Goal: Contribute content: Contribute content

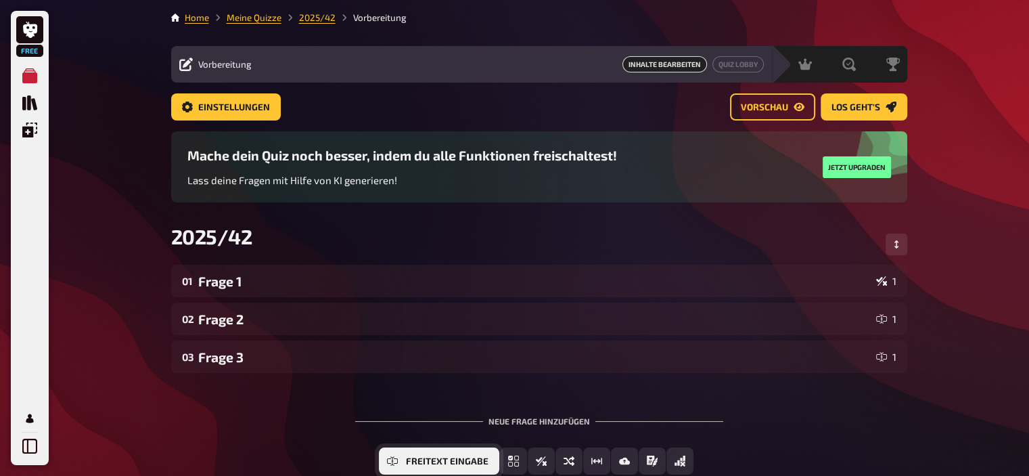
click at [447, 466] on button "Freitext Eingabe" at bounding box center [439, 460] width 120 height 27
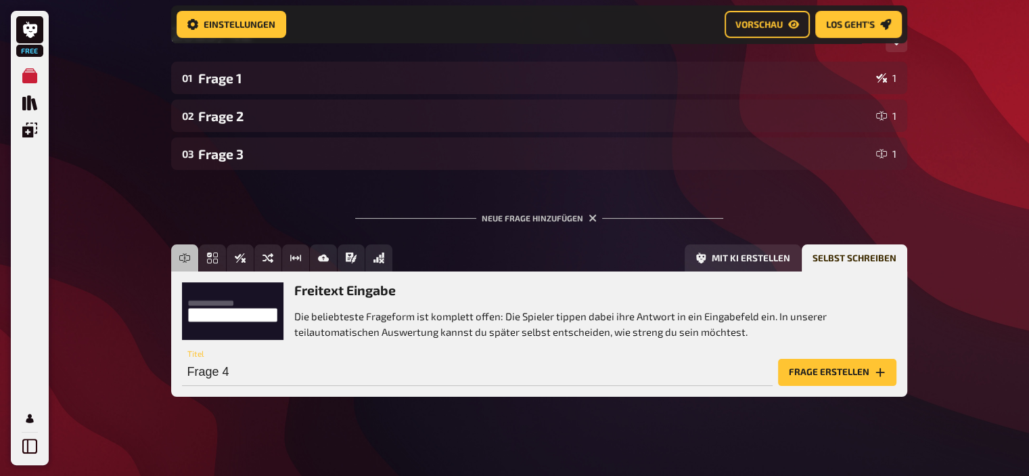
scroll to position [216, 0]
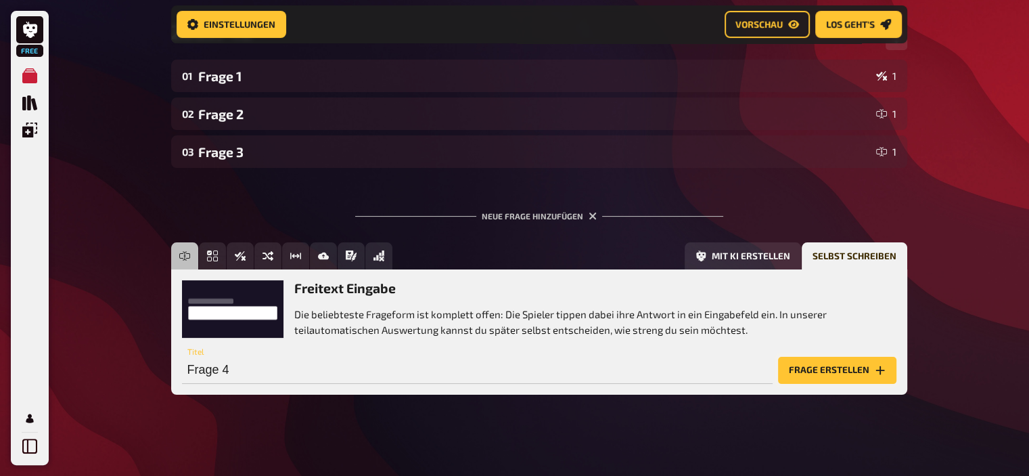
click at [826, 369] on button "Frage erstellen" at bounding box center [837, 370] width 118 height 27
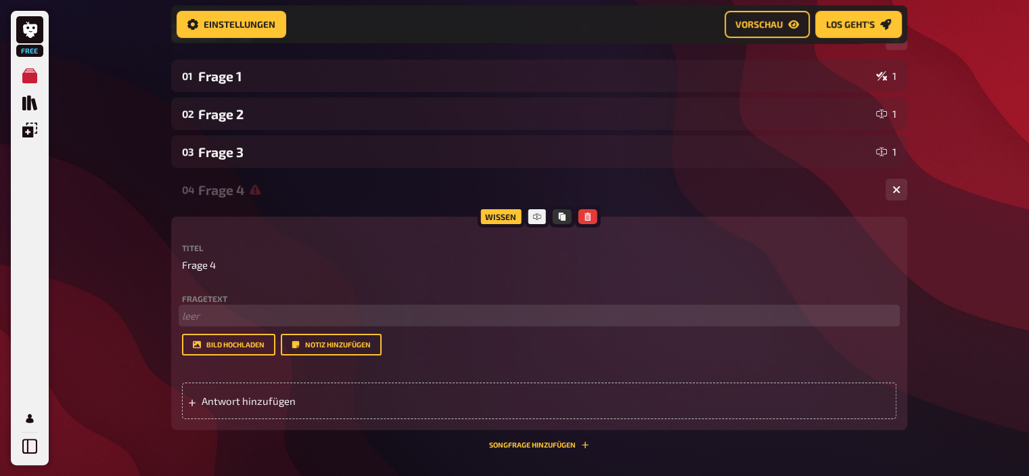
click at [221, 314] on p "﻿ leer" at bounding box center [539, 316] width 715 height 16
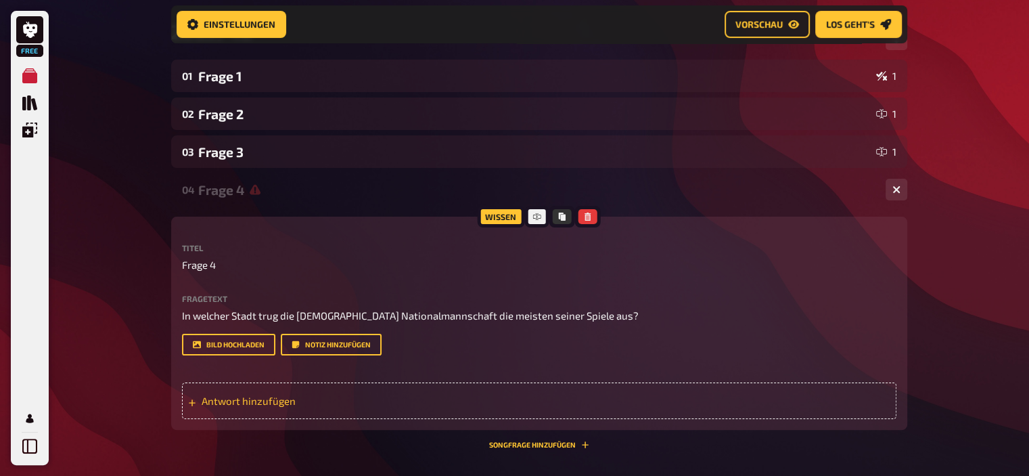
click at [271, 399] on span "Antwort hinzufügen" at bounding box center [307, 401] width 210 height 12
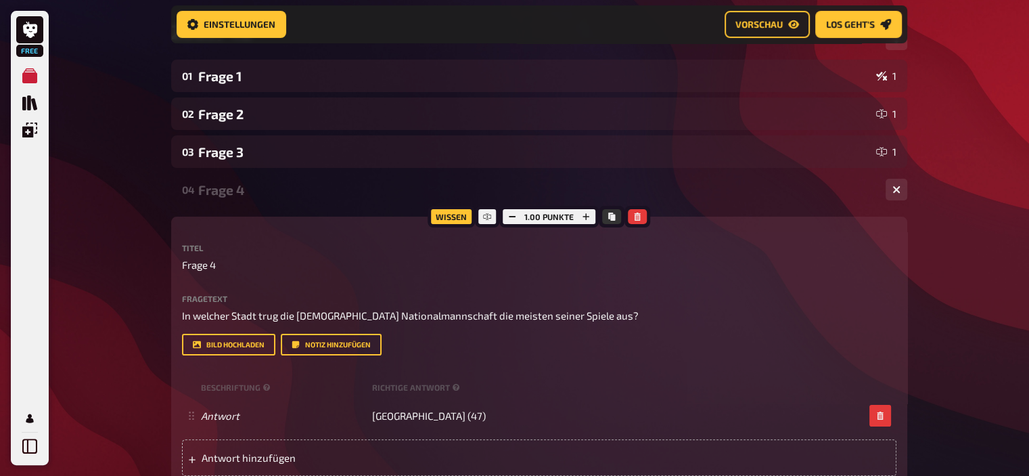
click at [221, 187] on div "Frage 4" at bounding box center [536, 190] width 677 height 16
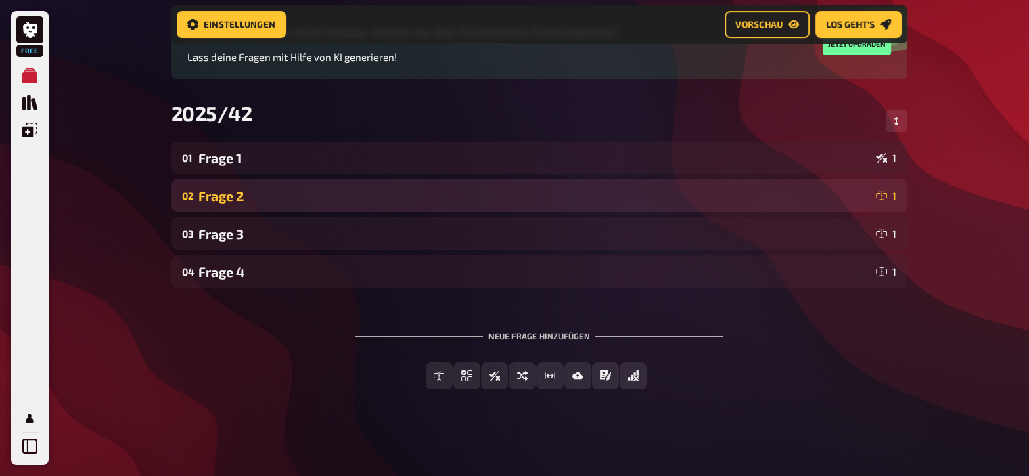
scroll to position [135, 0]
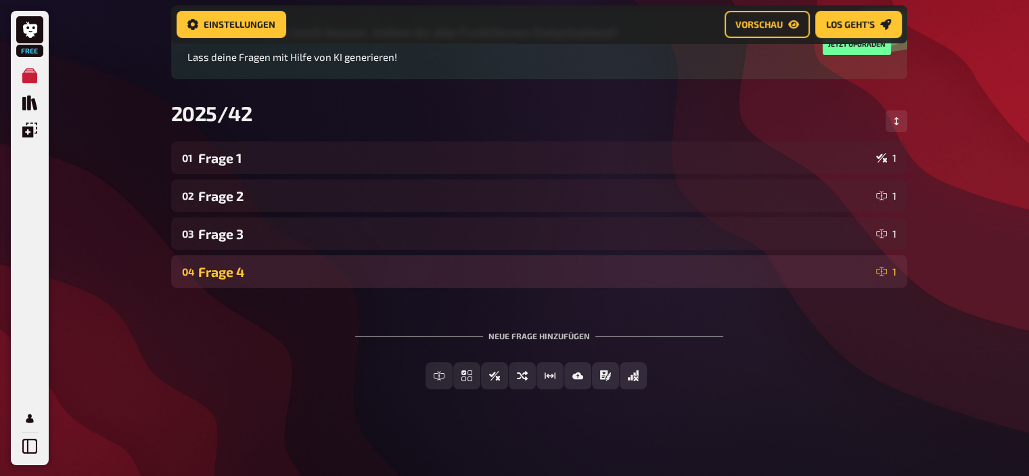
click at [226, 270] on div "Frage 4" at bounding box center [534, 272] width 673 height 16
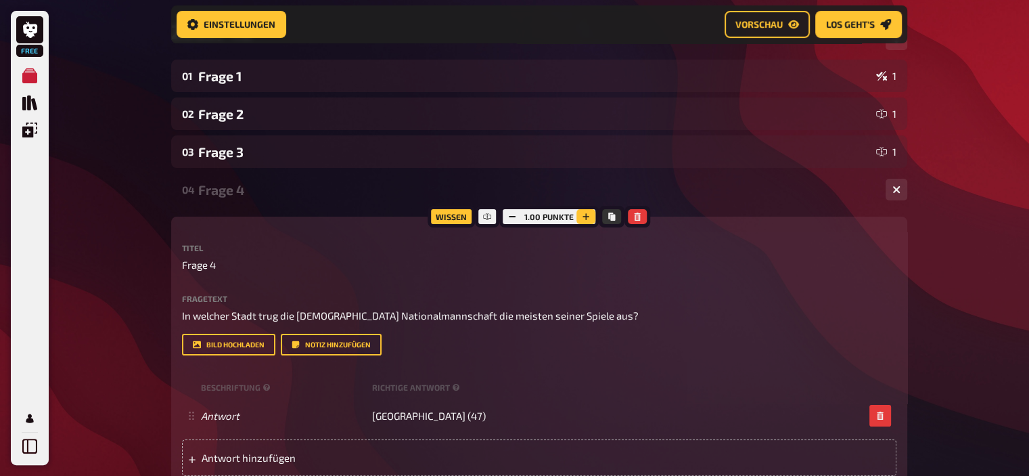
click at [583, 212] on button "button" at bounding box center [586, 216] width 19 height 15
click at [246, 189] on div "Frage 4" at bounding box center [536, 190] width 677 height 16
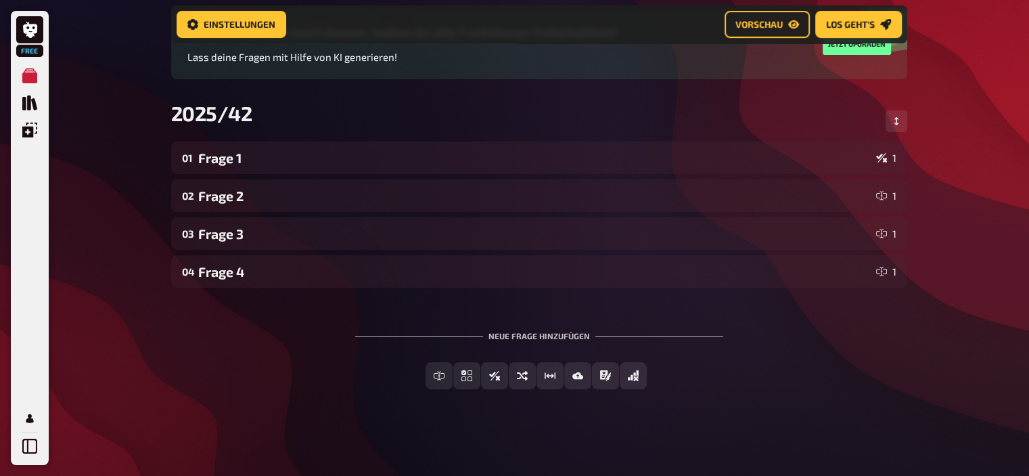
scroll to position [135, 0]
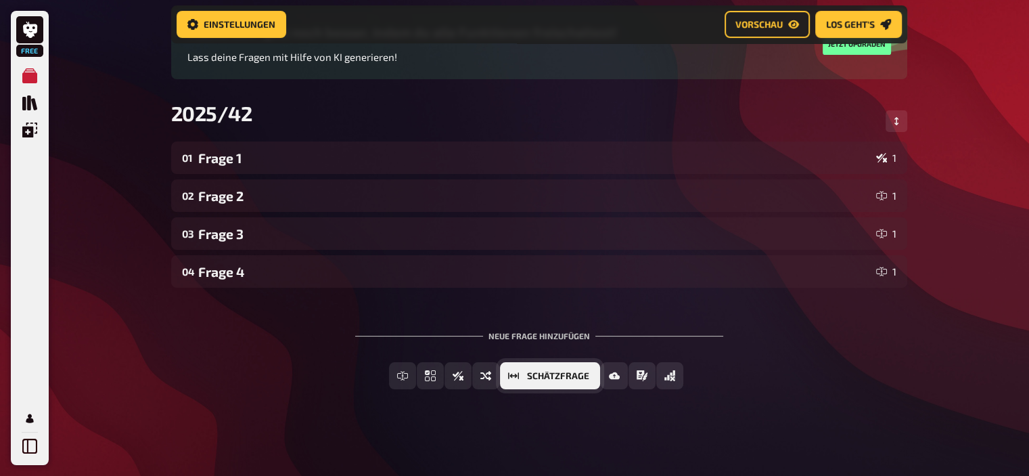
click at [583, 374] on span "Schätzfrage" at bounding box center [558, 375] width 62 height 9
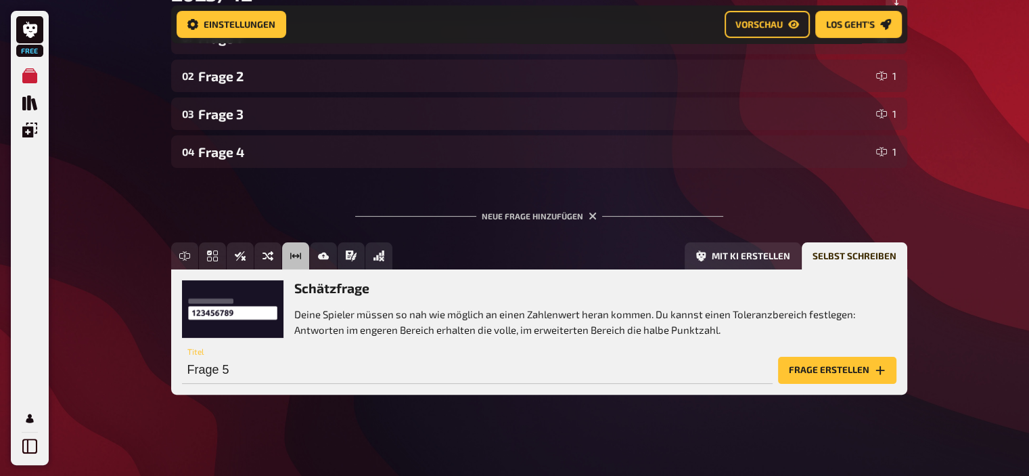
scroll to position [259, 0]
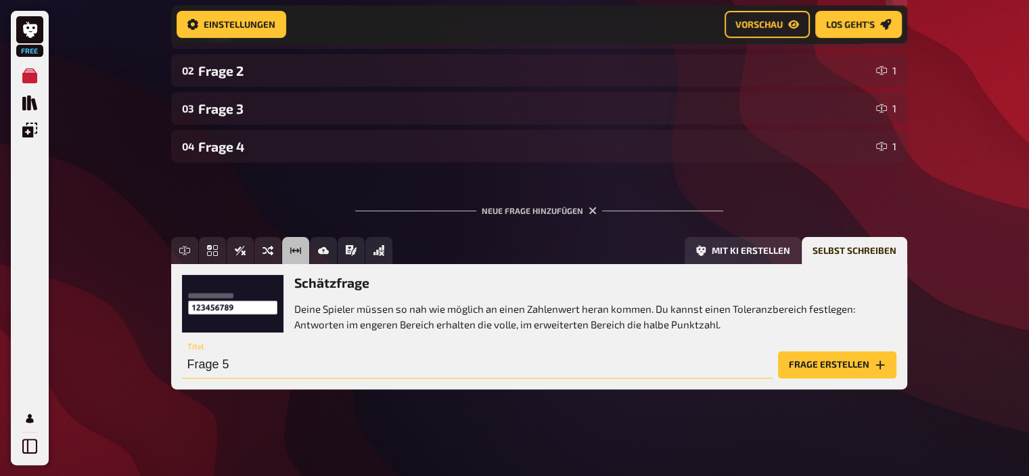
click at [286, 369] on input "Frage 5" at bounding box center [477, 364] width 591 height 27
type input "Frage 5 (Schätzfrage)"
click at [844, 363] on button "Frage erstellen" at bounding box center [837, 364] width 118 height 27
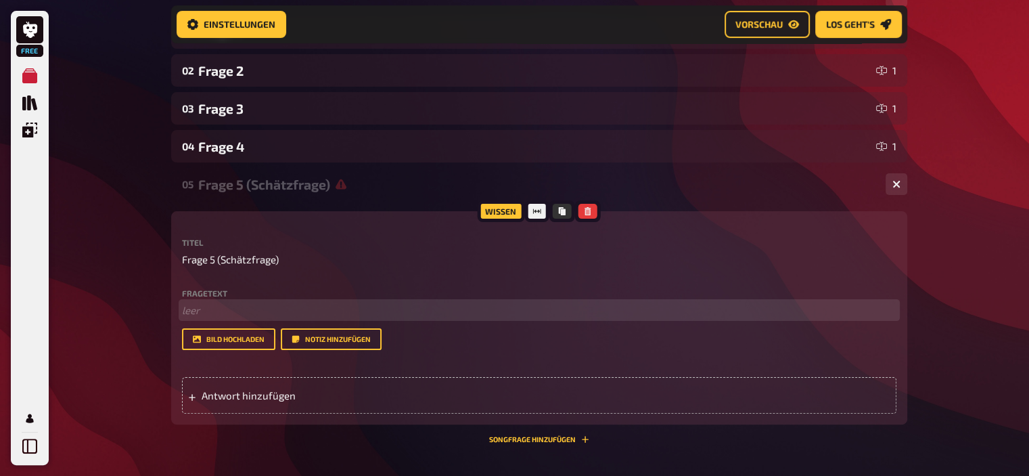
click at [296, 313] on p "﻿ leer" at bounding box center [539, 310] width 715 height 16
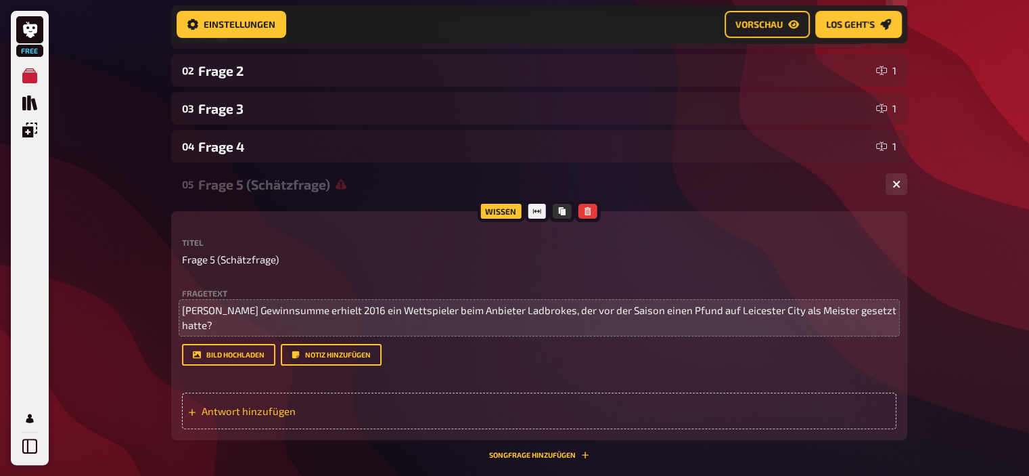
click at [287, 405] on span "Antwort hinzufügen" at bounding box center [307, 411] width 210 height 12
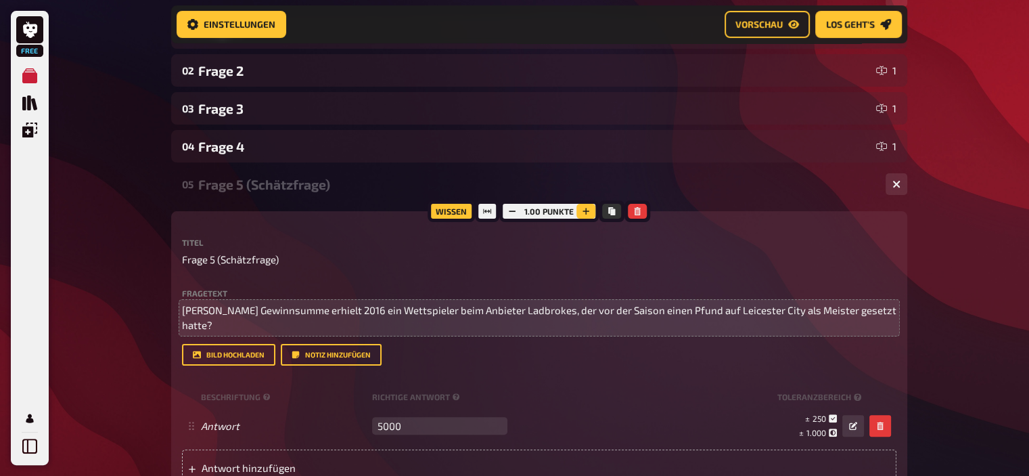
type input "5000"
click at [586, 213] on icon "button" at bounding box center [586, 211] width 8 height 8
click at [586, 213] on icon "button" at bounding box center [587, 211] width 7 height 7
click at [586, 213] on icon "button" at bounding box center [587, 211] width 8 height 8
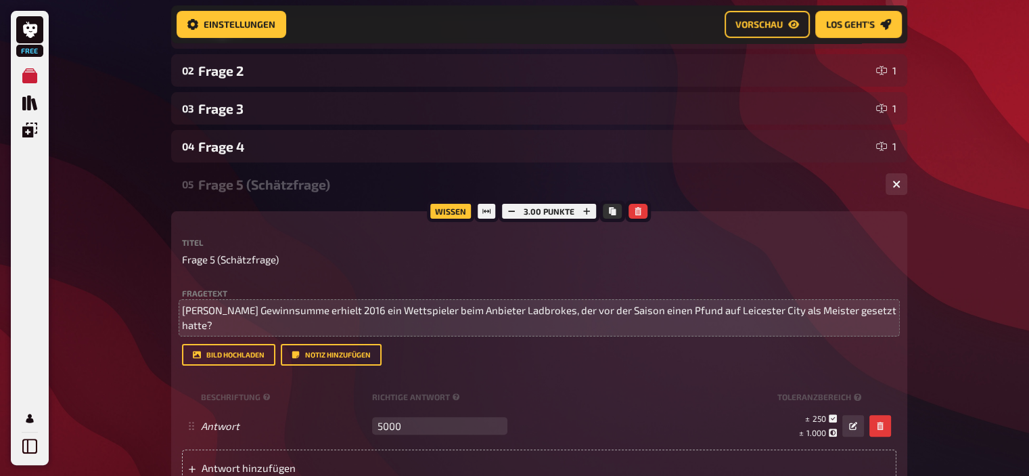
click at [265, 191] on div "Frage 5 (Schätzfrage)" at bounding box center [536, 185] width 677 height 16
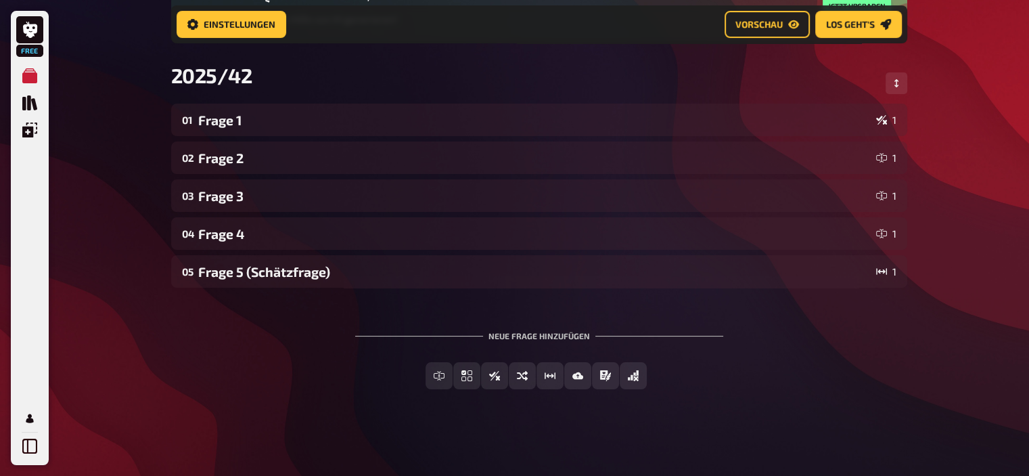
scroll to position [173, 0]
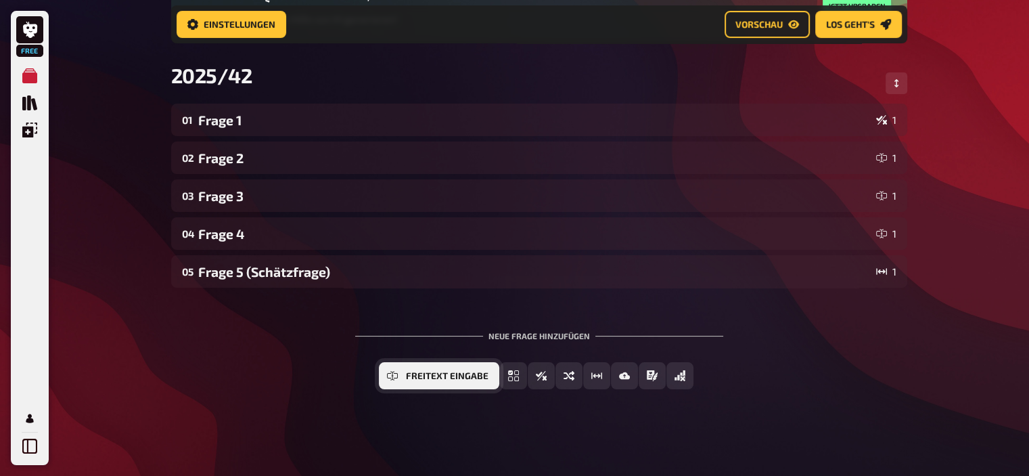
click at [420, 371] on span "Freitext Eingabe" at bounding box center [447, 375] width 83 height 9
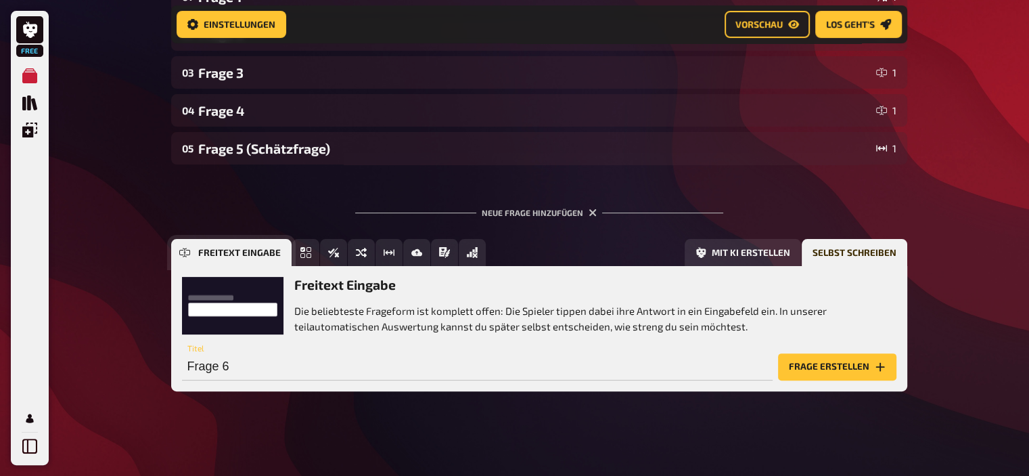
scroll to position [297, 0]
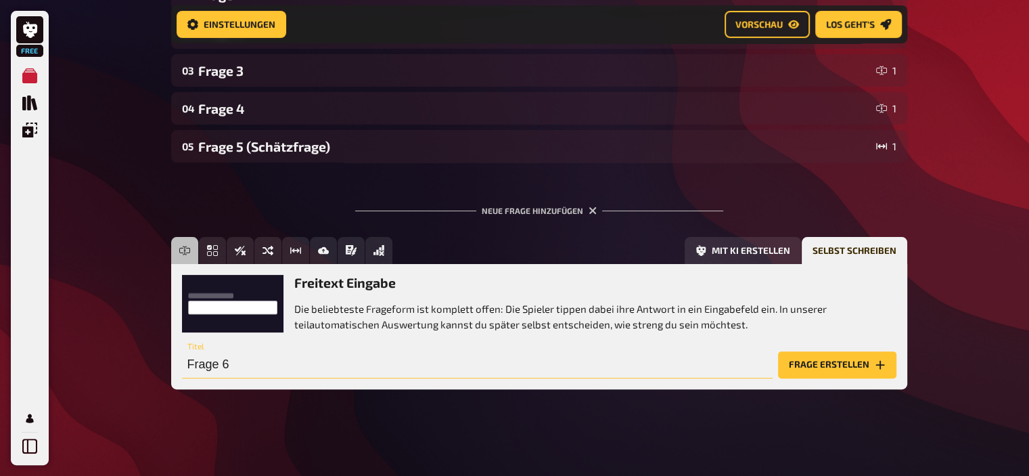
click at [243, 367] on input "Frage 6" at bounding box center [477, 364] width 591 height 27
type input "Frage 7"
click at [832, 375] on button "Frage erstellen" at bounding box center [837, 364] width 118 height 27
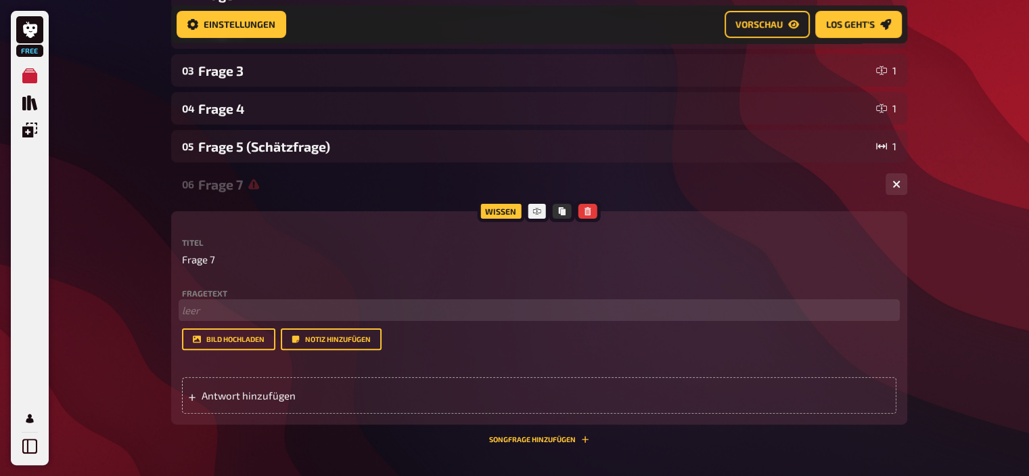
click at [210, 302] on p "﻿ leer" at bounding box center [539, 310] width 715 height 16
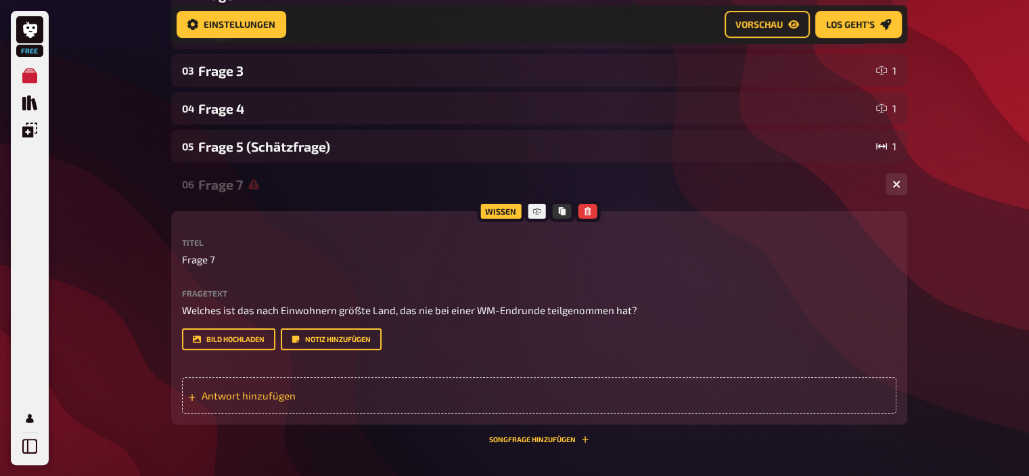
click at [229, 401] on span "Antwort hinzufügen" at bounding box center [307, 395] width 210 height 12
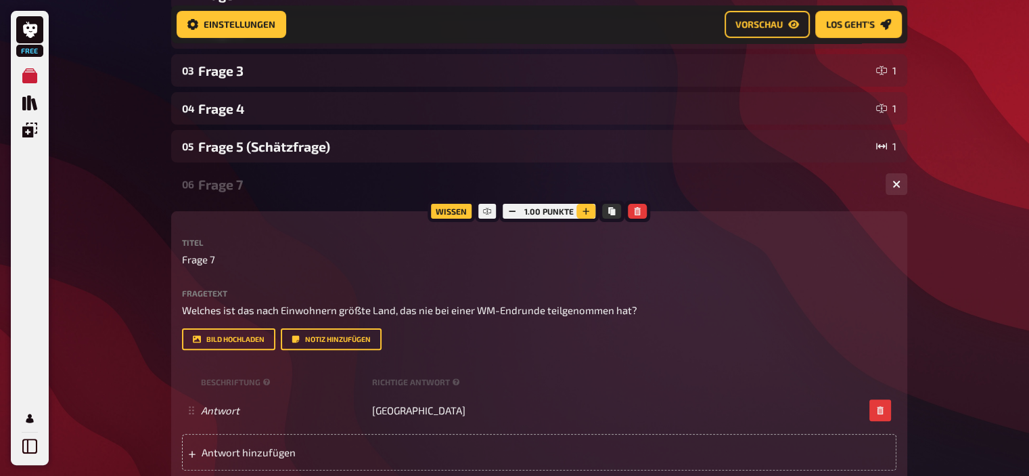
click at [582, 212] on icon "button" at bounding box center [586, 211] width 8 height 8
click at [583, 212] on icon "button" at bounding box center [587, 211] width 8 height 8
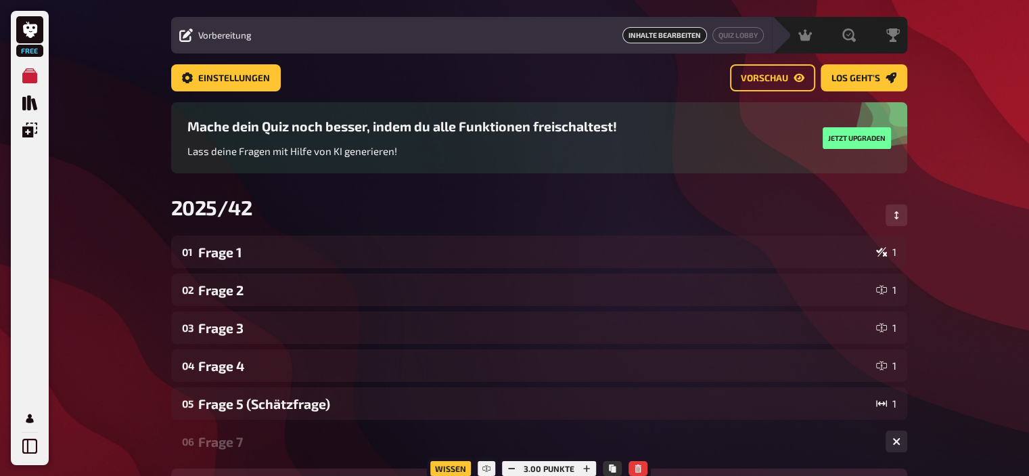
scroll to position [0, 0]
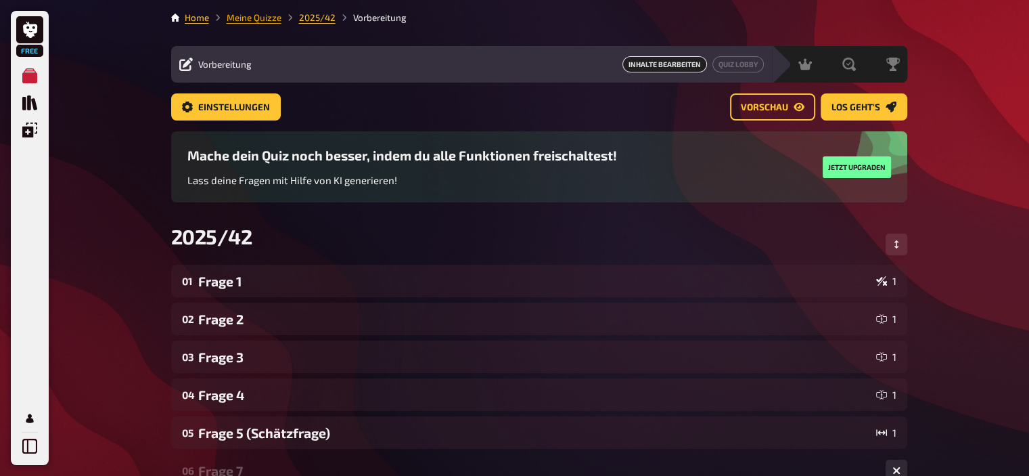
click at [252, 19] on link "Meine Quizze" at bounding box center [254, 17] width 55 height 11
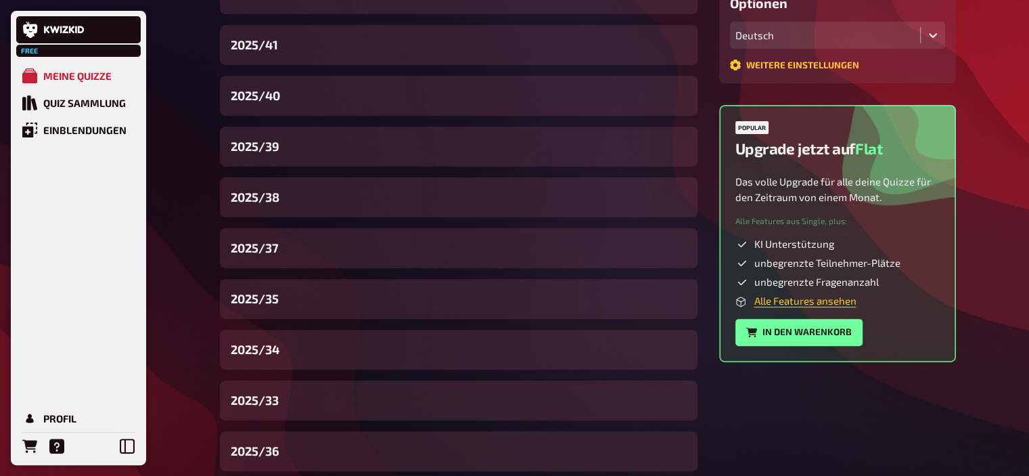
scroll to position [384, 0]
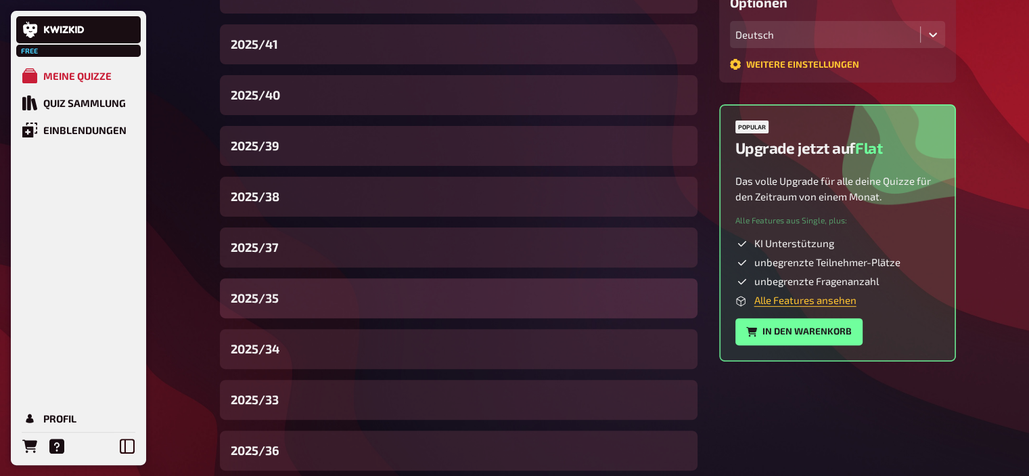
click at [281, 297] on div "2025/35" at bounding box center [459, 298] width 478 height 40
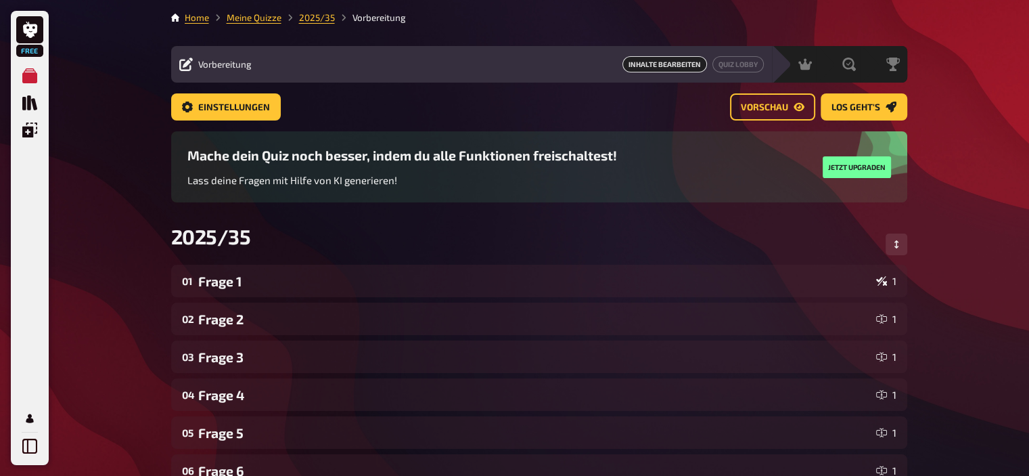
scroll to position [24, 0]
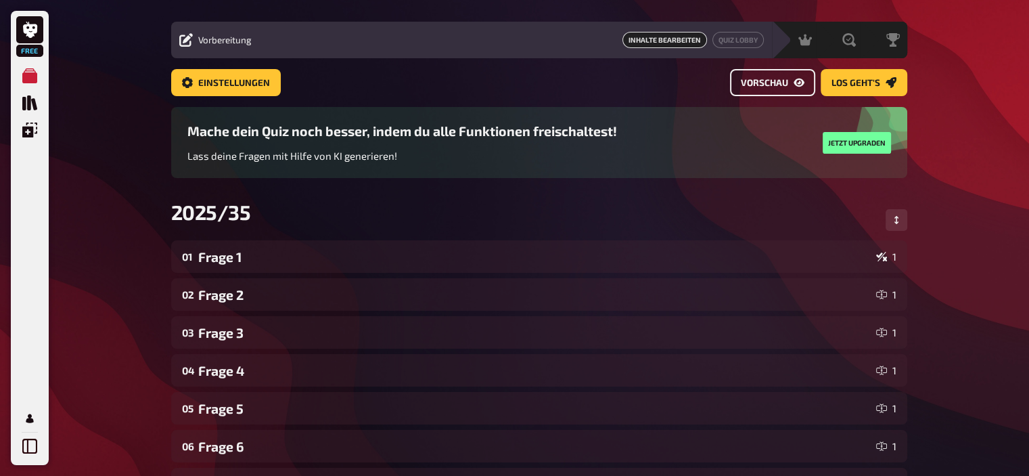
click at [771, 94] on button "Vorschau" at bounding box center [772, 82] width 85 height 27
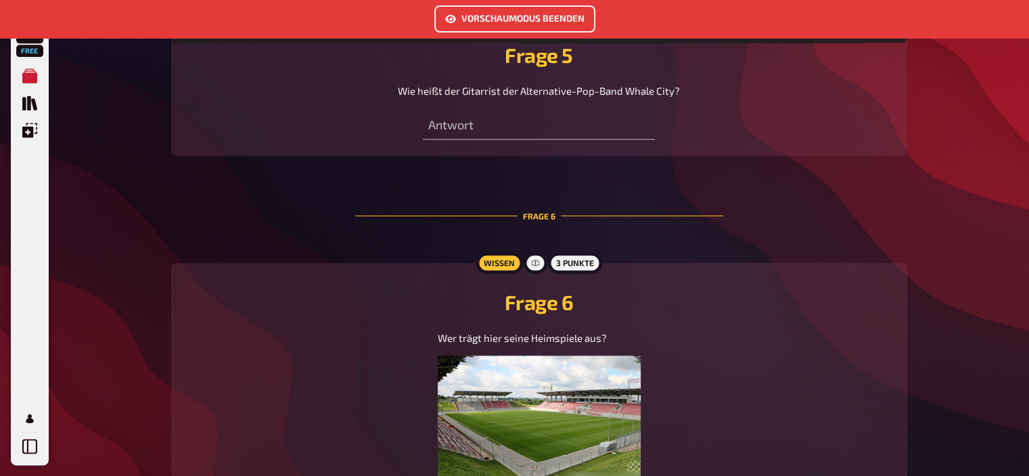
scroll to position [1799, 0]
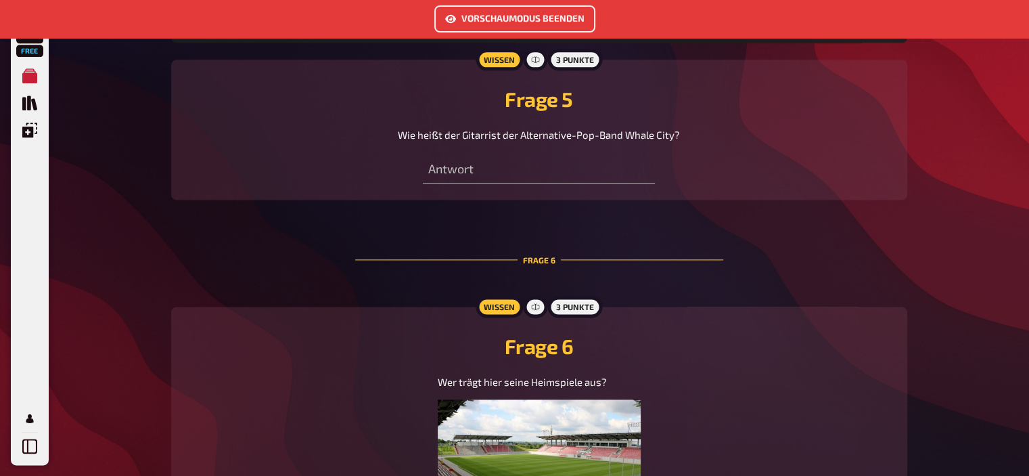
click at [508, 26] on button "Vorschaumodus beenden" at bounding box center [514, 18] width 161 height 27
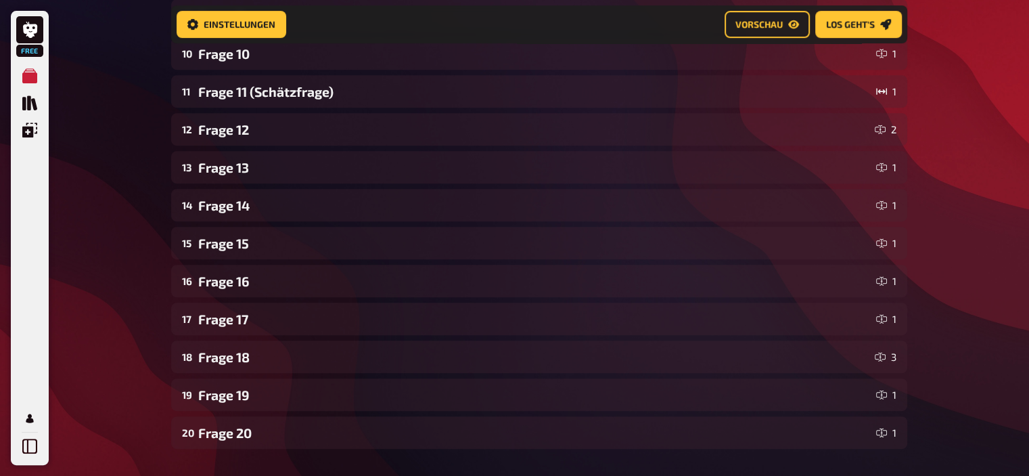
scroll to position [579, 0]
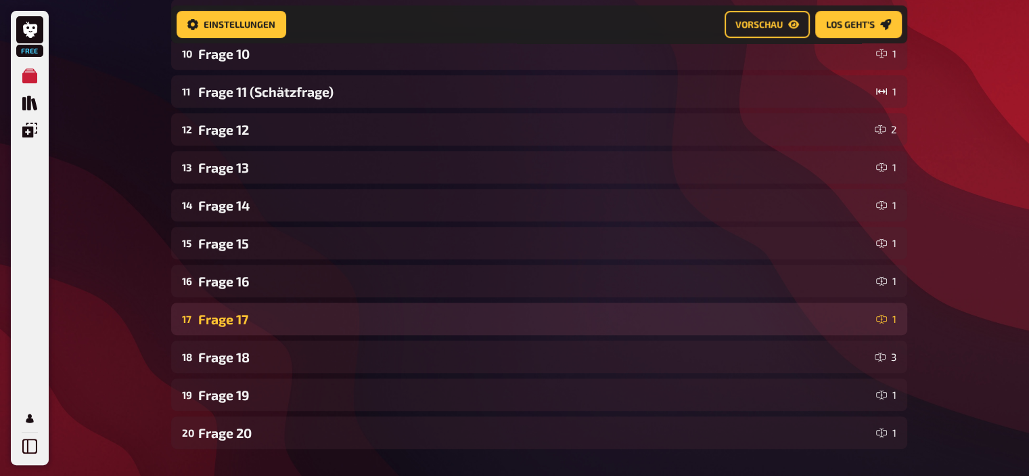
click at [257, 311] on div "Frage 17" at bounding box center [534, 319] width 673 height 16
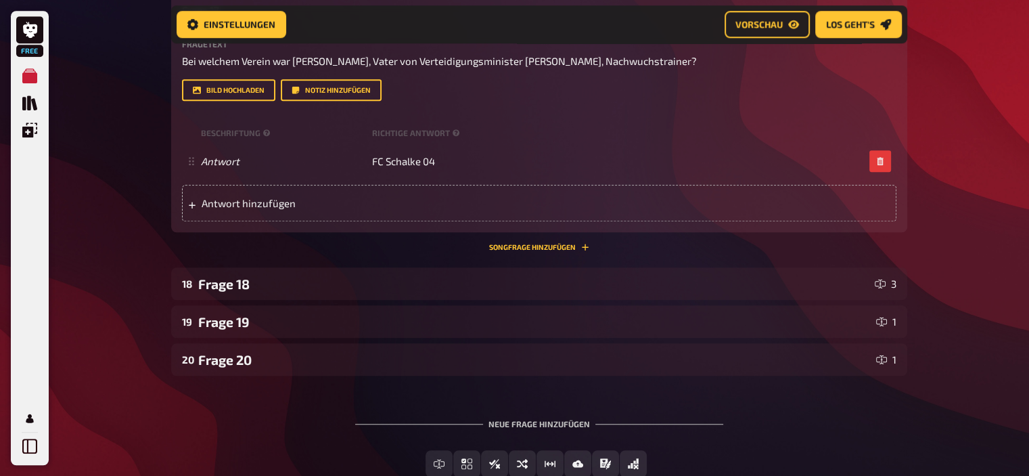
scroll to position [964, 0]
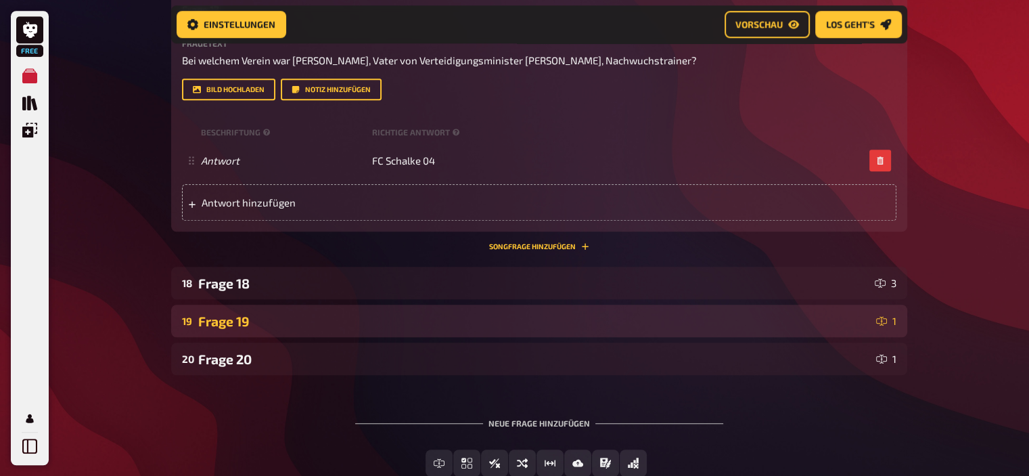
click at [235, 318] on div "Frage 19" at bounding box center [534, 321] width 673 height 16
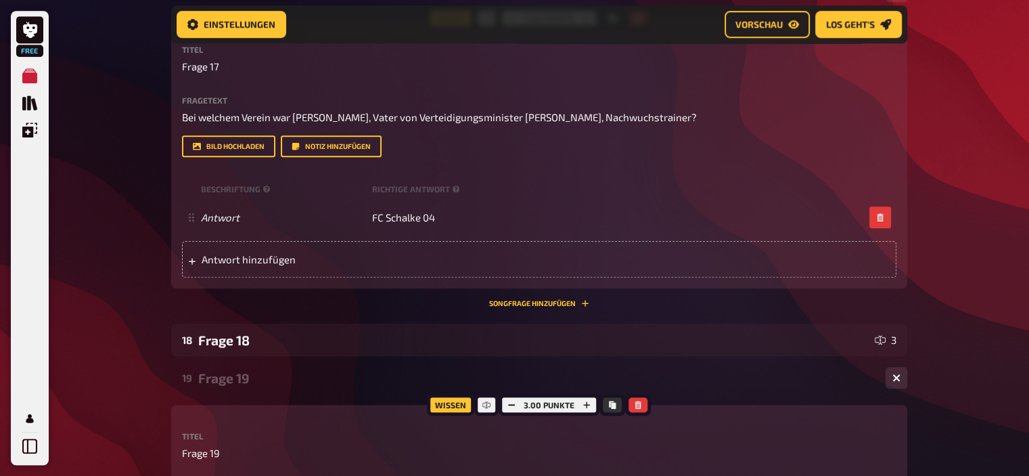
scroll to position [906, 0]
click at [244, 382] on div "Frage 19" at bounding box center [536, 379] width 677 height 16
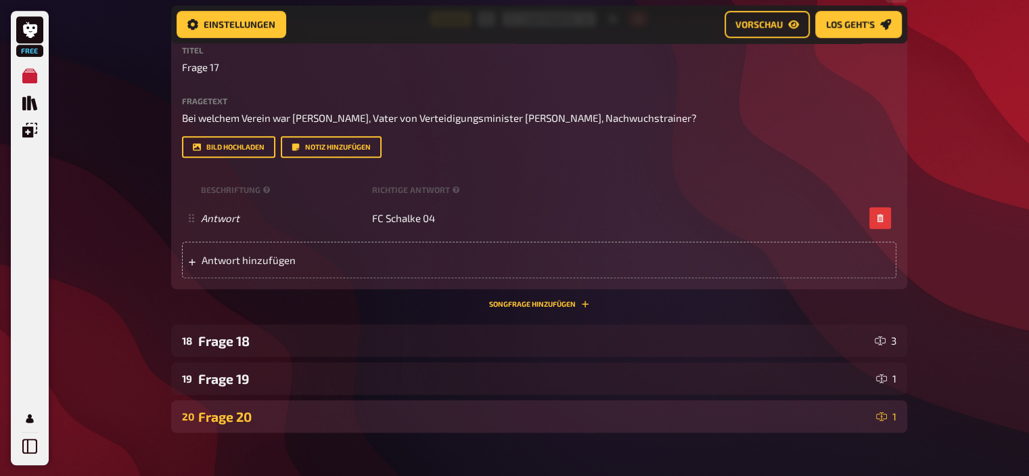
click at [254, 411] on div "Frage 20" at bounding box center [534, 417] width 673 height 16
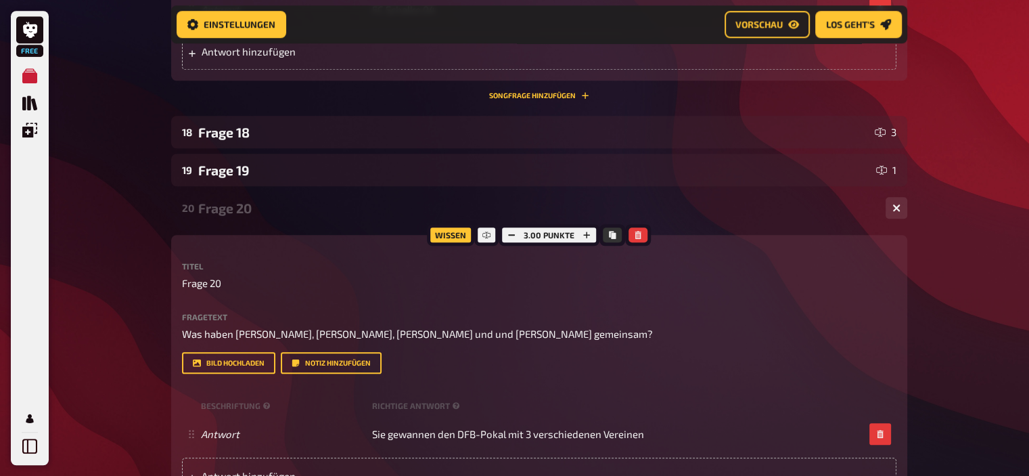
scroll to position [1103, 0]
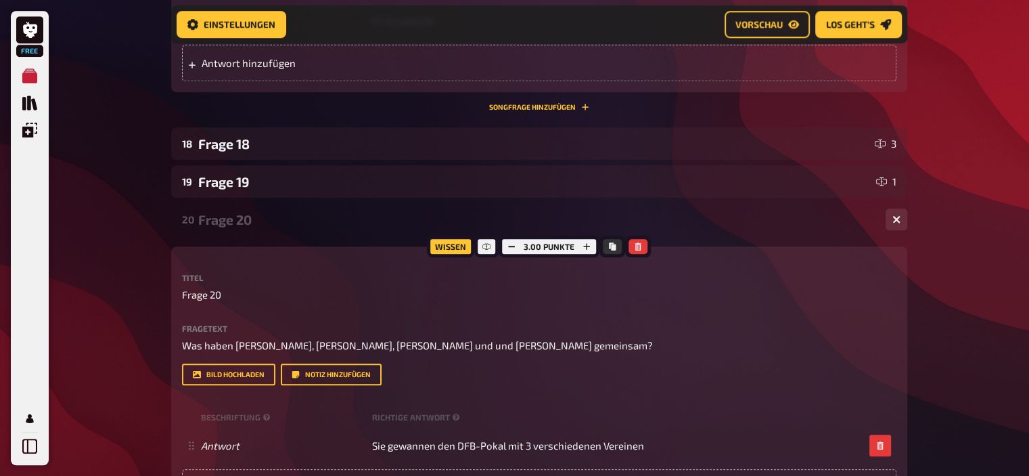
click at [218, 221] on div "Frage 20" at bounding box center [536, 220] width 677 height 16
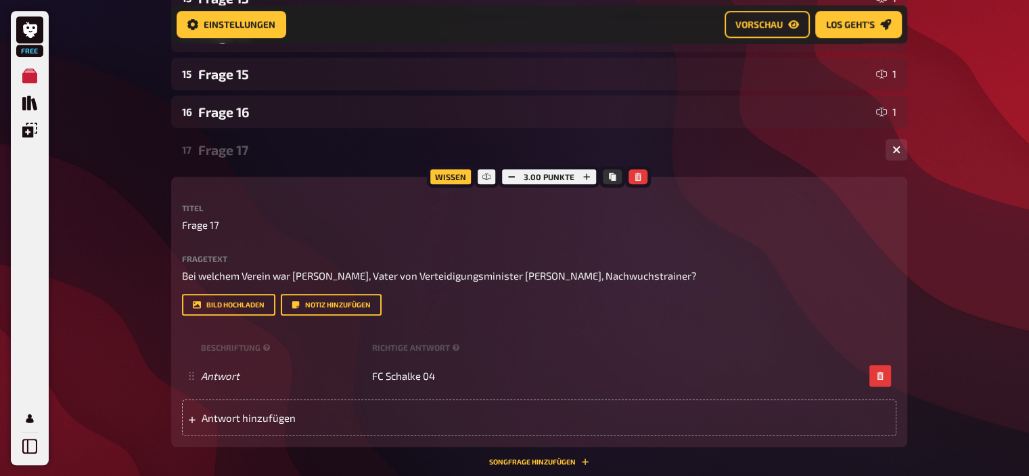
scroll to position [698, 0]
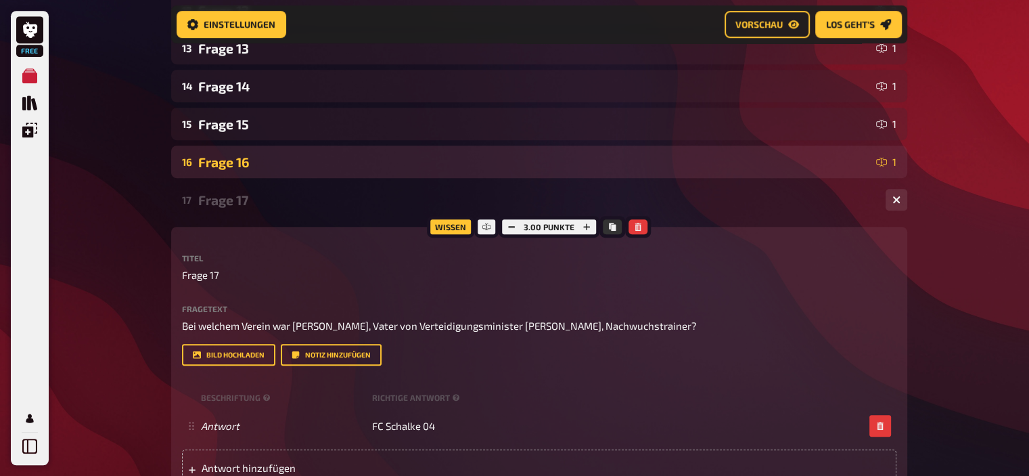
click at [261, 164] on div "Frage 16" at bounding box center [534, 162] width 673 height 16
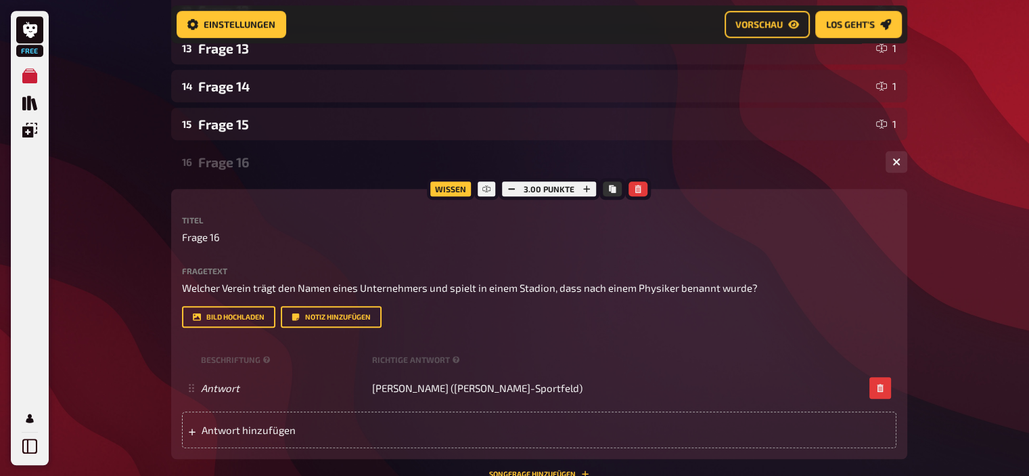
click at [249, 154] on div "Frage 16" at bounding box center [536, 162] width 677 height 16
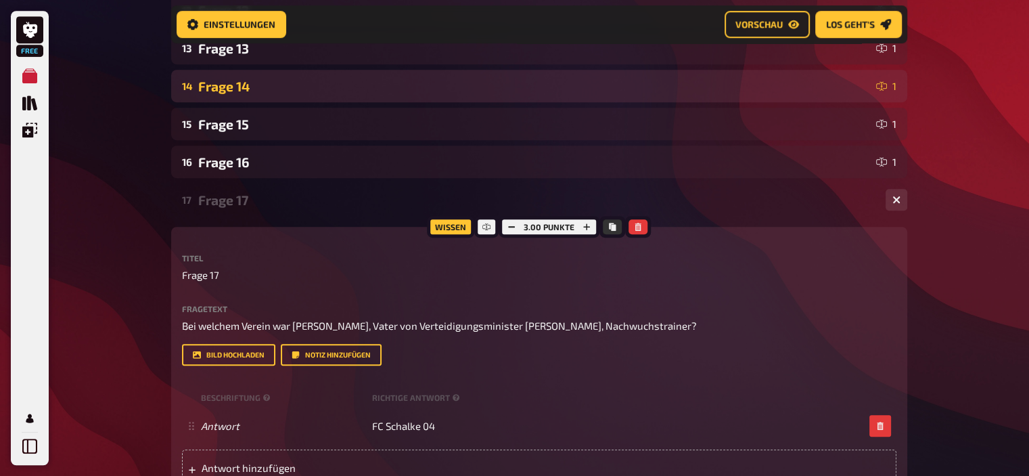
click at [244, 81] on div "Frage 14" at bounding box center [534, 86] width 673 height 16
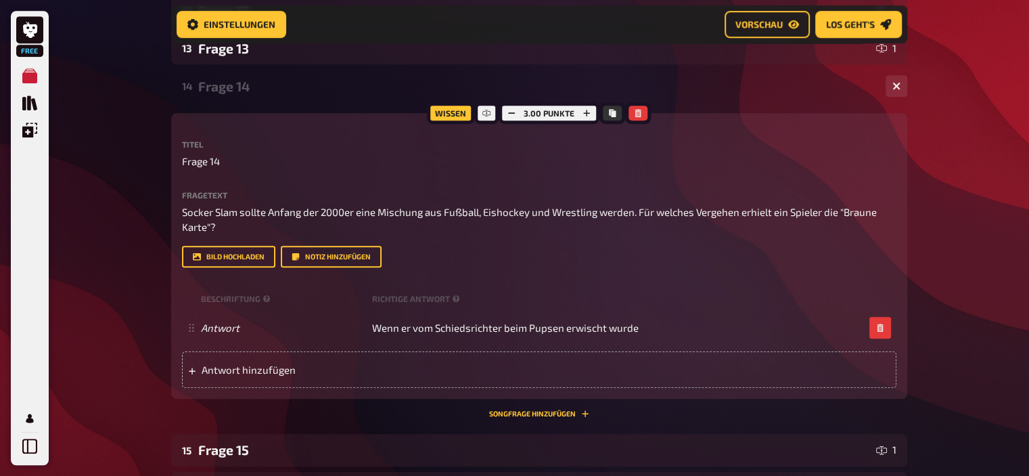
click at [233, 75] on div "14 Frage 14 1" at bounding box center [539, 86] width 736 height 32
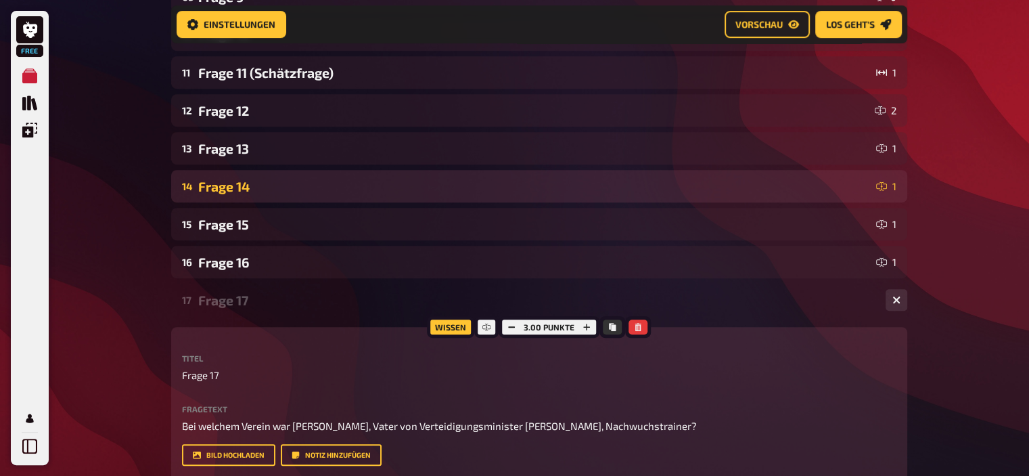
scroll to position [598, 0]
click at [240, 183] on div "Frage 14" at bounding box center [534, 187] width 673 height 16
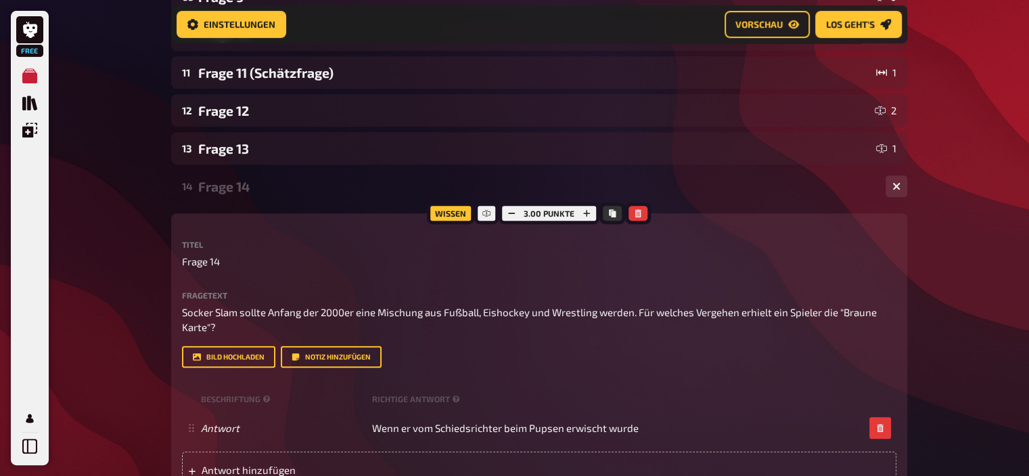
click at [240, 183] on div "Frage 14" at bounding box center [536, 187] width 677 height 16
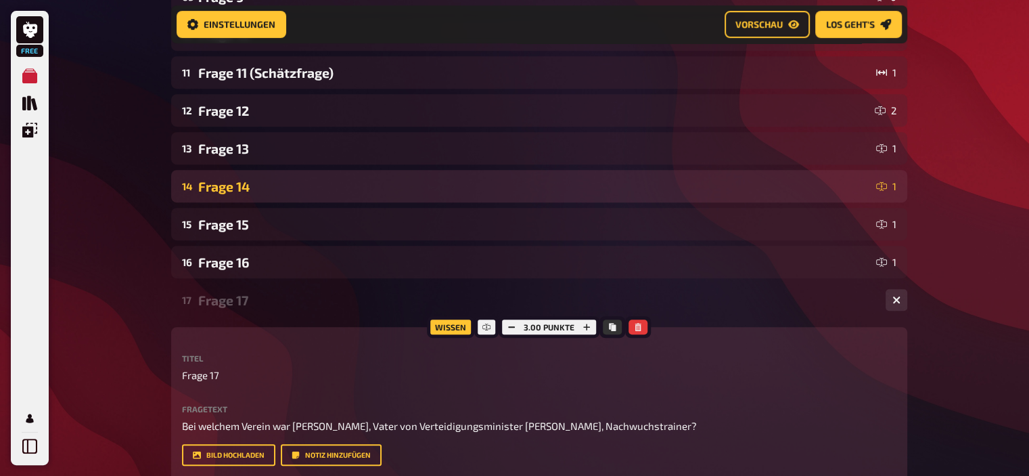
click at [240, 183] on div "Frage 14" at bounding box center [534, 187] width 673 height 16
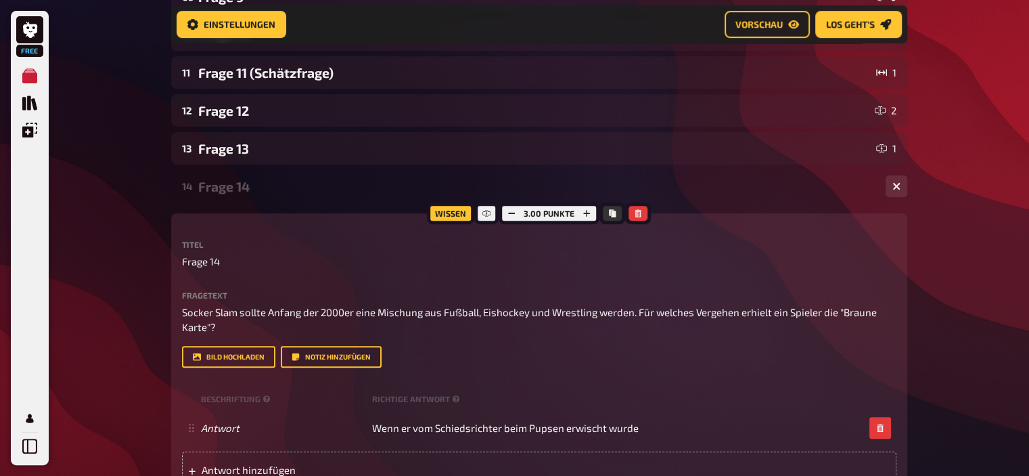
click at [240, 183] on div "Frage 14" at bounding box center [536, 187] width 677 height 16
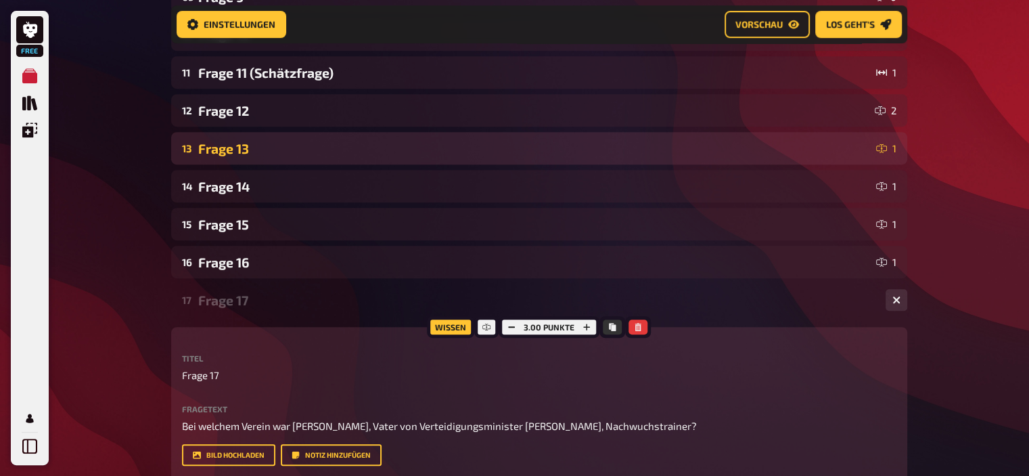
click at [235, 145] on div "Frage 13" at bounding box center [534, 149] width 673 height 16
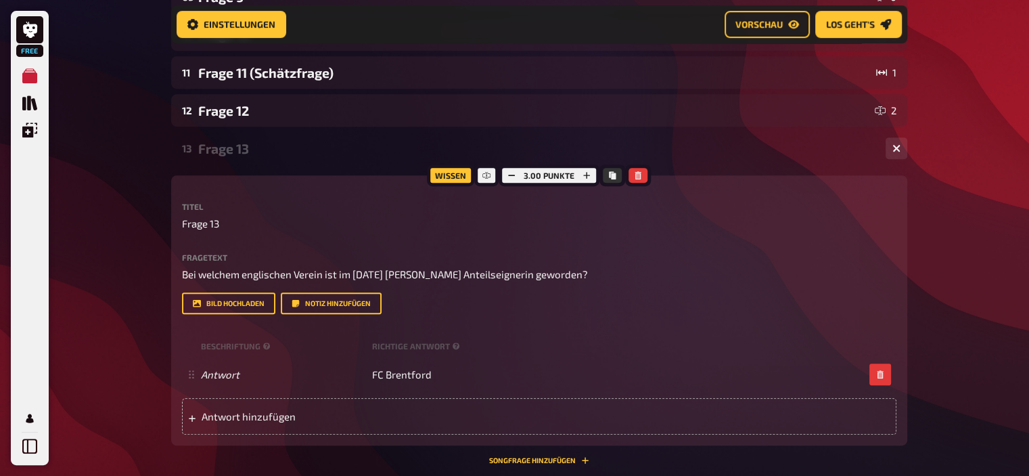
click at [235, 145] on div "Frage 13" at bounding box center [536, 149] width 677 height 16
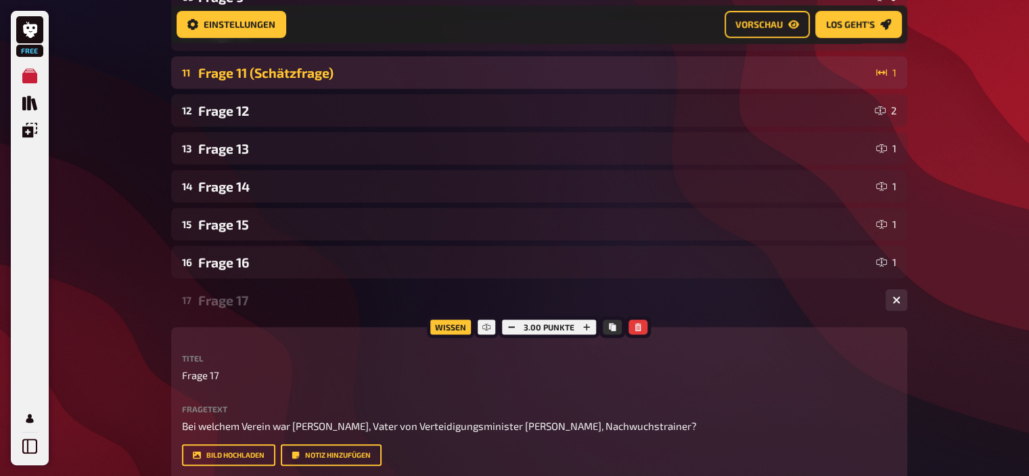
scroll to position [521, 0]
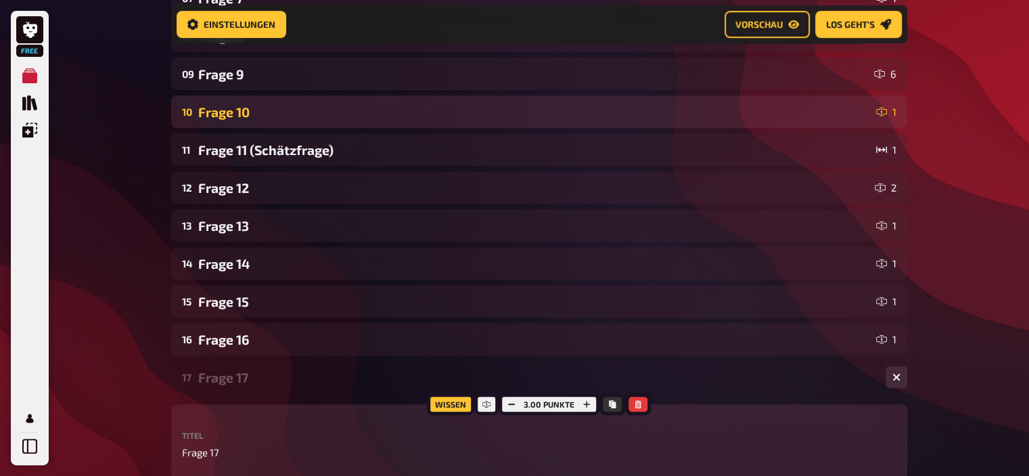
click at [240, 106] on div "Frage 10" at bounding box center [534, 112] width 673 height 16
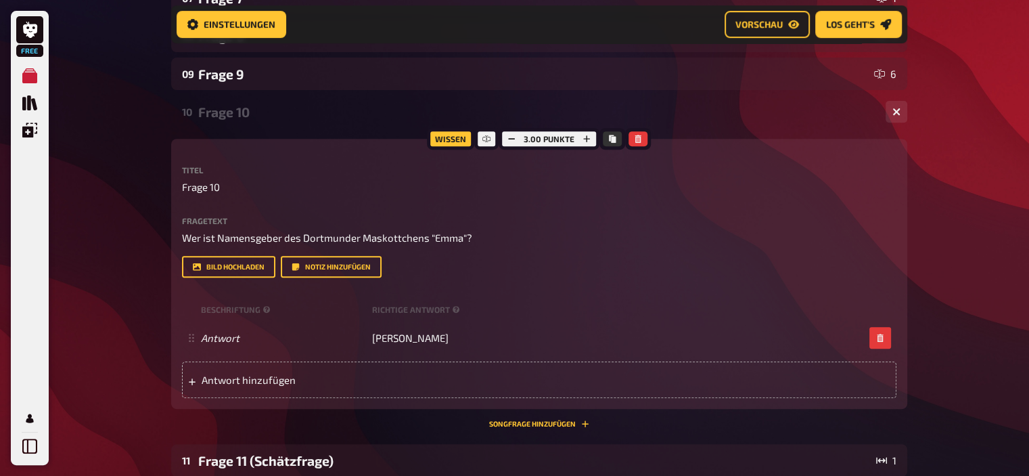
click at [240, 106] on div "Frage 10" at bounding box center [536, 112] width 677 height 16
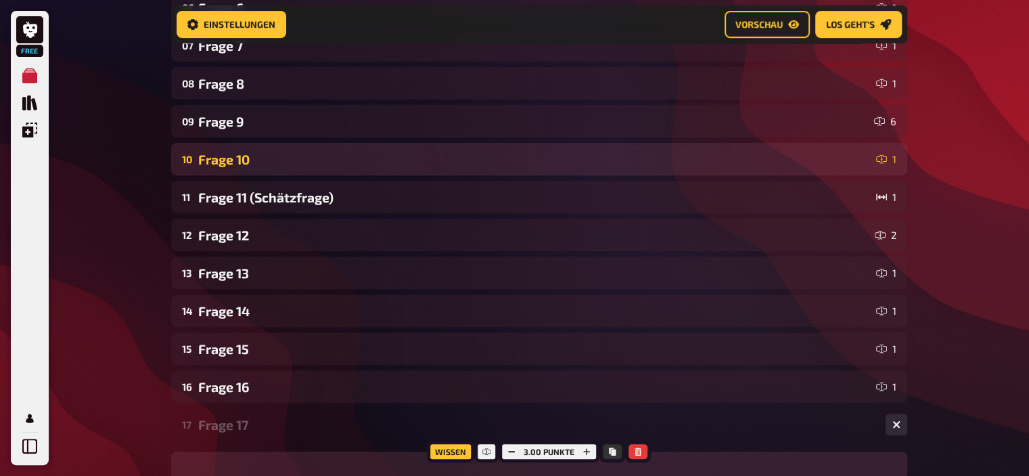
scroll to position [466, 0]
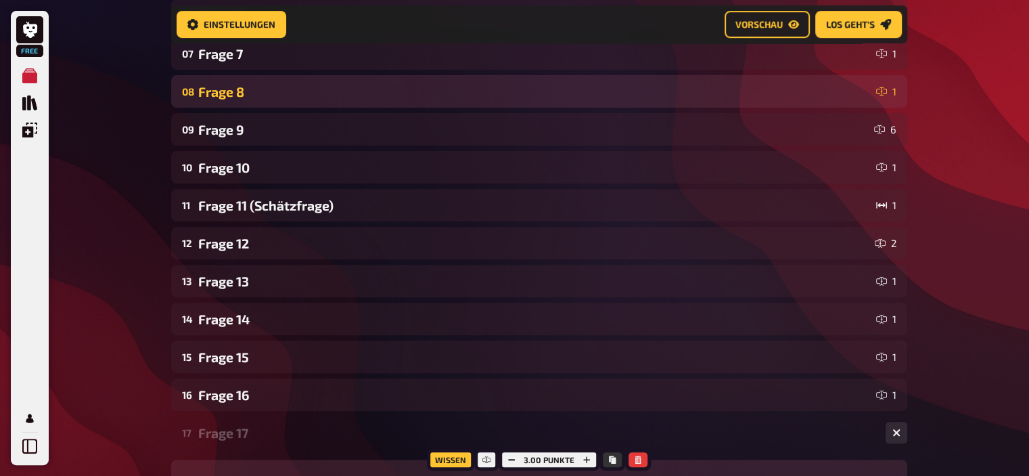
click at [240, 102] on div "08 Frage 8 1" at bounding box center [539, 91] width 736 height 32
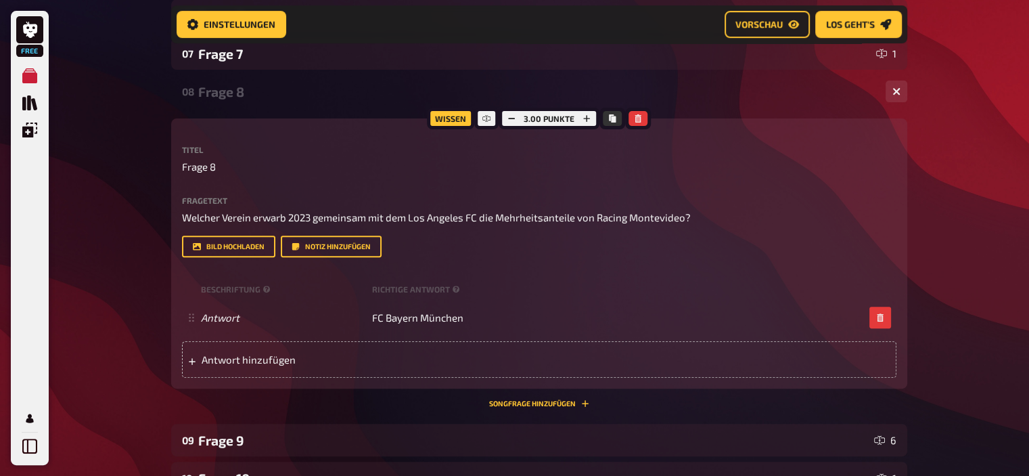
click at [240, 102] on div "08 Frage 8 1" at bounding box center [539, 91] width 736 height 32
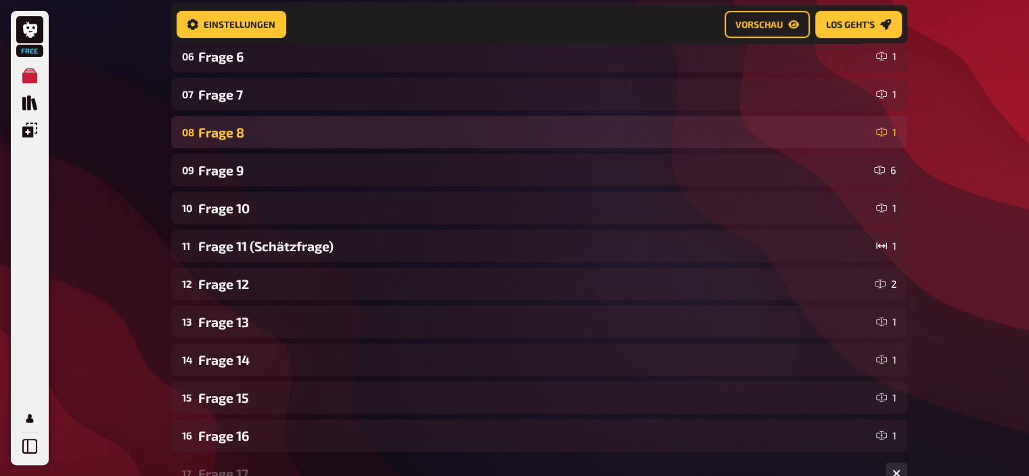
scroll to position [423, 0]
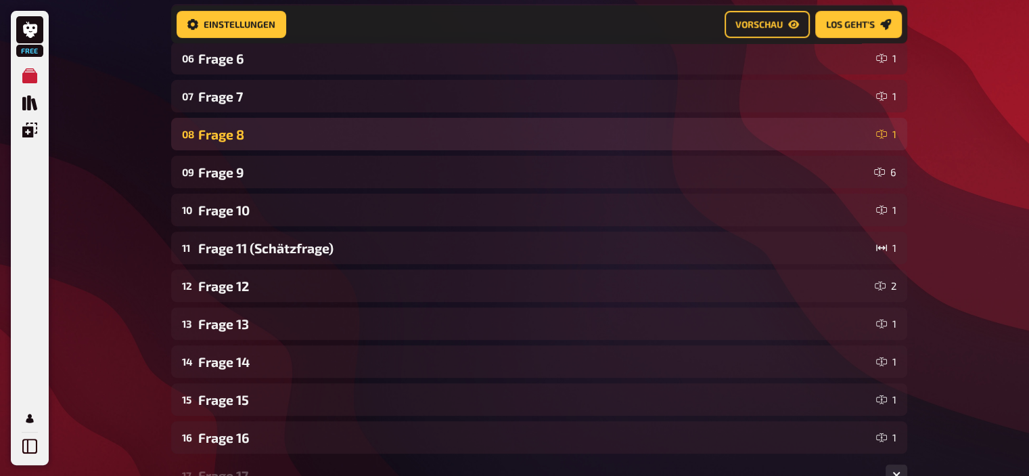
click at [240, 102] on div "Frage 7" at bounding box center [534, 97] width 673 height 16
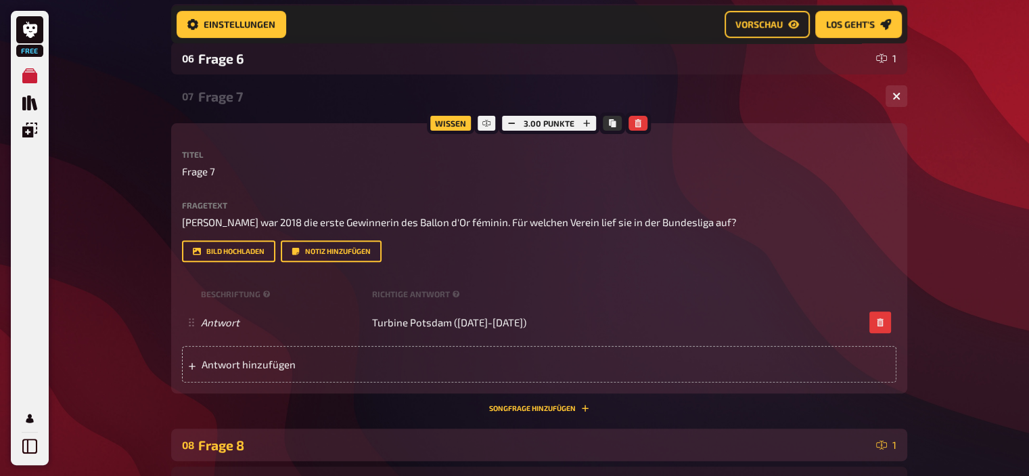
click at [240, 102] on div "Frage 7" at bounding box center [536, 97] width 677 height 16
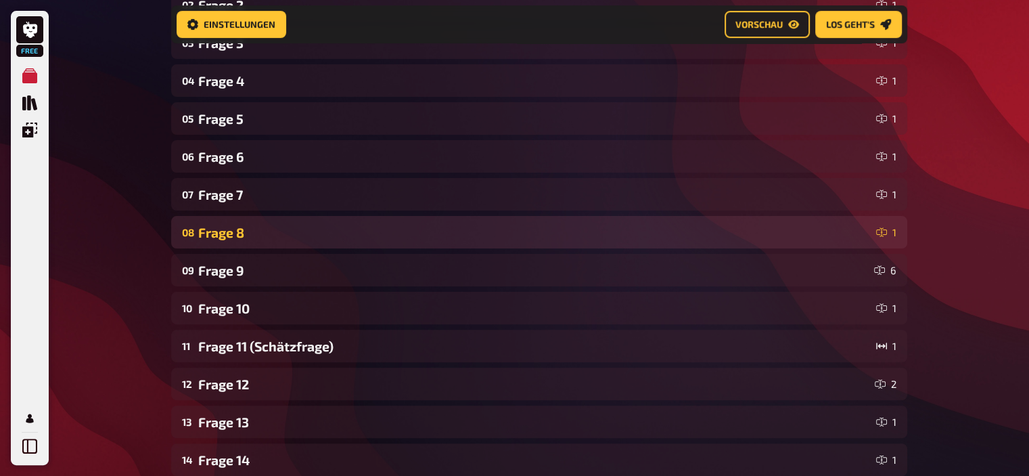
scroll to position [323, 0]
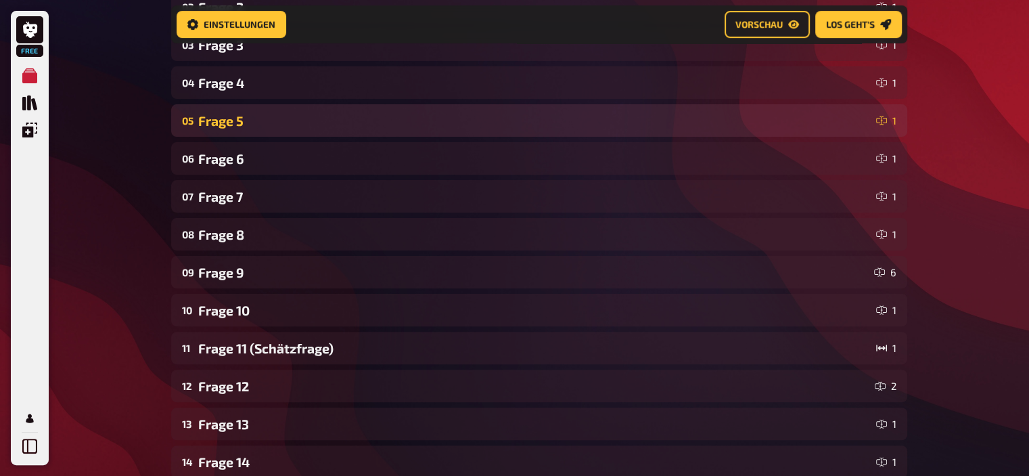
click at [238, 114] on div "Frage 5" at bounding box center [534, 121] width 673 height 16
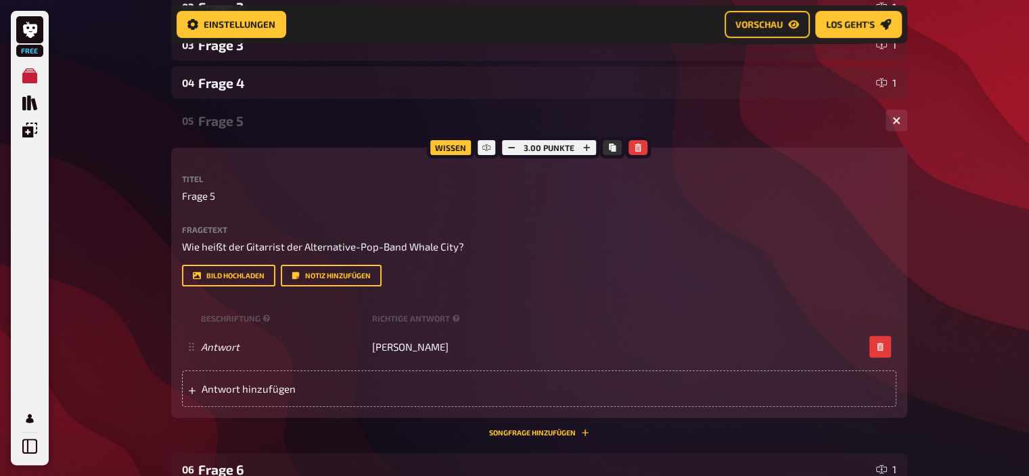
click at [238, 114] on div "Frage 5" at bounding box center [536, 121] width 677 height 16
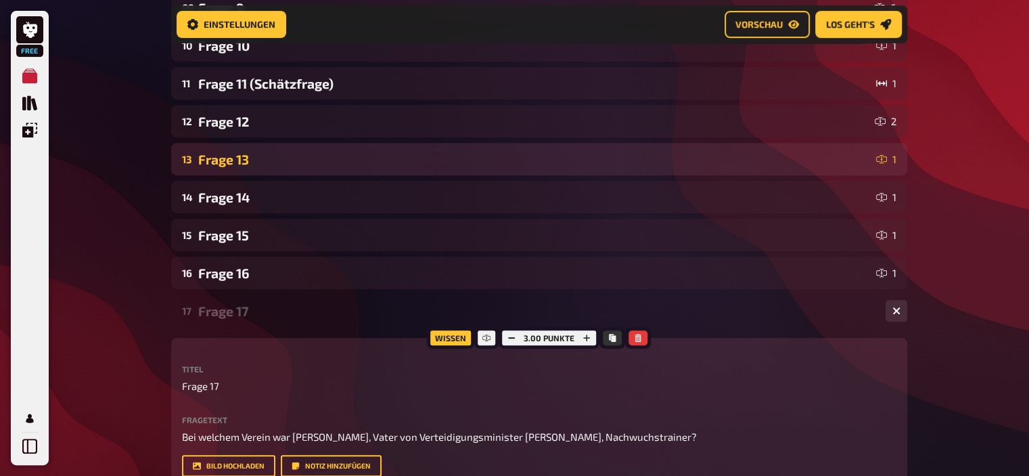
scroll to position [587, 0]
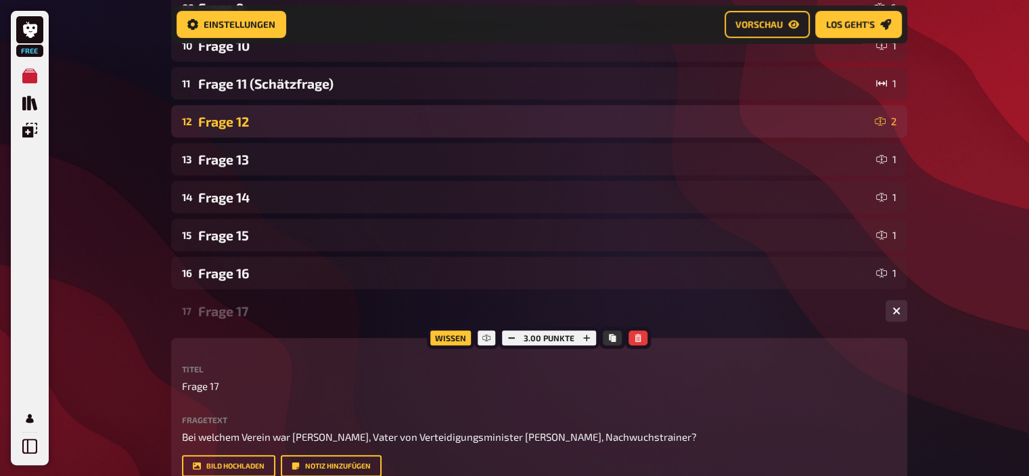
click at [236, 115] on div "Frage 12" at bounding box center [533, 122] width 671 height 16
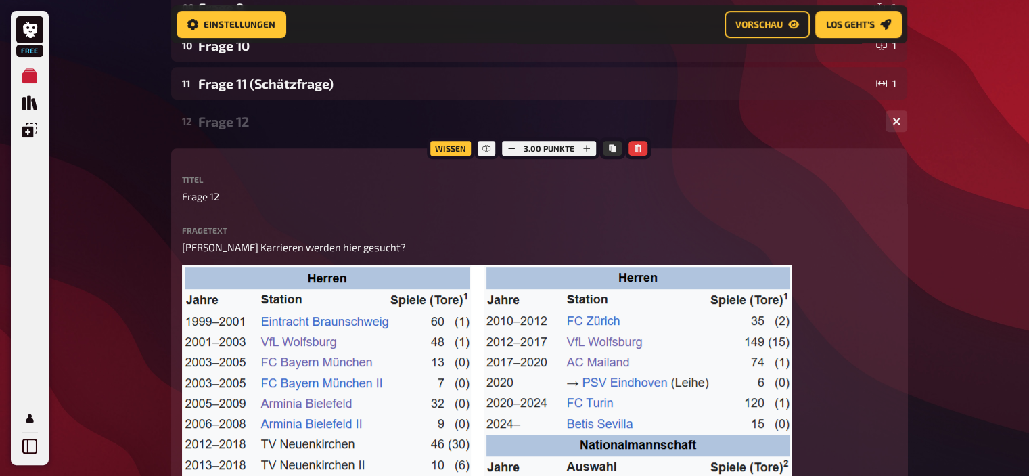
click at [236, 115] on div "Frage 12" at bounding box center [536, 122] width 677 height 16
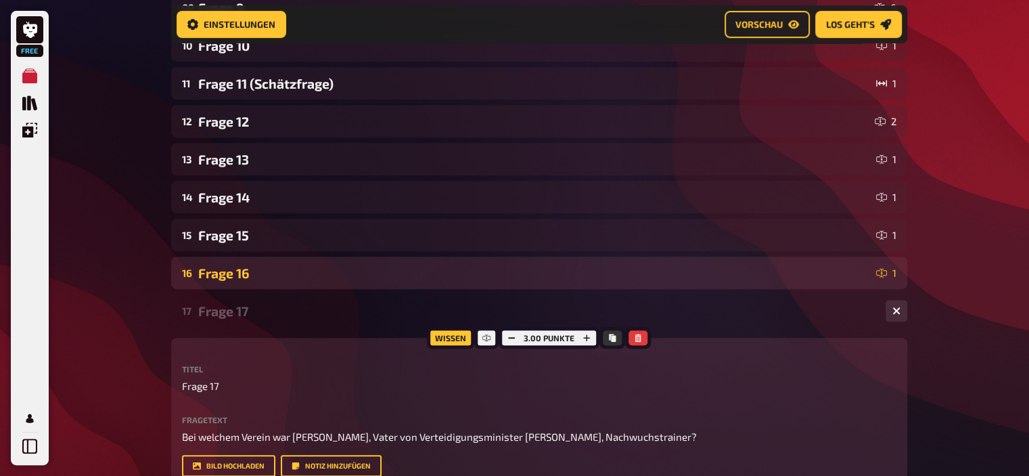
click at [222, 271] on div "Frage 16" at bounding box center [534, 273] width 673 height 16
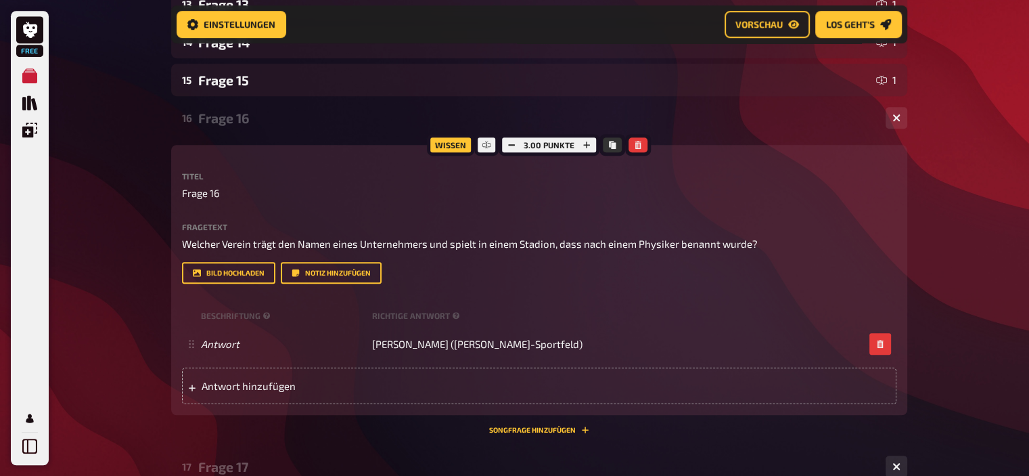
scroll to position [744, 0]
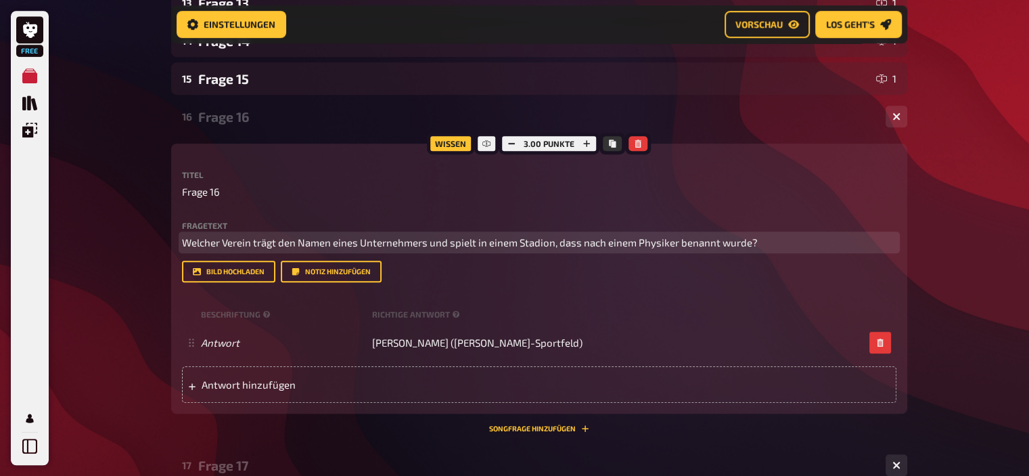
click at [279, 240] on span "Welcher Verein trägt den Namen eines Unternehmers und spielt in einem Stadion, …" at bounding box center [470, 242] width 576 height 12
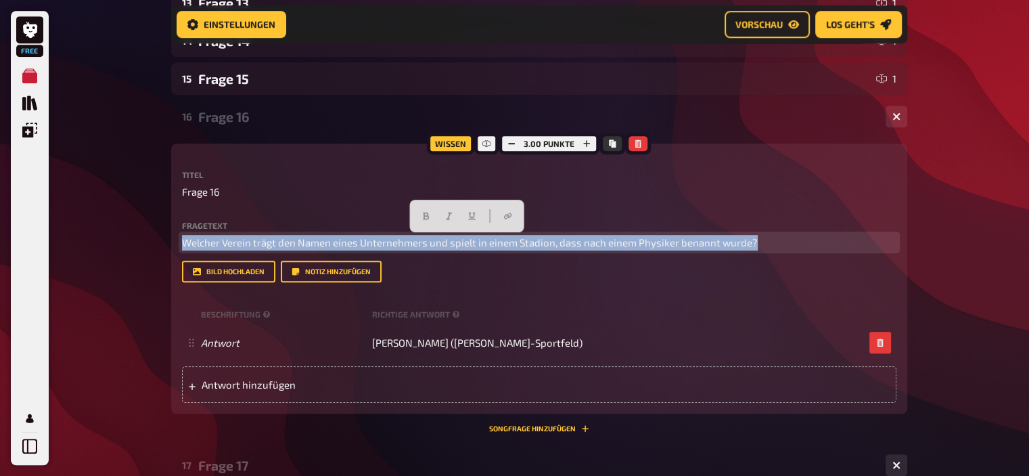
click at [279, 240] on span "Welcher Verein trägt den Namen eines Unternehmers und spielt in einem Stadion, …" at bounding box center [470, 242] width 576 height 12
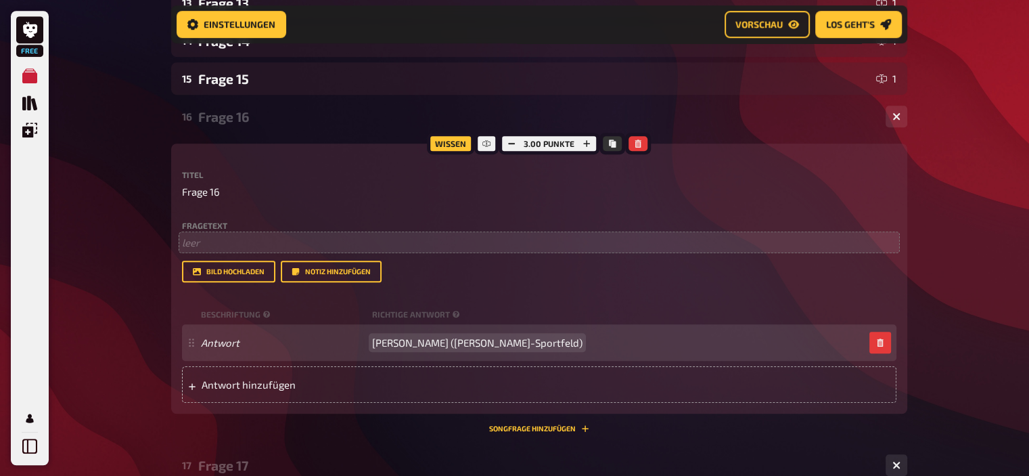
click at [495, 344] on span "[PERSON_NAME] ([PERSON_NAME]-Sportfeld)" at bounding box center [477, 342] width 210 height 12
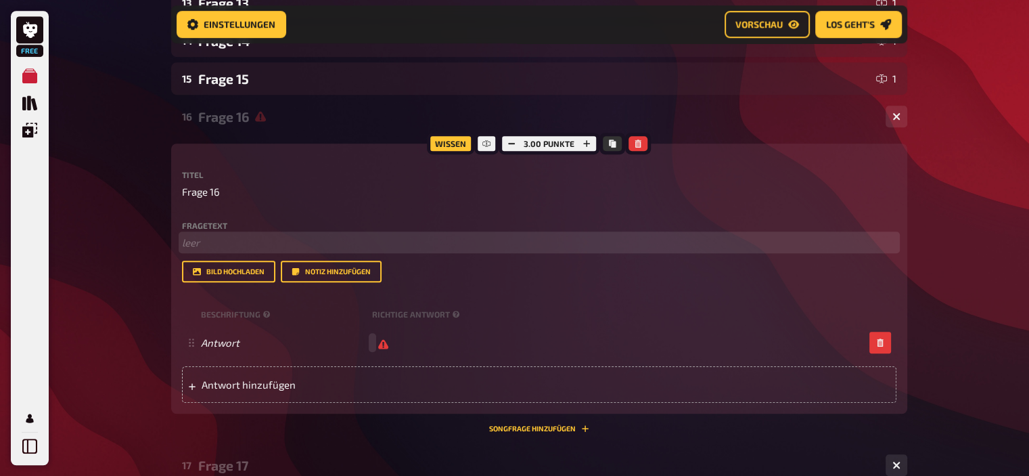
scroll to position [743, 0]
click at [265, 244] on p "﻿ leer" at bounding box center [539, 243] width 715 height 16
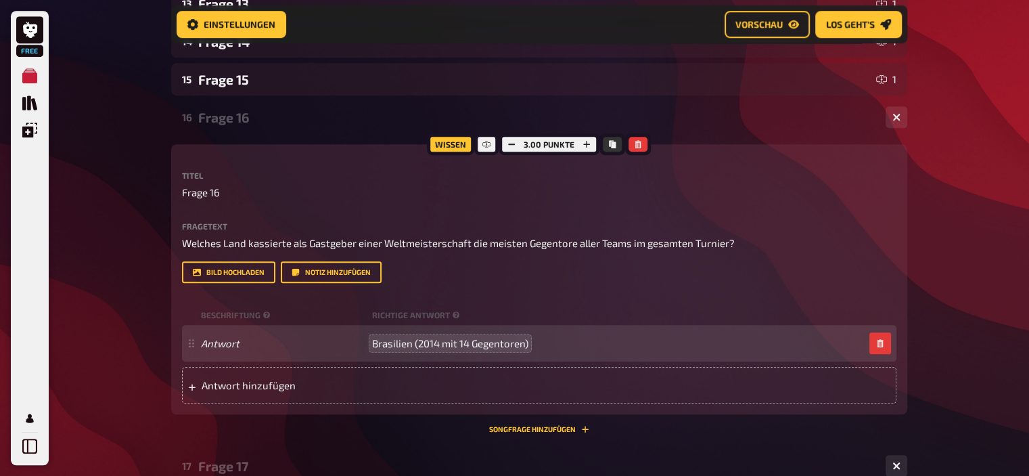
click at [290, 118] on div "Frage 16" at bounding box center [536, 118] width 677 height 16
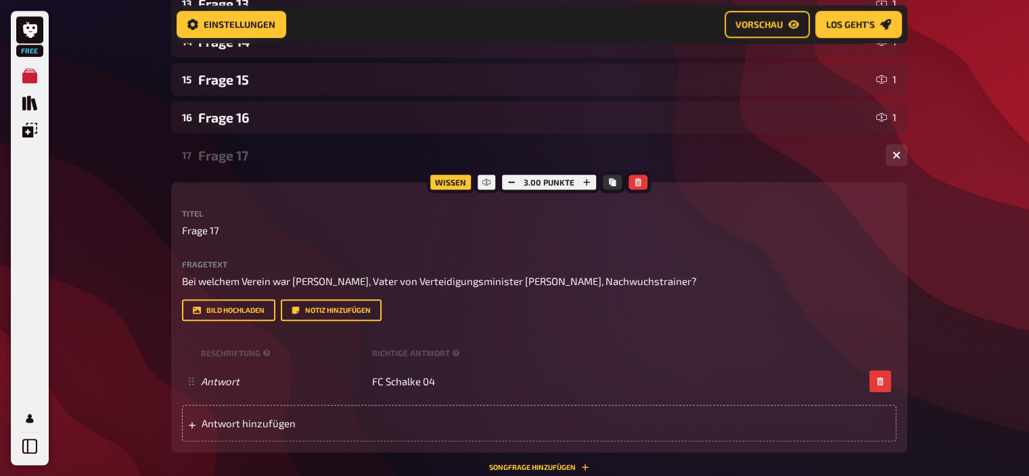
click at [280, 157] on div "Frage 17" at bounding box center [536, 156] width 677 height 16
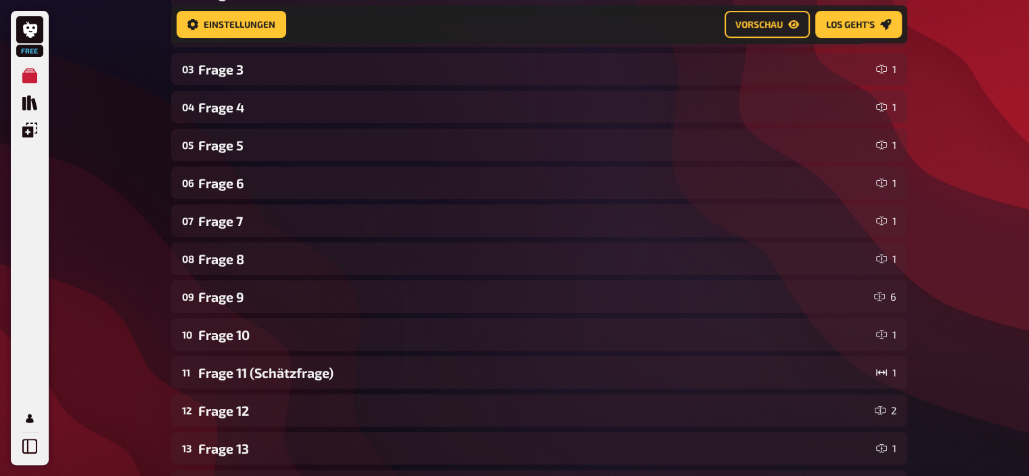
scroll to position [0, 0]
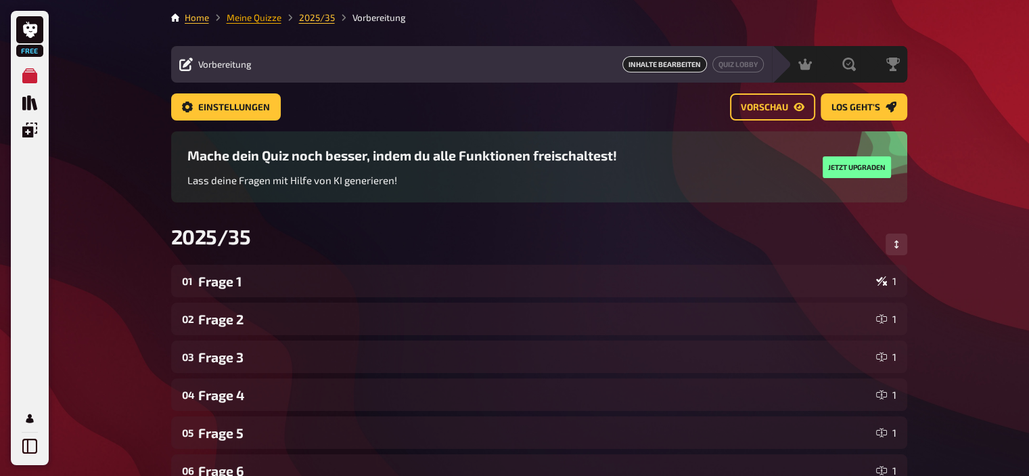
click at [248, 19] on link "Meine Quizze" at bounding box center [254, 17] width 55 height 11
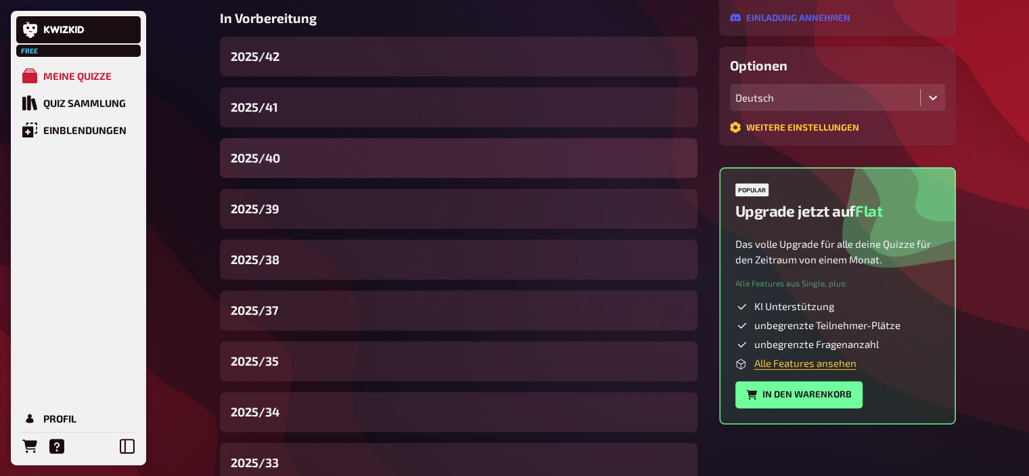
scroll to position [319, 0]
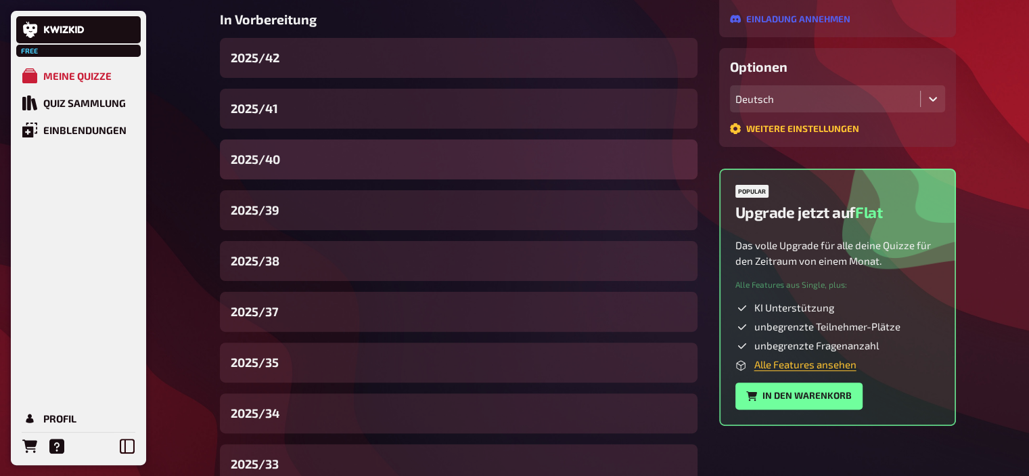
click at [270, 168] on div "2025/40" at bounding box center [459, 159] width 478 height 40
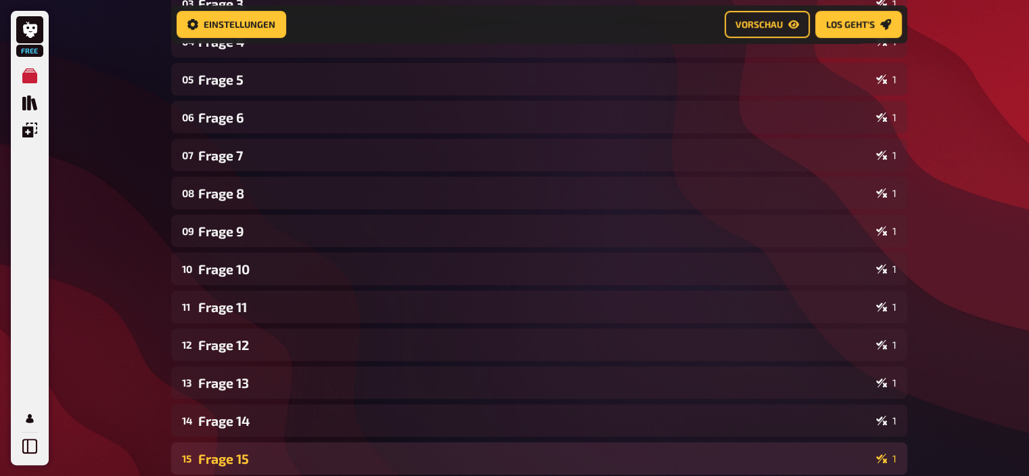
scroll to position [345, 0]
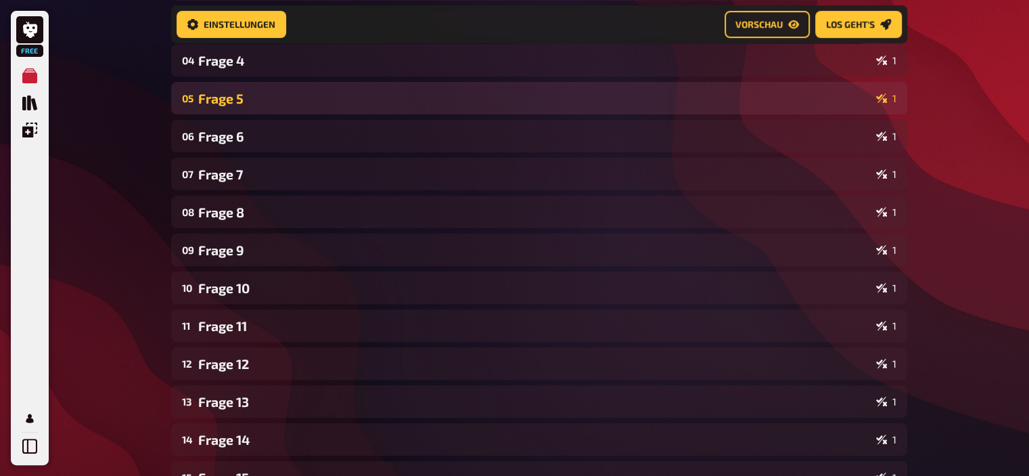
click at [261, 87] on div "05 Frage 5 1" at bounding box center [539, 98] width 736 height 32
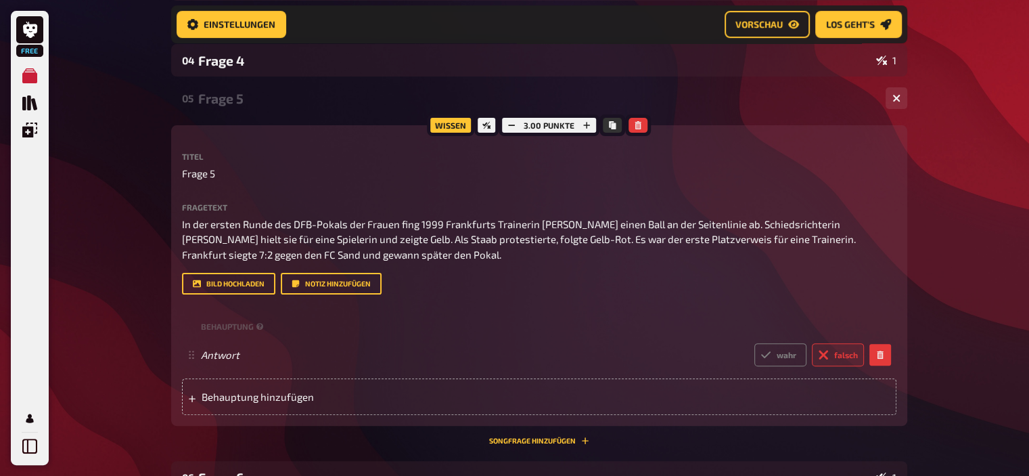
click at [261, 87] on div "05 Frage 5 1" at bounding box center [539, 98] width 736 height 32
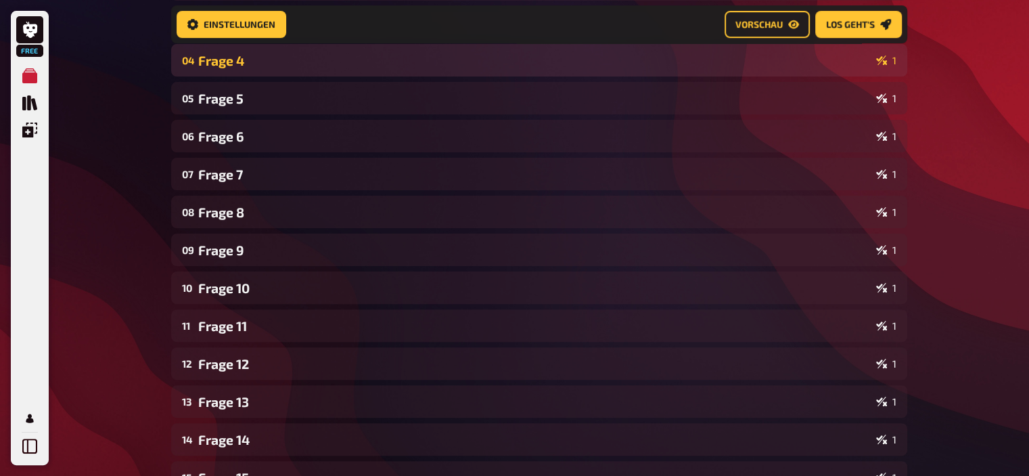
click at [249, 75] on div "04 Frage 4 1" at bounding box center [539, 60] width 736 height 32
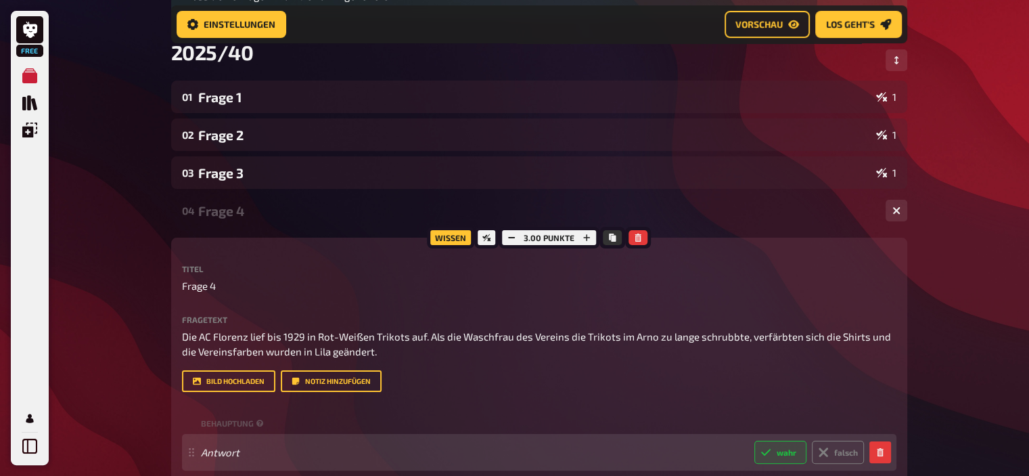
scroll to position [192, 0]
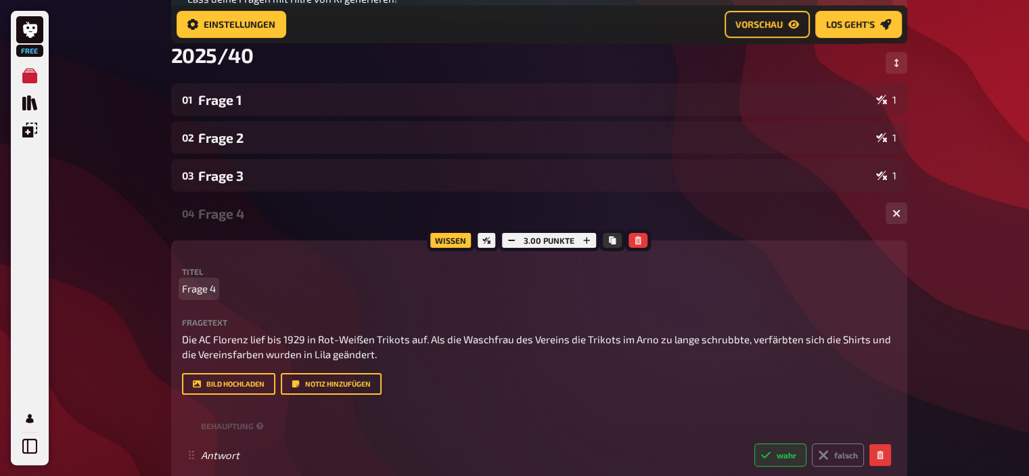
click at [213, 286] on span "Frage 4" at bounding box center [199, 289] width 34 height 16
click at [233, 208] on div "Frage 19" at bounding box center [536, 214] width 677 height 16
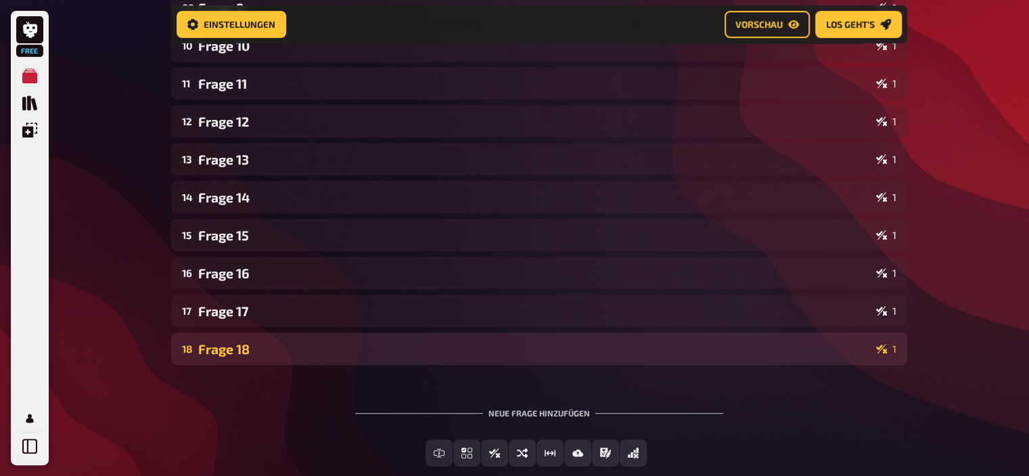
scroll to position [665, 0]
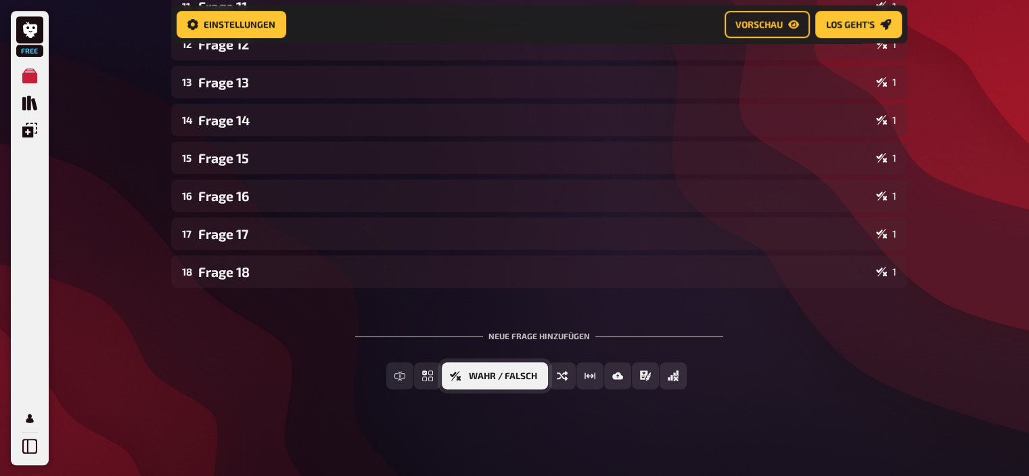
click at [465, 378] on button "Wahr / Falsch" at bounding box center [495, 375] width 106 height 27
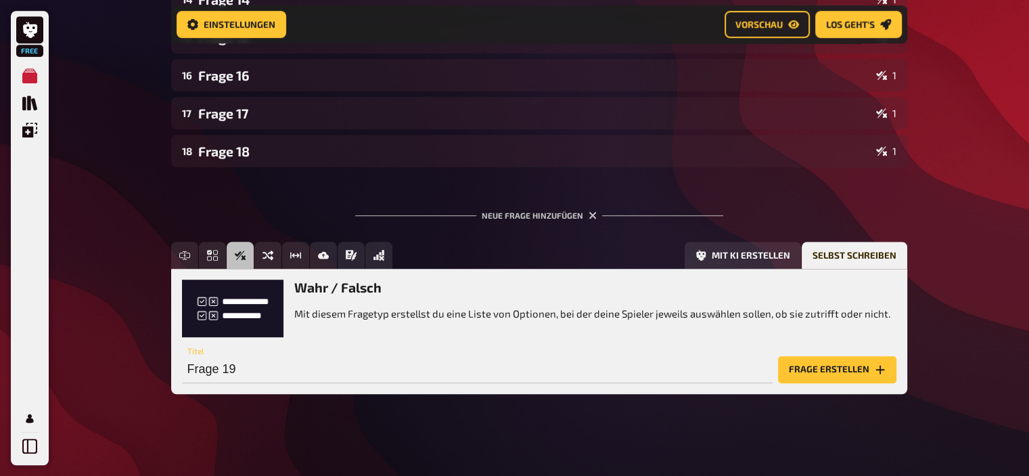
scroll to position [790, 0]
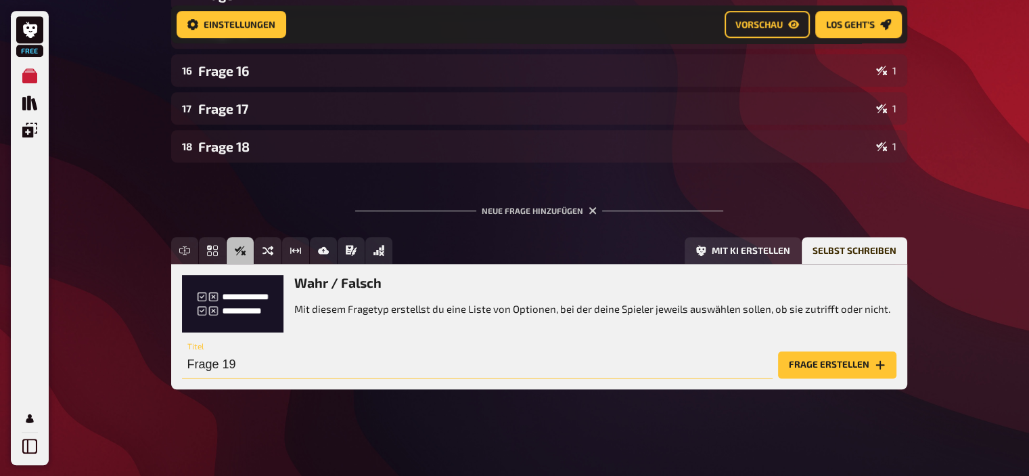
click at [418, 362] on input "Frage 19" at bounding box center [477, 364] width 591 height 27
type input "Frage 4"
click at [875, 367] on icon "Frage erstellen" at bounding box center [880, 364] width 11 height 11
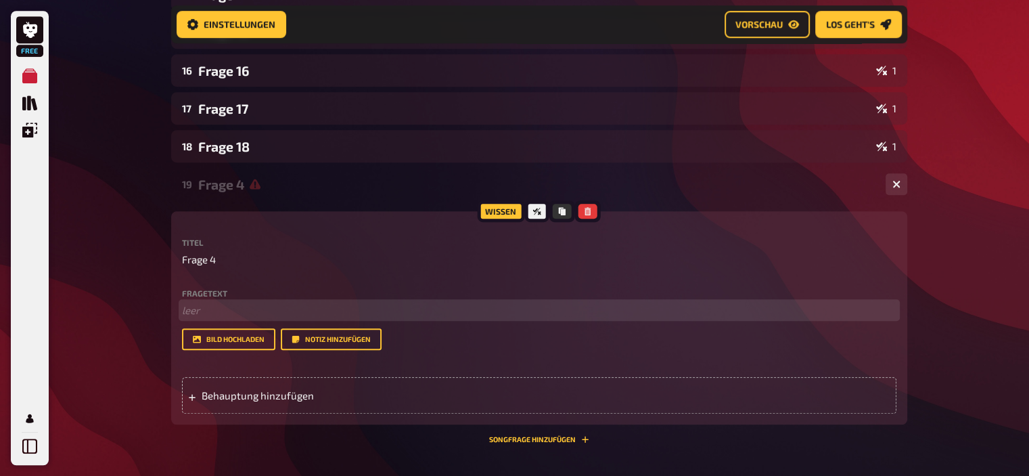
click at [255, 313] on p "﻿ leer" at bounding box center [539, 310] width 715 height 16
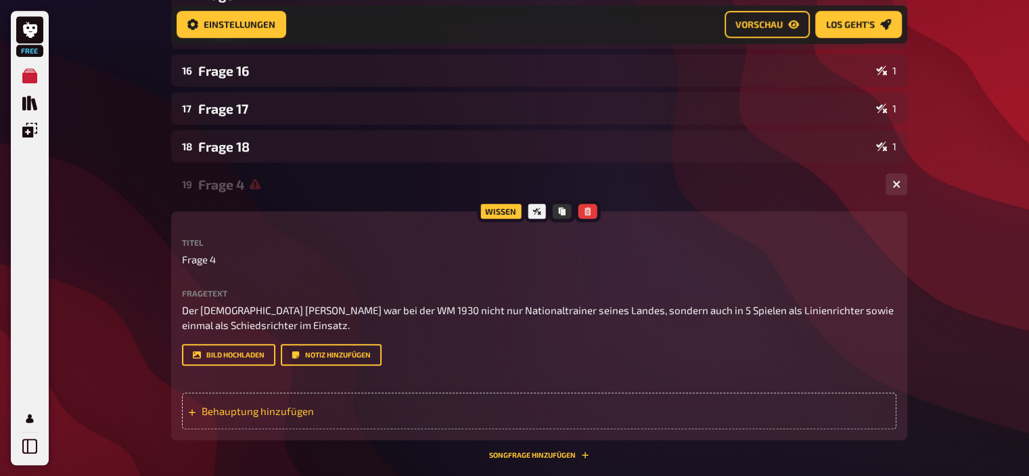
click at [273, 413] on span "Behauptung hinzufügen" at bounding box center [307, 411] width 210 height 12
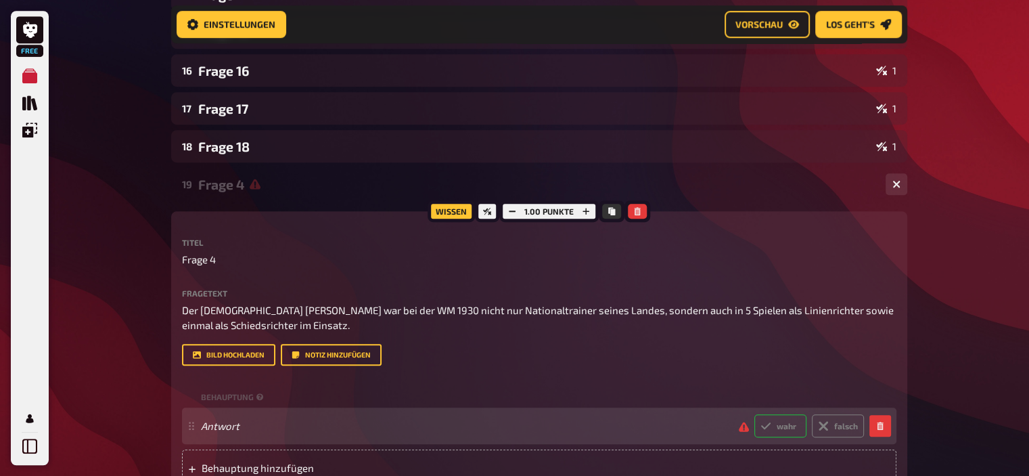
click at [780, 425] on label "wahr" at bounding box center [780, 425] width 52 height 23
click at [754, 414] on input "wahr" at bounding box center [754, 413] width 1 height 1
radio input "true"
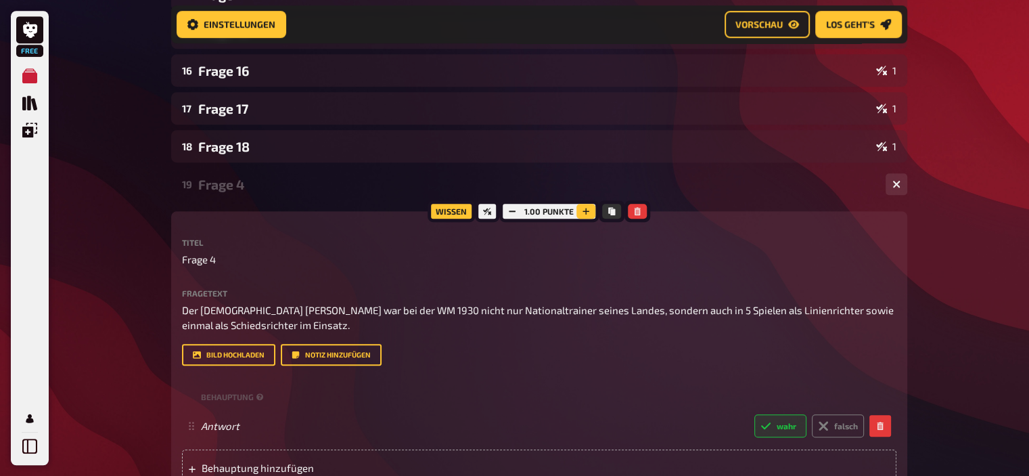
click at [589, 207] on icon "button" at bounding box center [586, 211] width 8 height 8
click at [589, 207] on icon "button" at bounding box center [587, 211] width 8 height 8
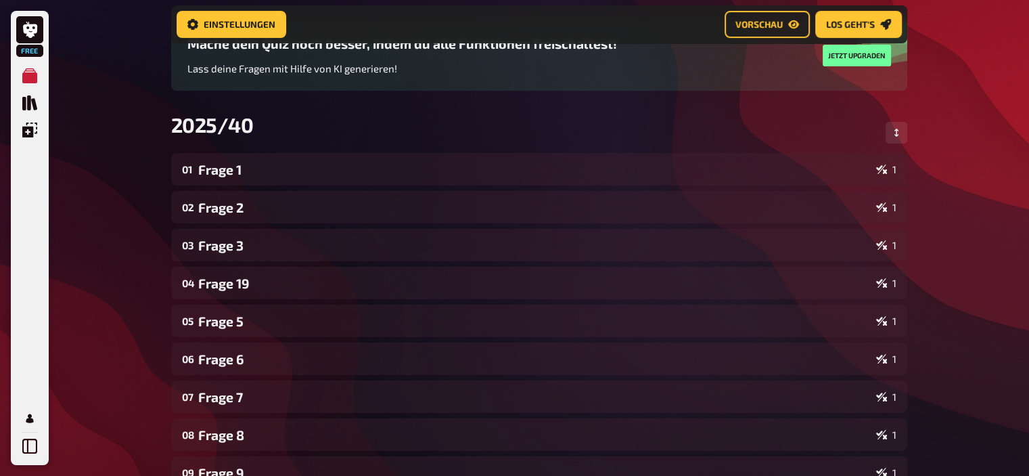
scroll to position [0, 0]
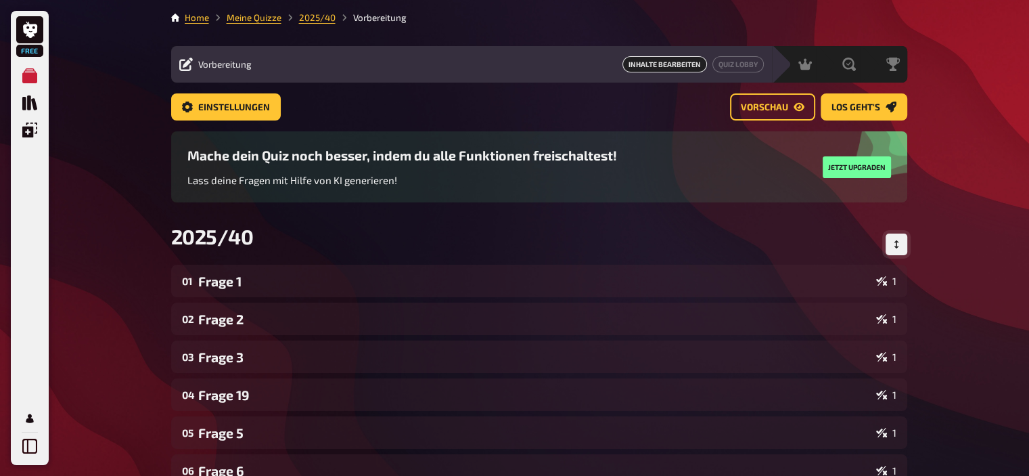
click at [903, 246] on button "Reihenfolge anpassen" at bounding box center [897, 244] width 22 height 22
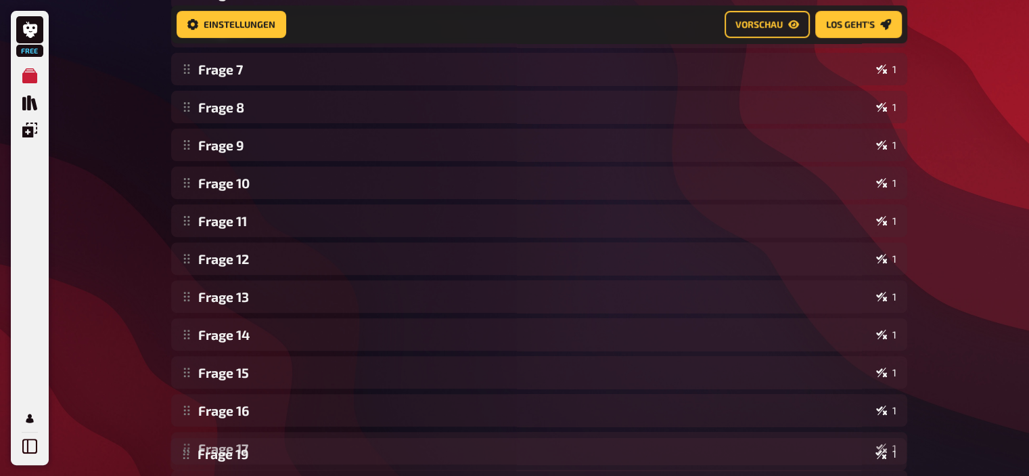
scroll to position [579, 0]
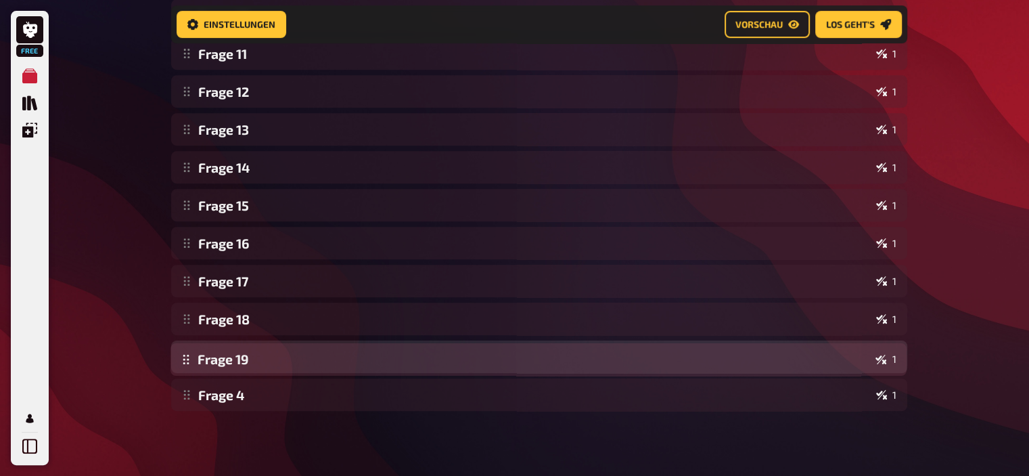
drag, startPoint x: 184, startPoint y: 334, endPoint x: 222, endPoint y: 363, distance: 48.2
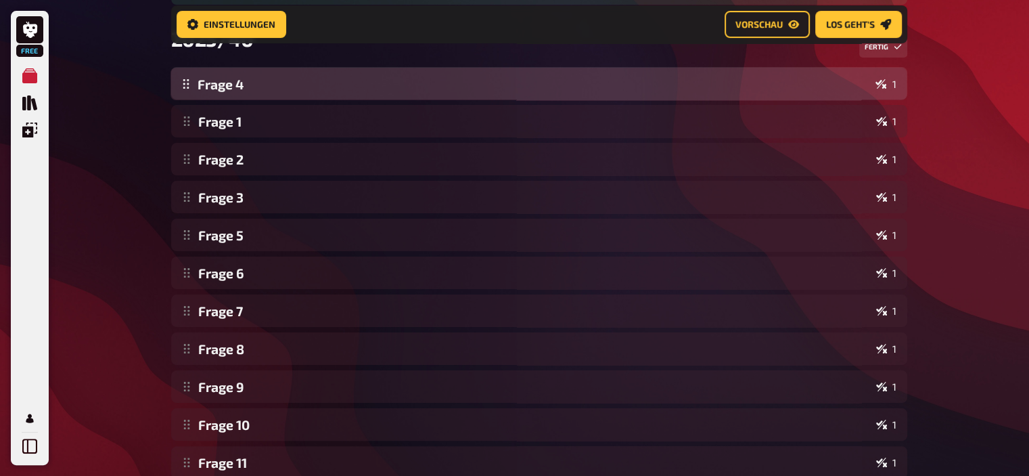
scroll to position [188, 0]
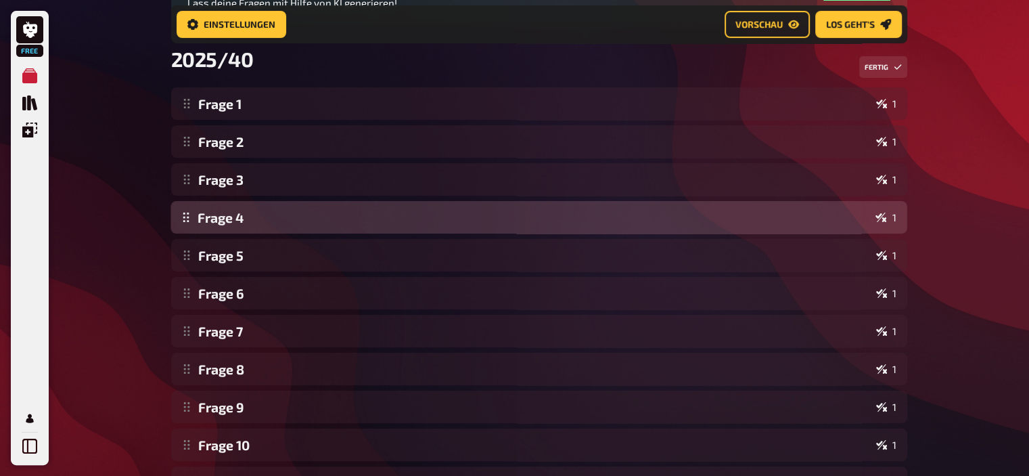
drag, startPoint x: 187, startPoint y: 437, endPoint x: 236, endPoint y: 221, distance: 221.4
click at [236, 221] on div "Frage 1 1 Frage 2 1 Frage 3 1 Frage 5 1 Frage 6 1 Frage 7 1 Frage 8 1 Frage 9 1…" at bounding box center [539, 444] width 736 height 715
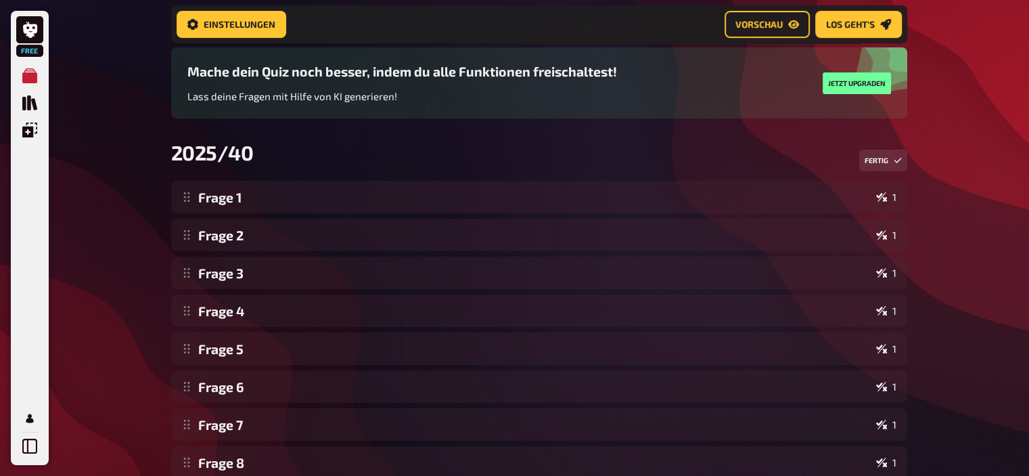
scroll to position [92, 0]
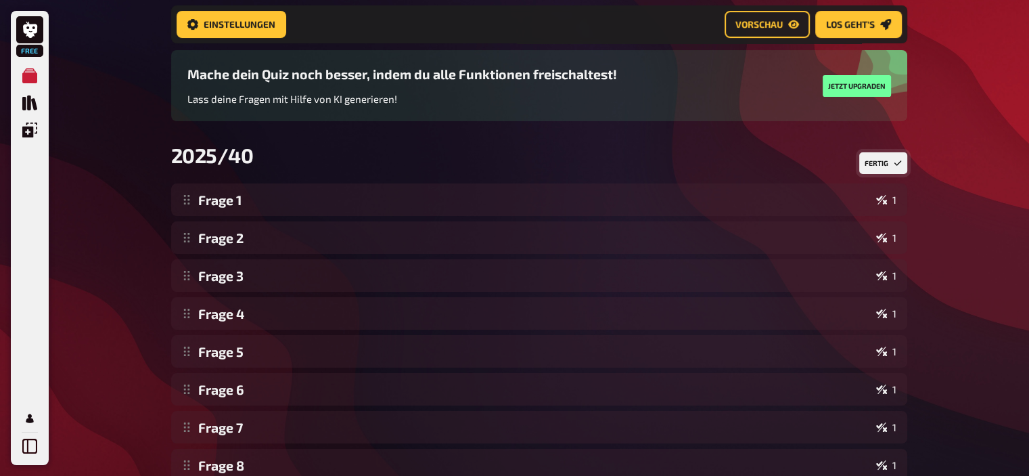
click at [888, 162] on button "Fertig" at bounding box center [883, 163] width 48 height 22
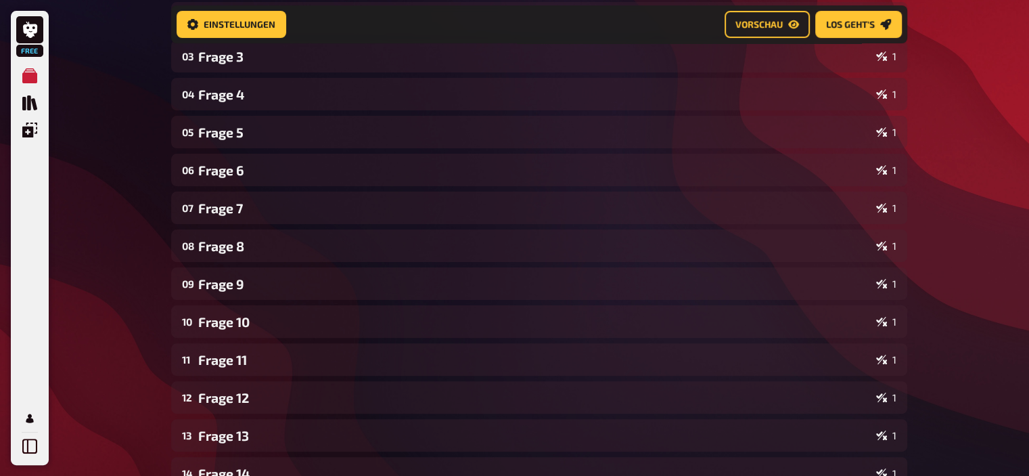
scroll to position [551, 0]
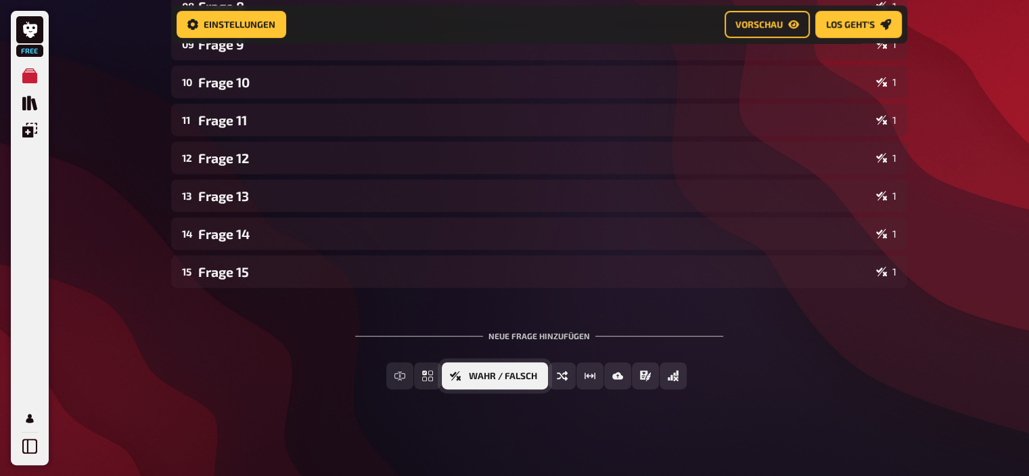
click at [511, 369] on button "Wahr / Falsch" at bounding box center [495, 375] width 106 height 27
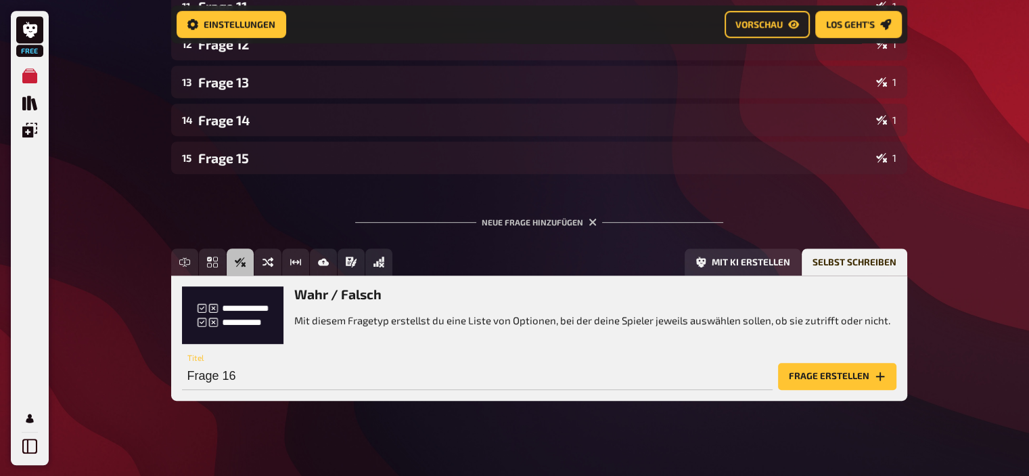
scroll to position [676, 0]
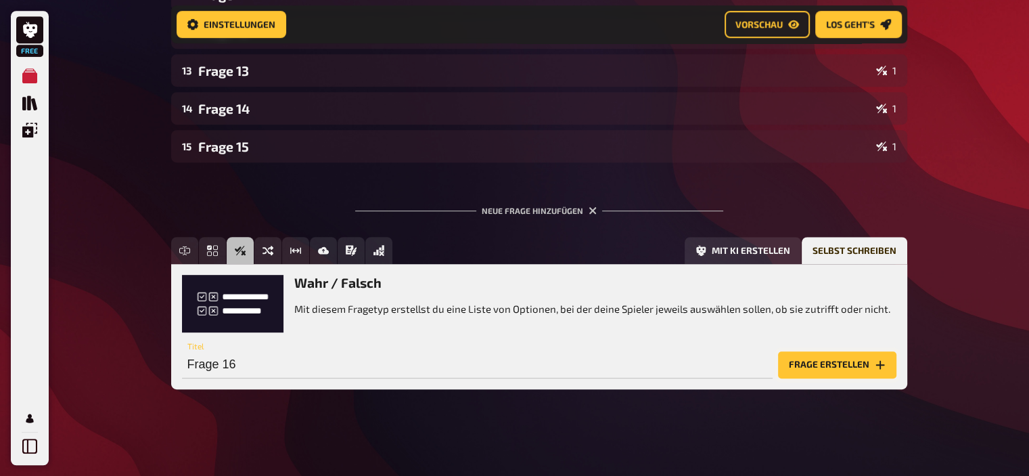
click at [832, 369] on button "Frage erstellen" at bounding box center [837, 364] width 118 height 27
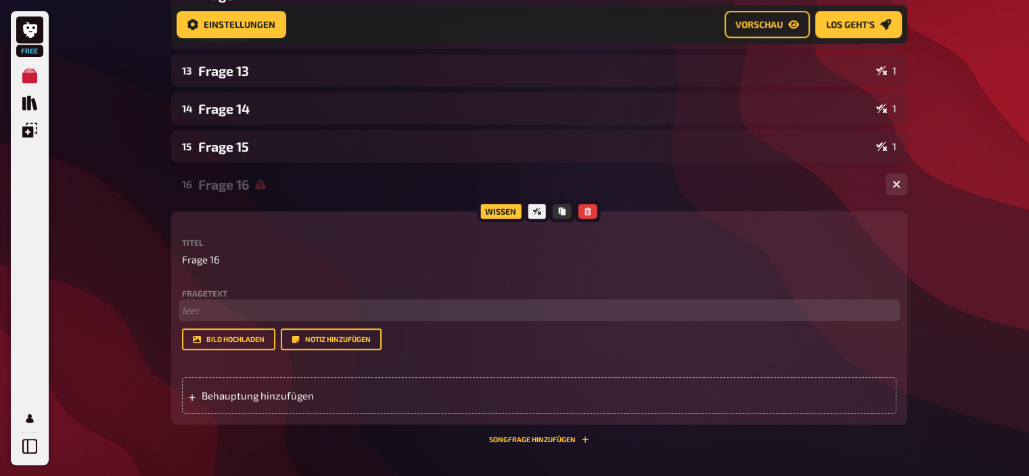
click at [281, 311] on p "﻿ leer" at bounding box center [539, 310] width 715 height 16
click at [339, 311] on p "Als [PERSON_NAME] 2015" at bounding box center [539, 310] width 715 height 16
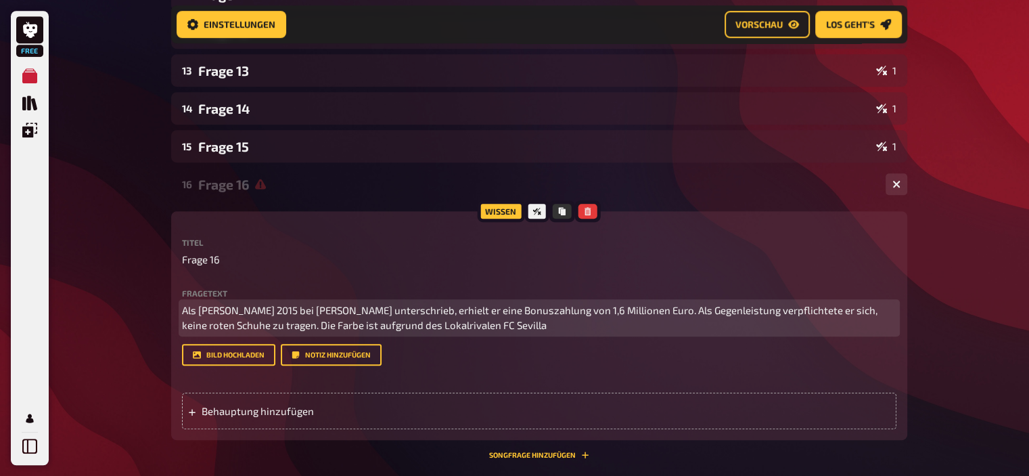
click at [567, 326] on p "Als [PERSON_NAME] 2015 bei [PERSON_NAME] unterschrieb, erhielt er eine Bonuszah…" at bounding box center [539, 317] width 715 height 30
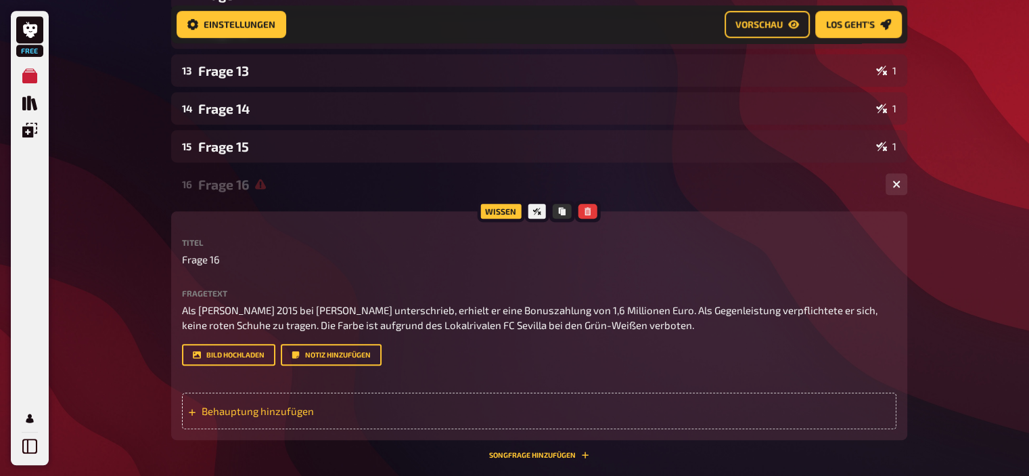
click at [295, 416] on span "Behauptung hinzufügen" at bounding box center [307, 411] width 210 height 12
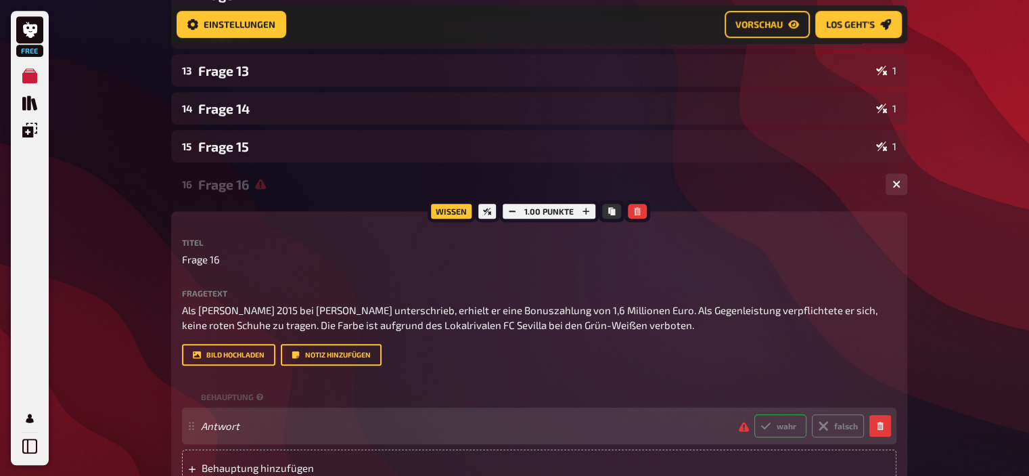
click at [802, 427] on label "wahr" at bounding box center [780, 425] width 52 height 23
click at [754, 414] on input "wahr" at bounding box center [754, 413] width 1 height 1
radio input "true"
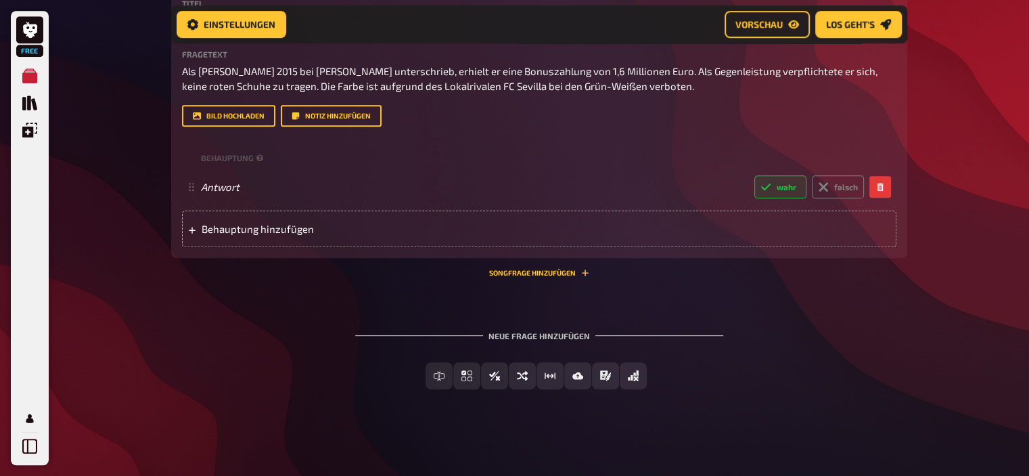
scroll to position [915, 0]
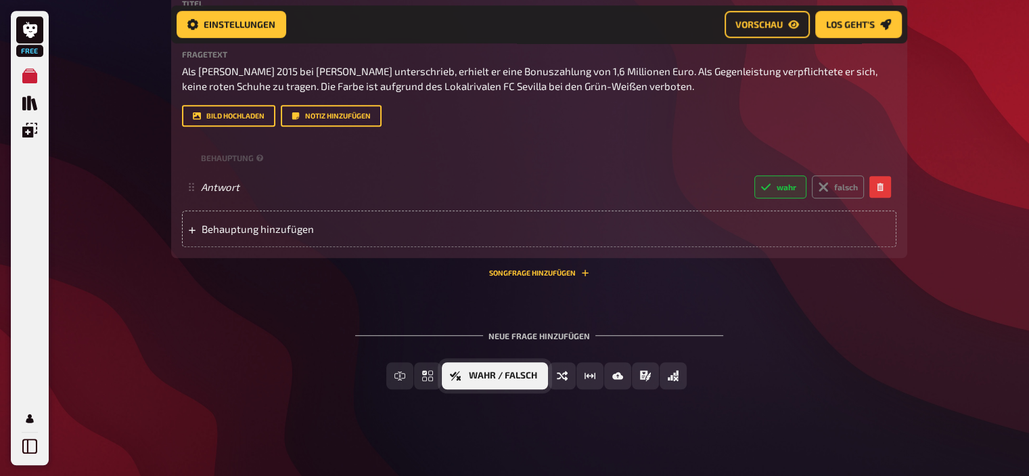
click at [530, 378] on span "Wahr / Falsch" at bounding box center [503, 375] width 68 height 9
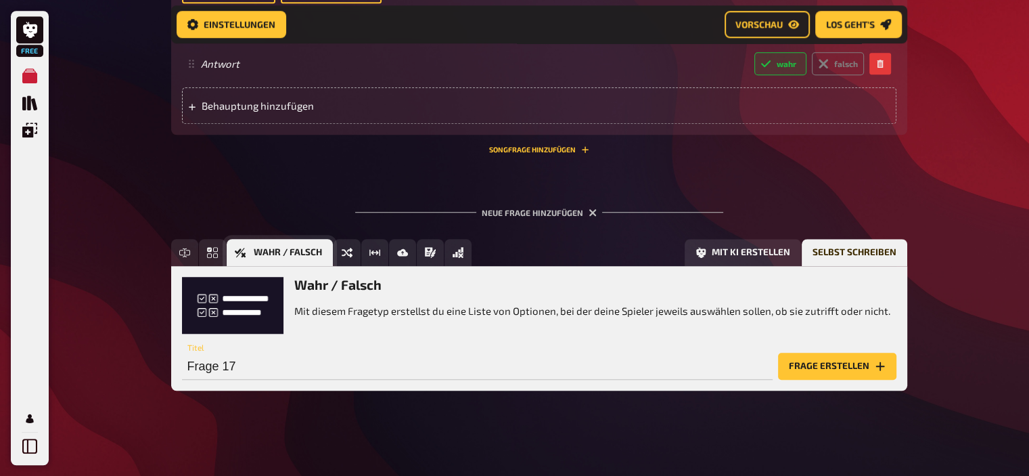
scroll to position [1039, 0]
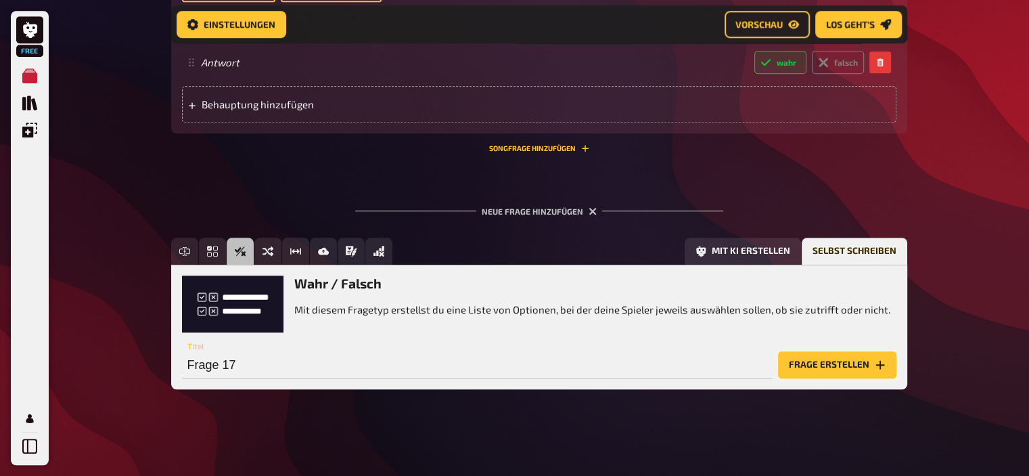
click at [814, 355] on button "Frage erstellen" at bounding box center [837, 364] width 118 height 27
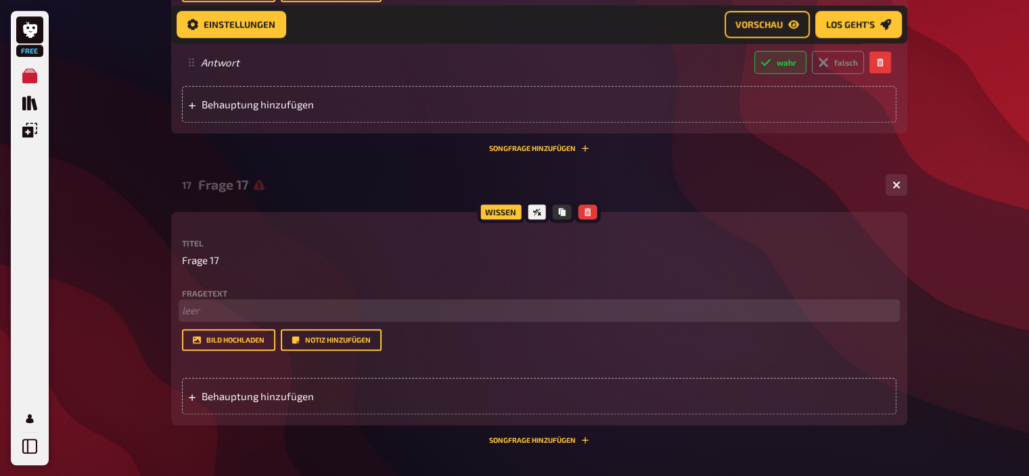
click at [350, 316] on p "﻿ leer" at bounding box center [539, 310] width 715 height 16
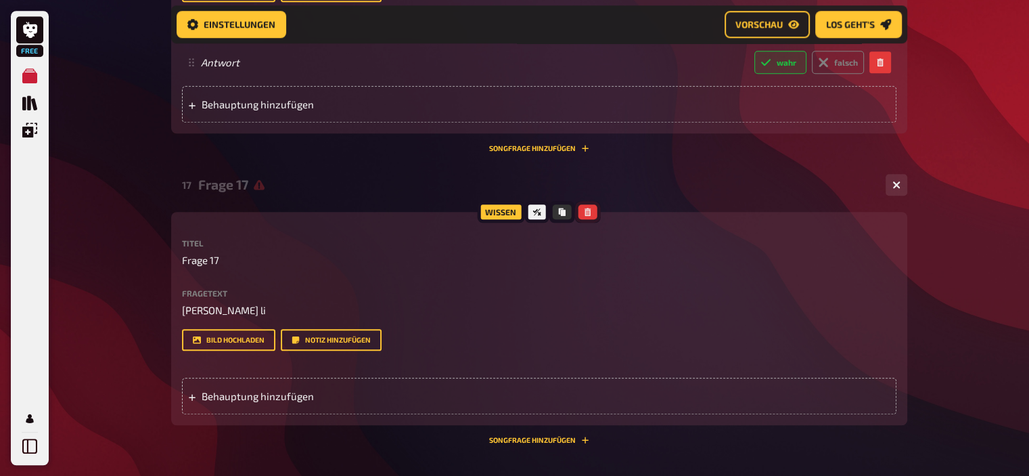
click at [588, 216] on button "button" at bounding box center [588, 211] width 19 height 15
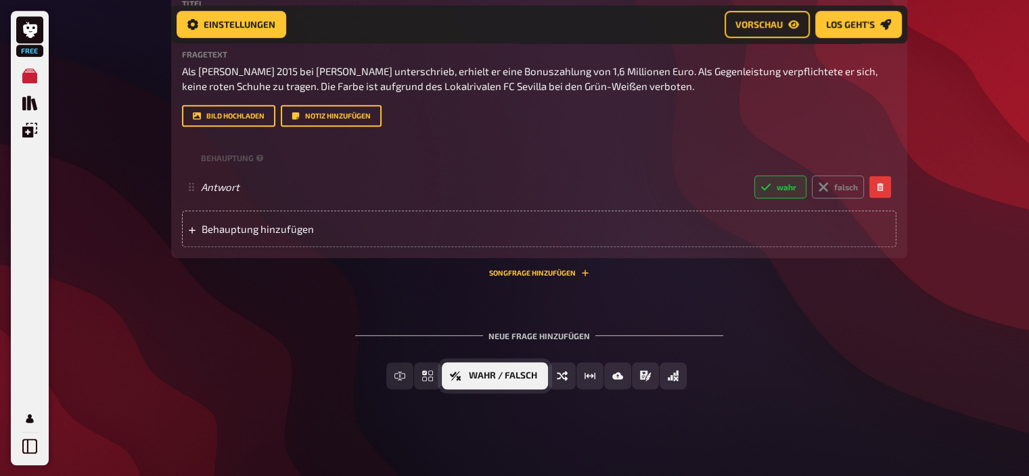
click at [497, 378] on span "Wahr / Falsch" at bounding box center [503, 375] width 68 height 9
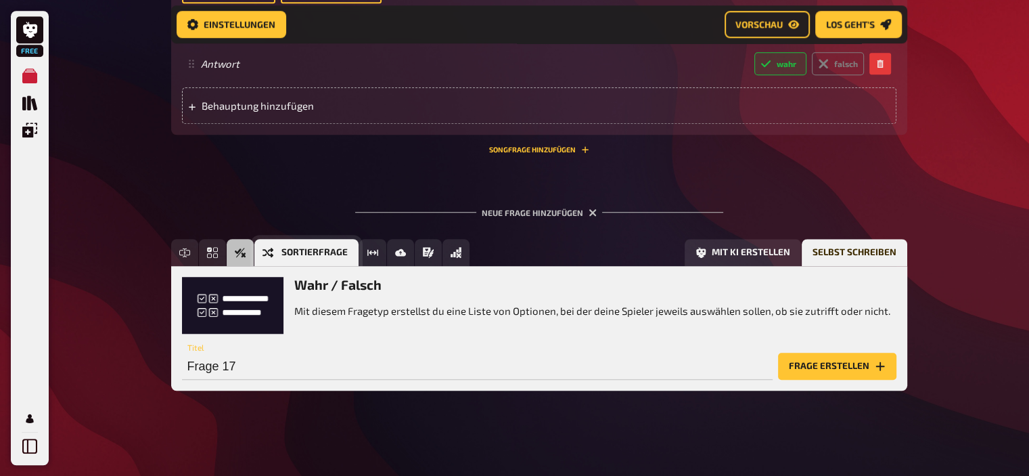
scroll to position [1039, 0]
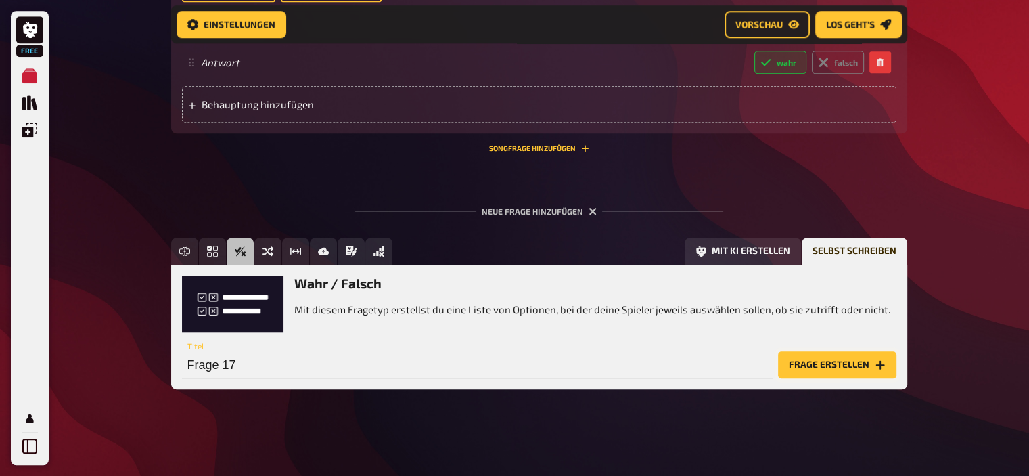
click at [817, 362] on button "Frage erstellen" at bounding box center [837, 364] width 118 height 27
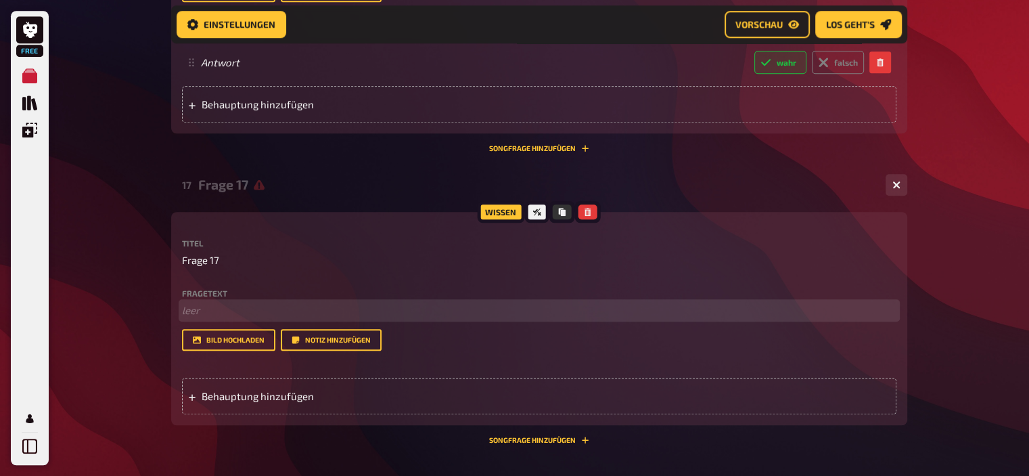
click at [204, 311] on p "﻿ leer" at bounding box center [539, 310] width 715 height 16
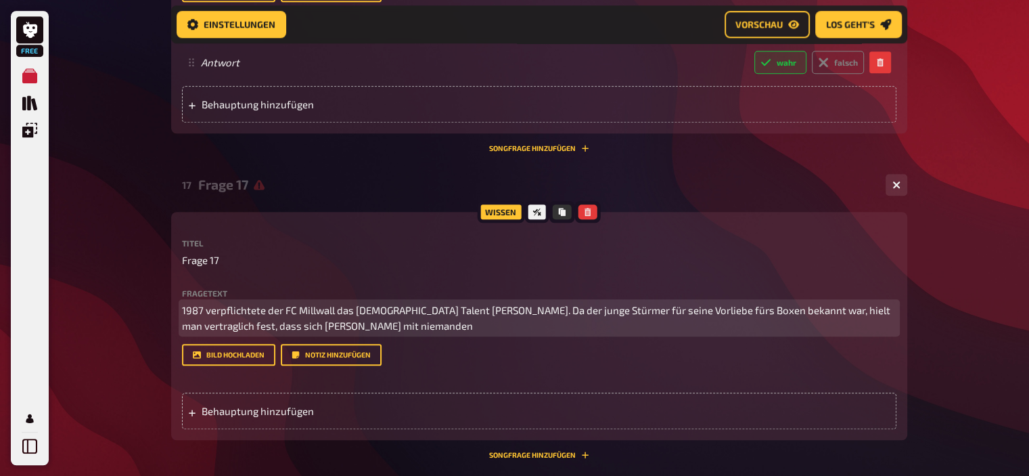
click at [336, 330] on span "1987 verpflichtete der FC Millwall das [DEMOGRAPHIC_DATA] Talent [PERSON_NAME].…" at bounding box center [537, 318] width 711 height 28
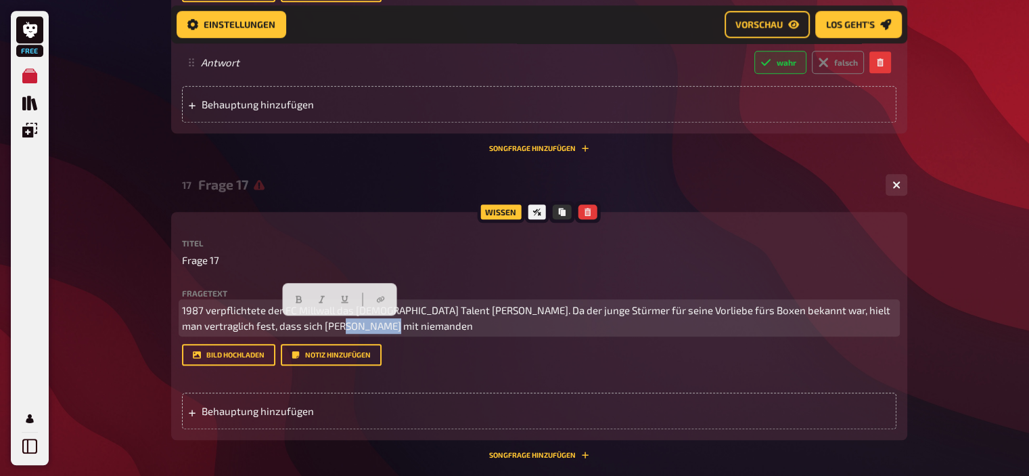
click at [336, 330] on span "1987 verpflichtete der FC Millwall das [DEMOGRAPHIC_DATA] Talent [PERSON_NAME].…" at bounding box center [537, 318] width 711 height 28
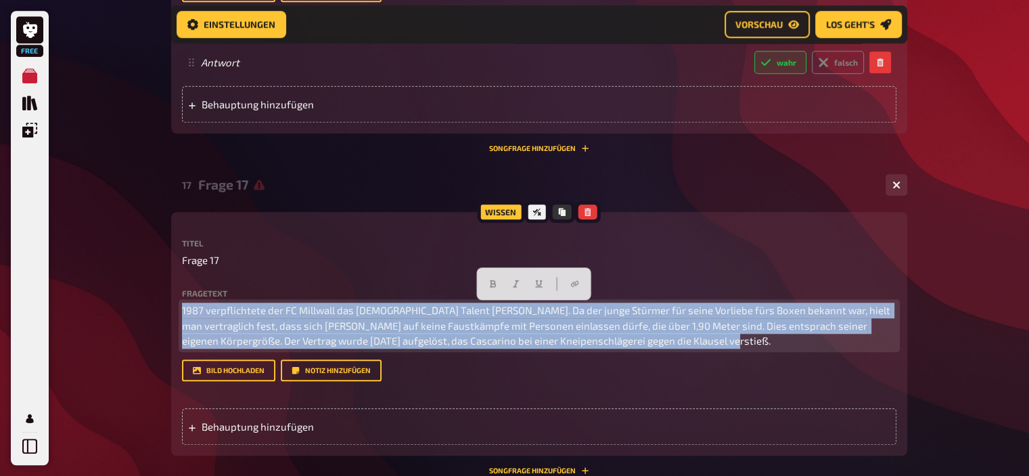
drag, startPoint x: 698, startPoint y: 335, endPoint x: 92, endPoint y: 236, distance: 614.3
copy span "1987 verpflichtete der FC Millwall das [DEMOGRAPHIC_DATA] Talent [PERSON_NAME].…"
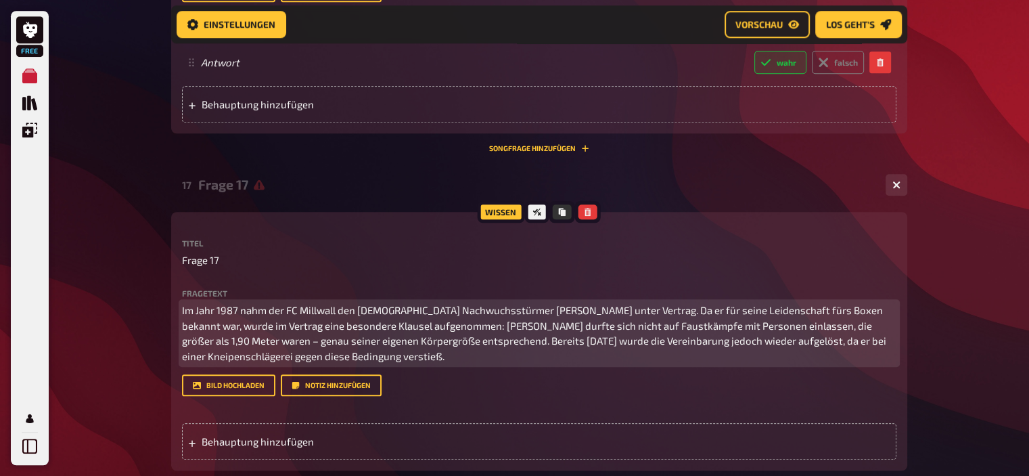
click at [222, 306] on p "Im Jahr 1987 nahm der FC Millwall den [DEMOGRAPHIC_DATA] Nachwuchsstürmer [PERS…" at bounding box center [539, 332] width 715 height 61
click at [628, 342] on span "Im Jahr 1987 nahm der FC Millwall den [DEMOGRAPHIC_DATA] Nachwuchsstürmer [PERS…" at bounding box center [535, 333] width 706 height 58
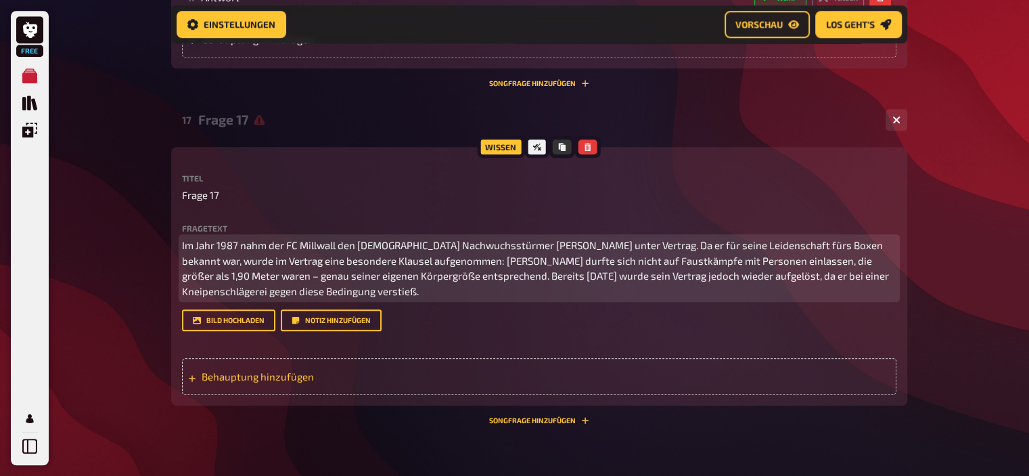
scroll to position [1104, 0]
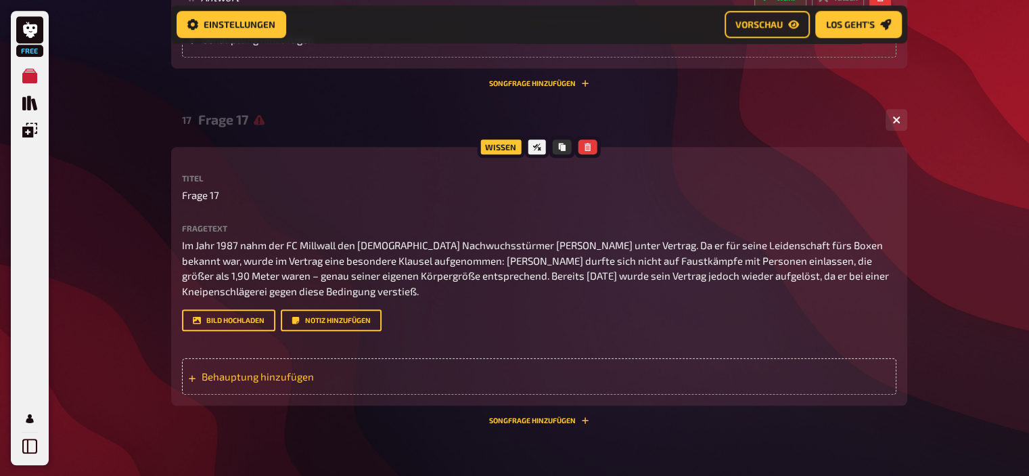
click at [301, 380] on span "Behauptung hinzufügen" at bounding box center [307, 376] width 210 height 12
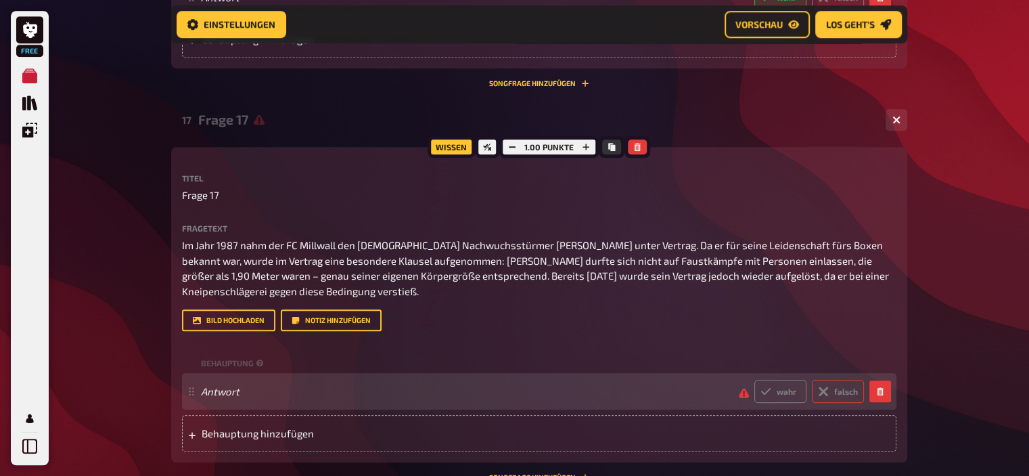
click at [845, 392] on label "falsch" at bounding box center [838, 391] width 52 height 23
click at [754, 380] on input "falsch" at bounding box center [754, 379] width 1 height 1
radio input "true"
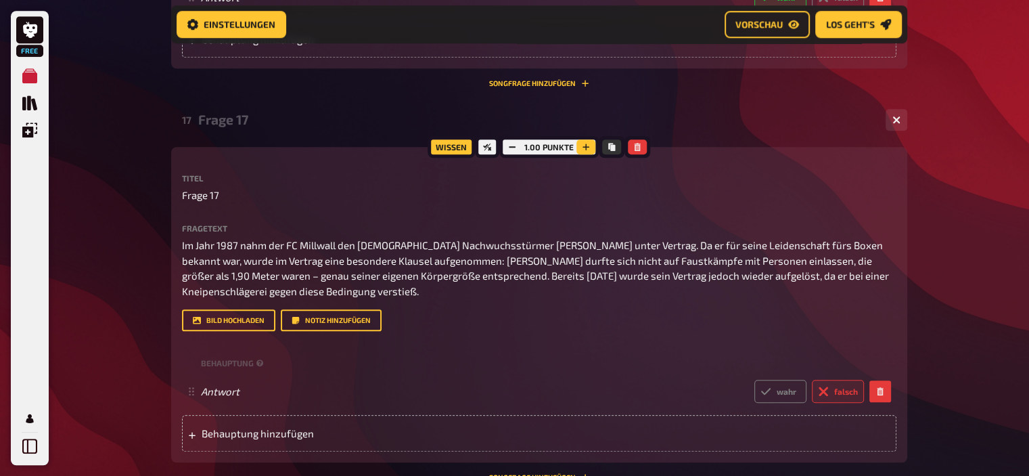
click at [590, 144] on button "button" at bounding box center [586, 146] width 19 height 15
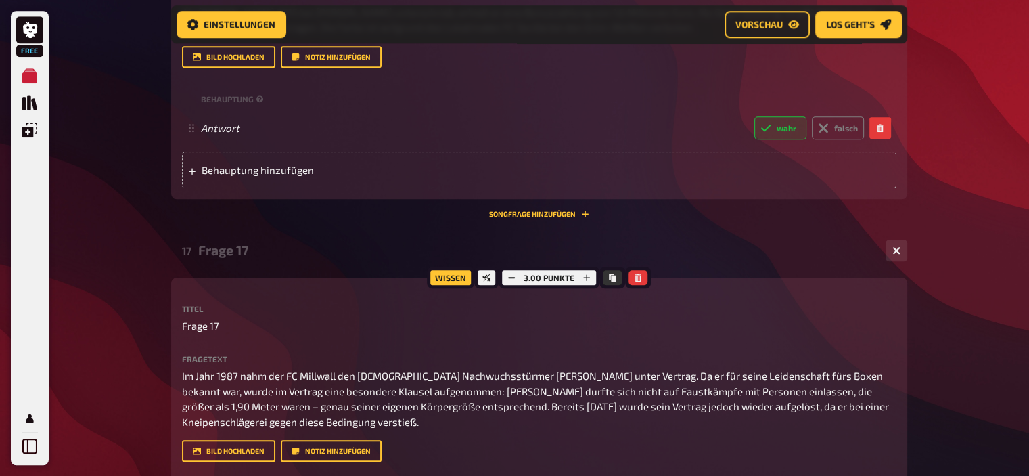
scroll to position [1309, 0]
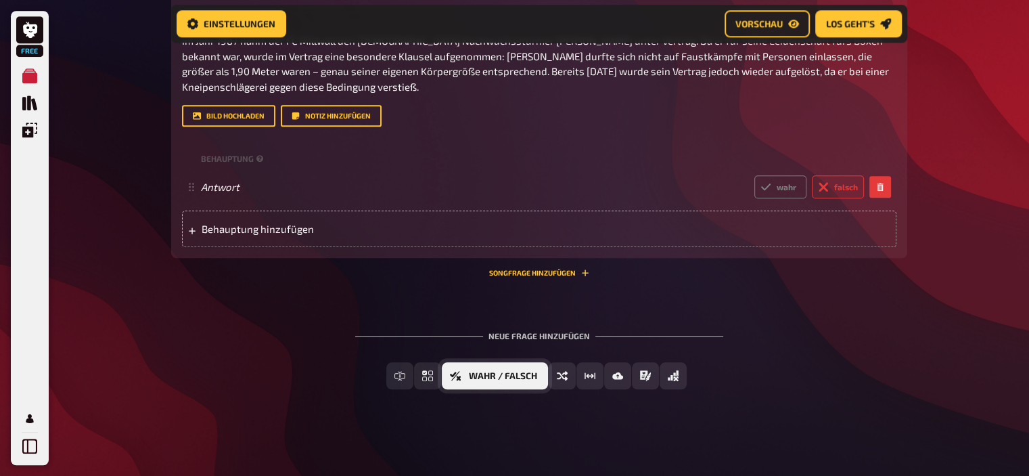
click at [512, 378] on span "Wahr / Falsch" at bounding box center [503, 375] width 68 height 9
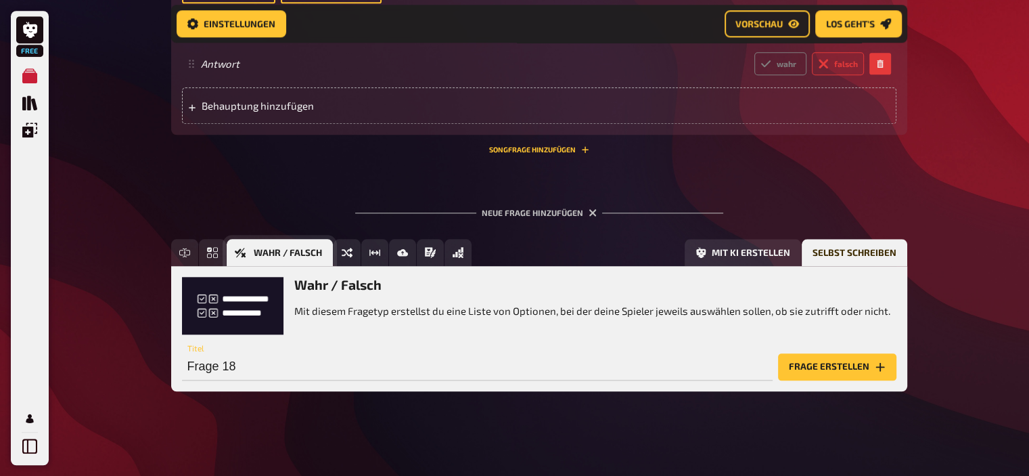
scroll to position [1434, 0]
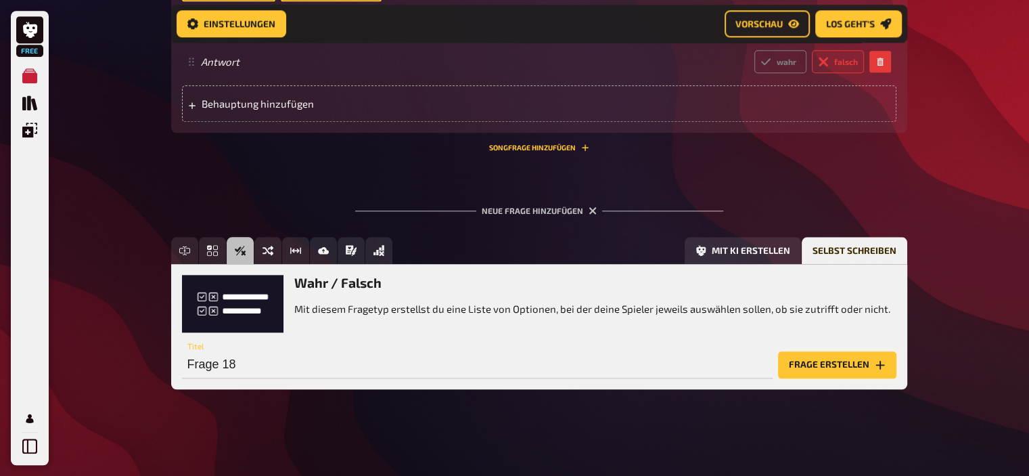
click at [859, 365] on button "Frage erstellen" at bounding box center [837, 364] width 118 height 27
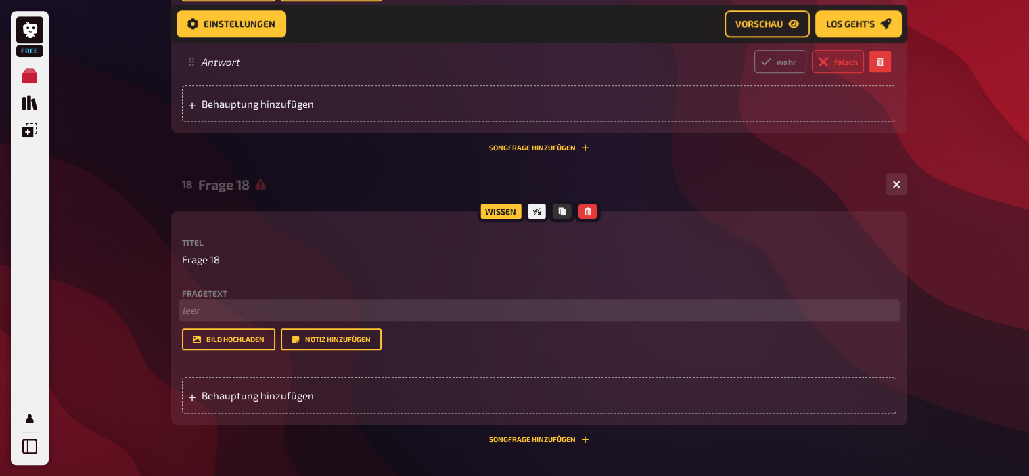
click at [260, 317] on p "﻿ leer" at bounding box center [539, 310] width 715 height 16
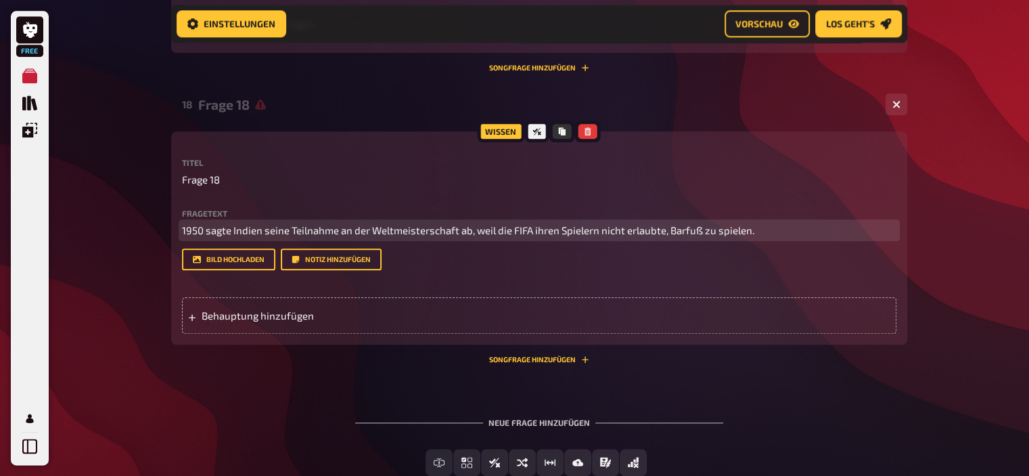
scroll to position [1516, 0]
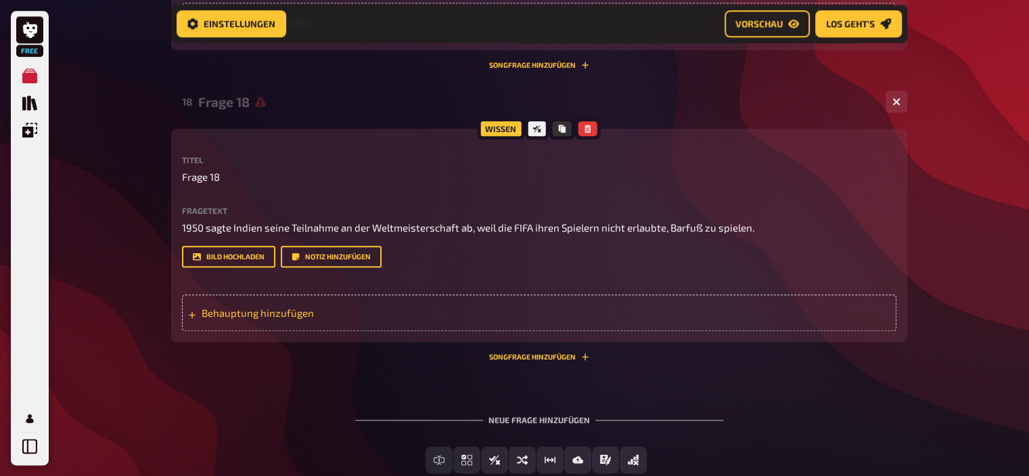
click at [284, 316] on span "Behauptung hinzufügen" at bounding box center [307, 313] width 210 height 12
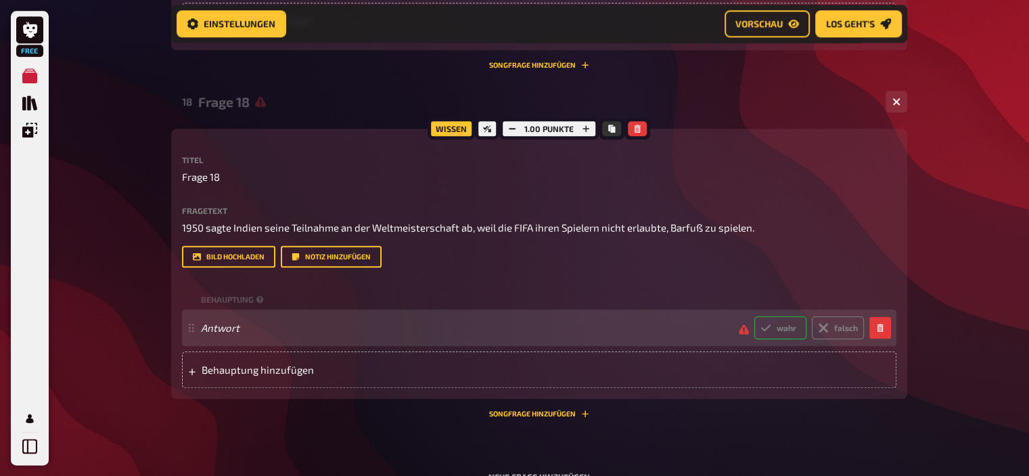
click at [788, 334] on label "wahr" at bounding box center [780, 327] width 52 height 23
click at [754, 316] on input "wahr" at bounding box center [754, 315] width 1 height 1
radio input "true"
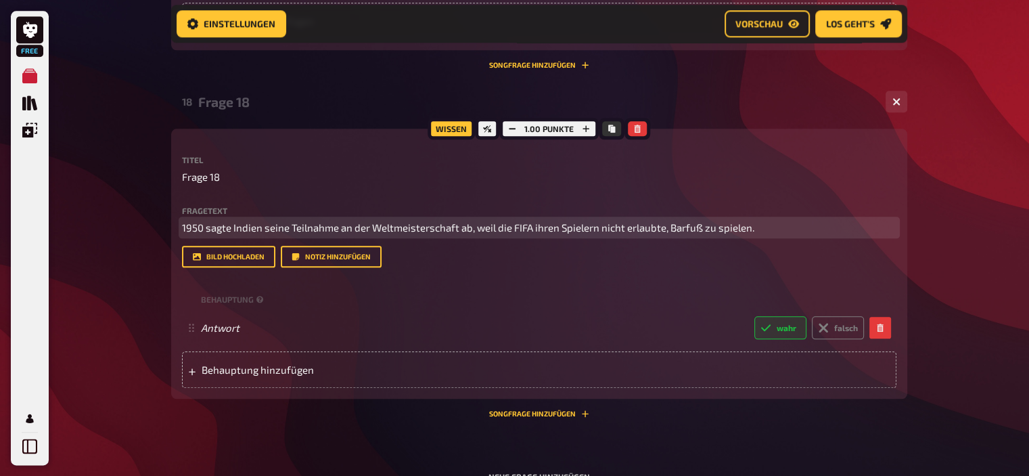
click at [675, 227] on span "1950 sagte Indien seine Teilnahme an der Weltmeisterschaft ab, weil die FIFA ih…" at bounding box center [468, 227] width 572 height 12
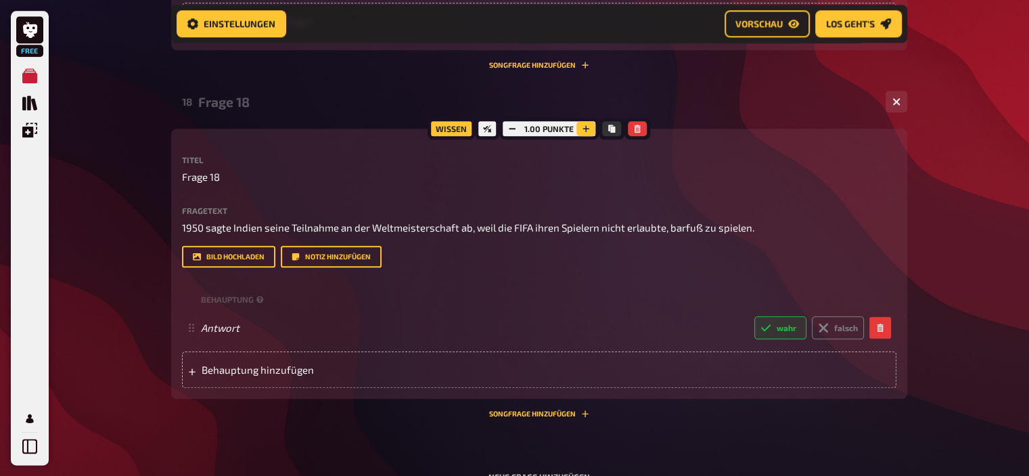
click at [582, 127] on icon "button" at bounding box center [586, 129] width 8 height 8
click at [581, 127] on button "button" at bounding box center [586, 128] width 19 height 15
click at [583, 127] on icon "button" at bounding box center [587, 129] width 8 height 8
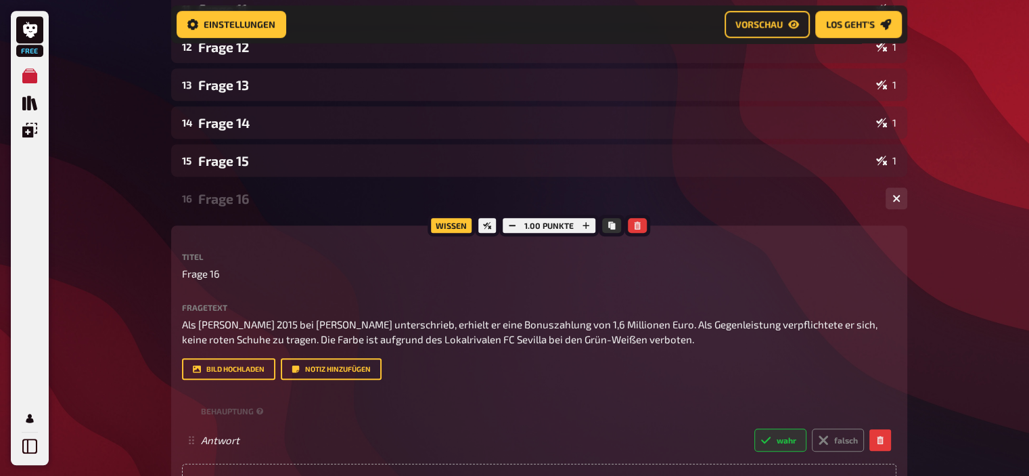
scroll to position [661, 0]
click at [587, 223] on icon "button" at bounding box center [586, 226] width 8 height 8
click at [587, 223] on icon "button" at bounding box center [587, 226] width 8 height 8
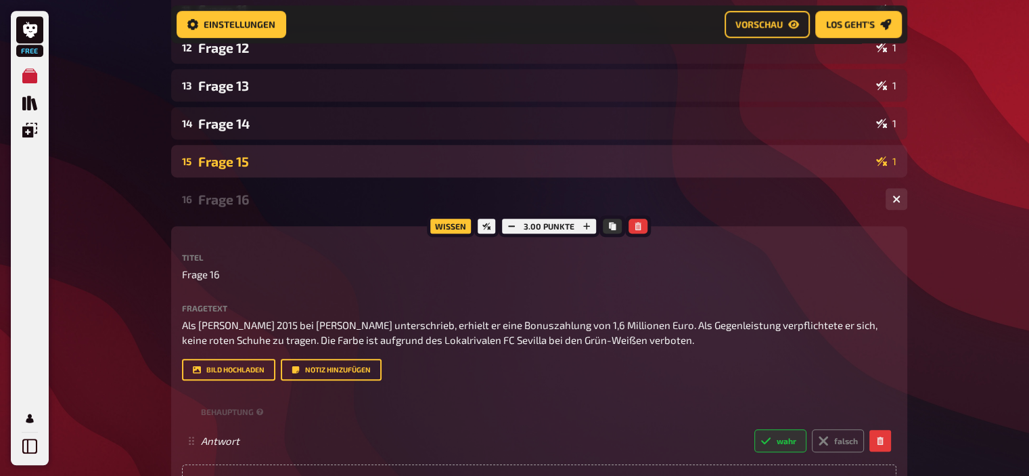
click at [470, 167] on div "Frage 15" at bounding box center [534, 162] width 673 height 16
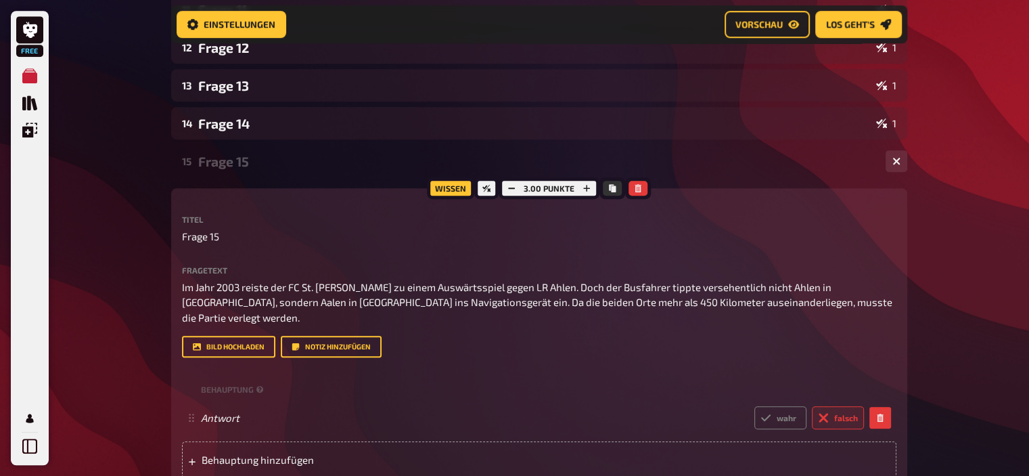
click at [470, 167] on div "Frage 15" at bounding box center [536, 162] width 677 height 16
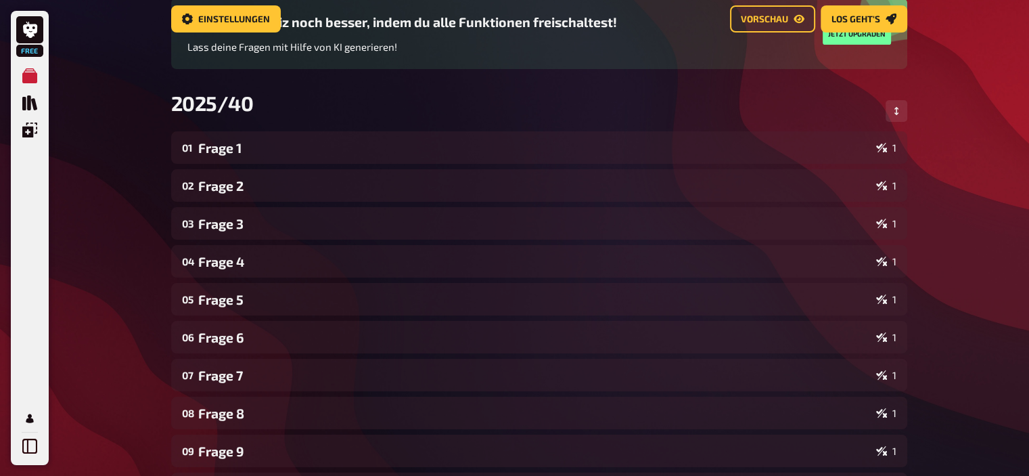
scroll to position [0, 0]
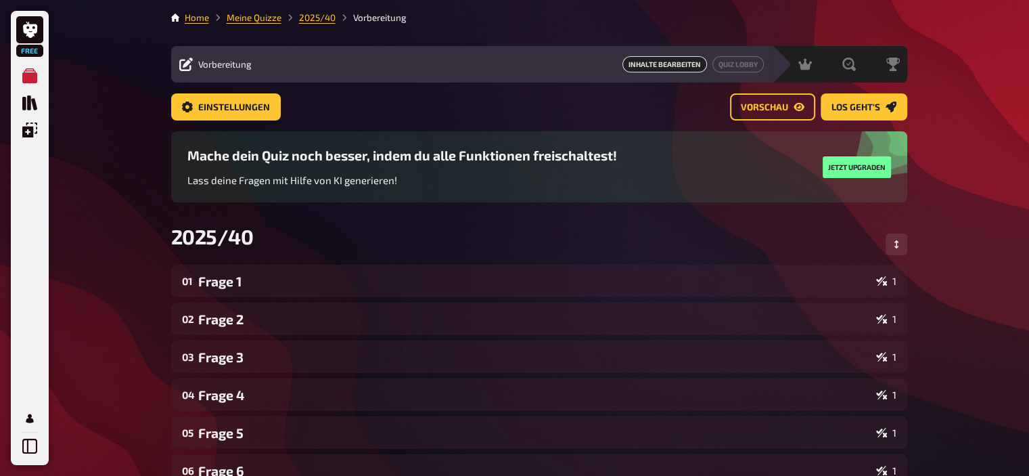
click at [253, 23] on li "Meine Quizze" at bounding box center [245, 18] width 72 height 14
click at [248, 16] on link "Meine Quizze" at bounding box center [254, 17] width 55 height 11
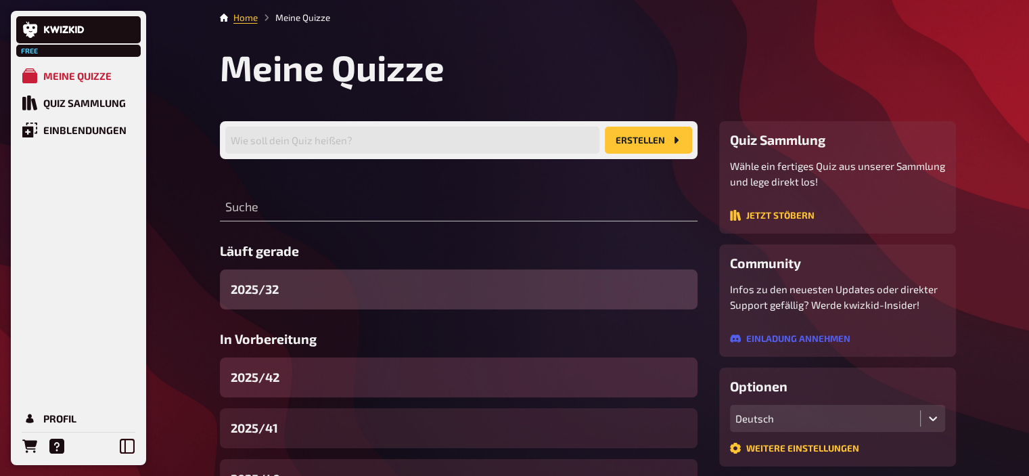
click at [315, 376] on div "2025/42" at bounding box center [459, 377] width 478 height 40
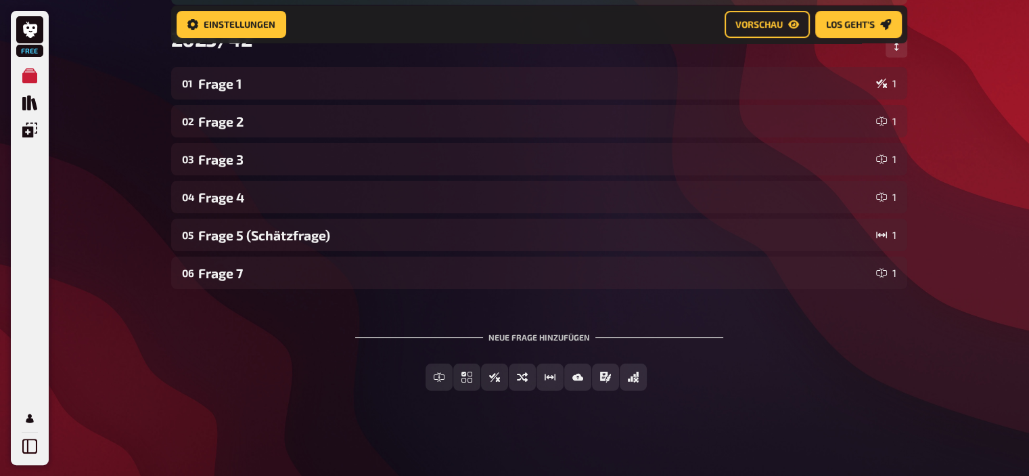
scroll to position [210, 0]
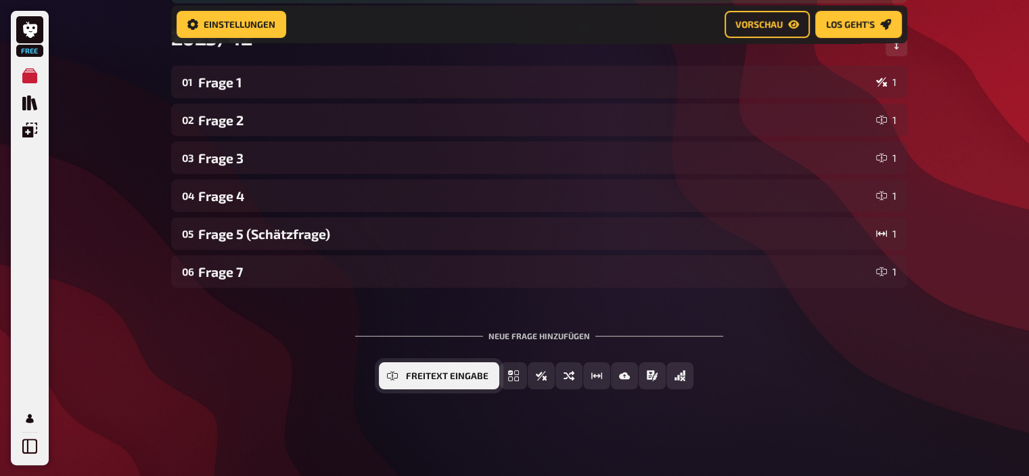
click at [438, 374] on span "Freitext Eingabe" at bounding box center [447, 375] width 83 height 9
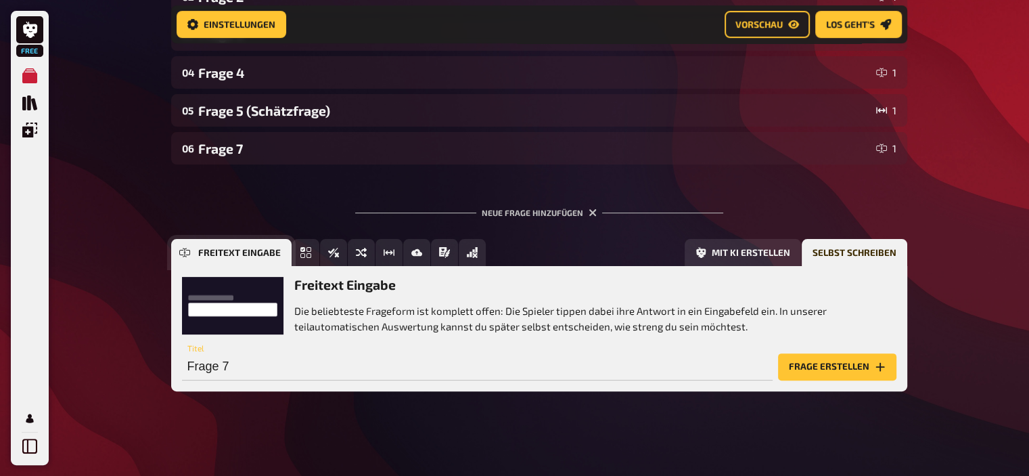
scroll to position [335, 0]
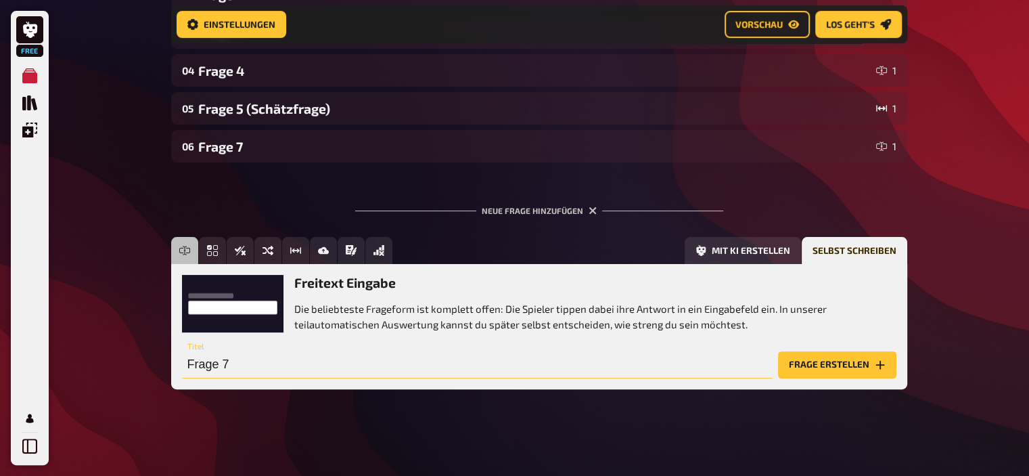
click at [290, 365] on input "Frage 7" at bounding box center [477, 364] width 591 height 27
type input "Frage 8"
click at [859, 366] on button "Frage erstellen" at bounding box center [837, 364] width 118 height 27
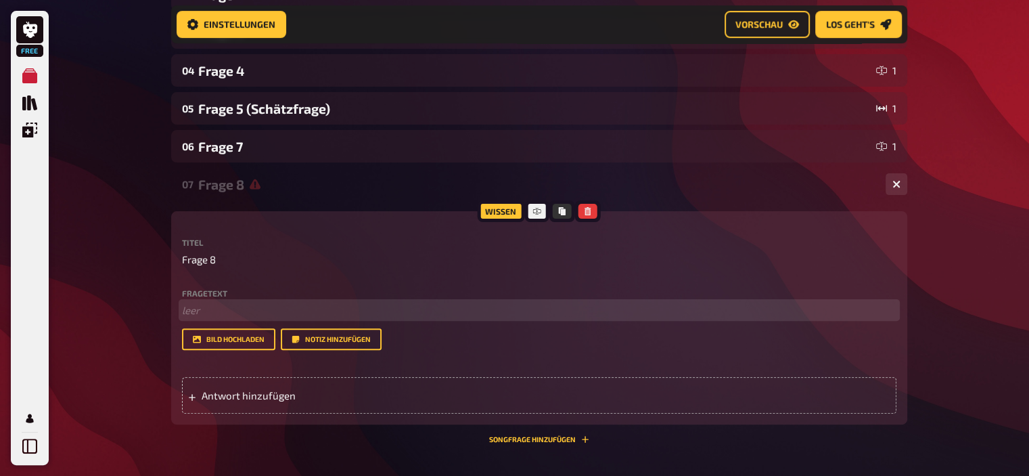
click at [275, 304] on p "﻿ leer" at bounding box center [539, 310] width 715 height 16
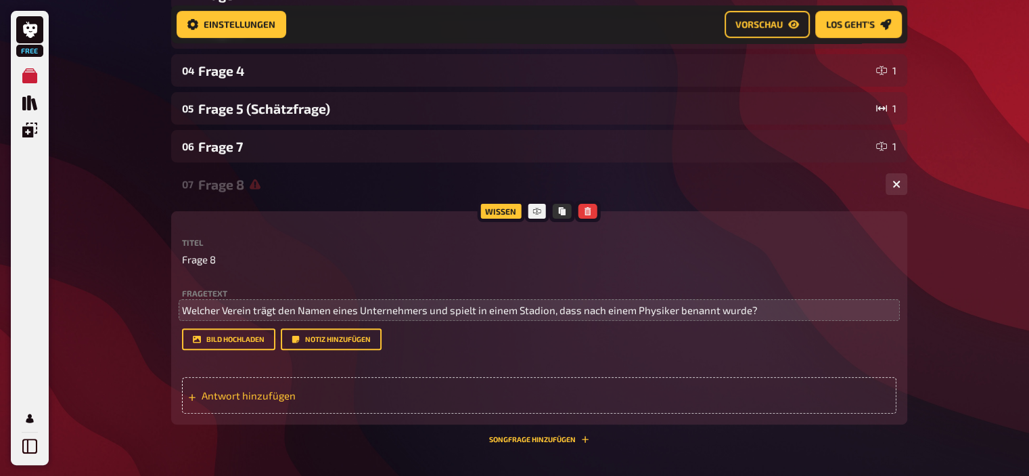
click at [266, 391] on span "Antwort hinzufügen" at bounding box center [307, 395] width 210 height 12
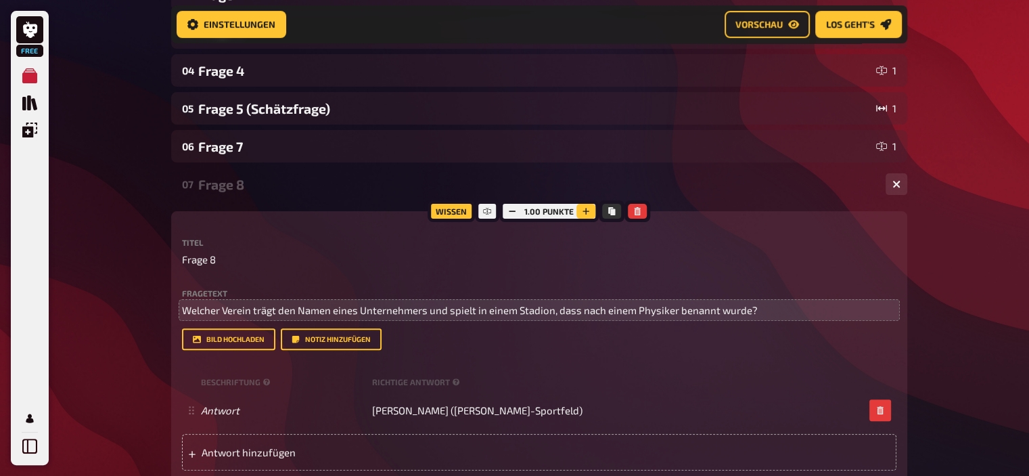
click at [589, 211] on icon "button" at bounding box center [586, 211] width 8 height 8
click at [589, 211] on button "button" at bounding box center [586, 211] width 19 height 15
click at [589, 211] on icon "button" at bounding box center [587, 211] width 8 height 8
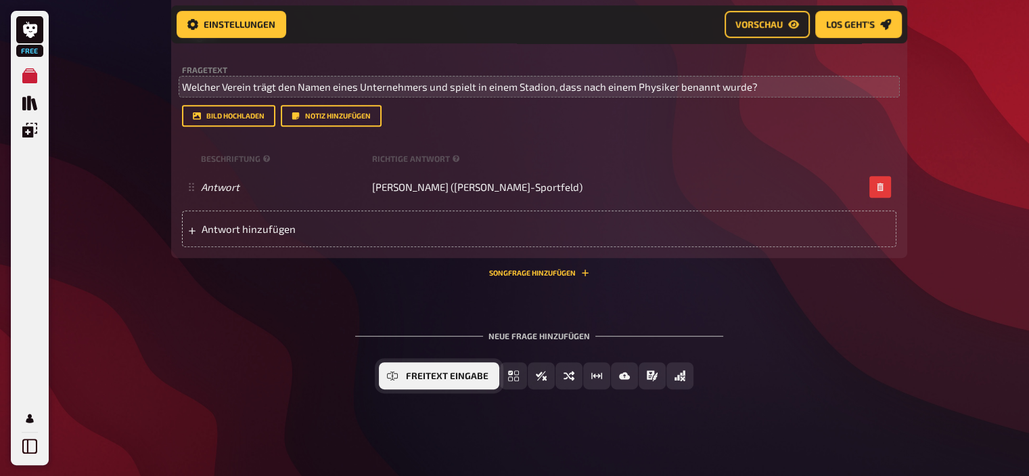
click at [424, 382] on button "Freitext Eingabe" at bounding box center [439, 375] width 120 height 27
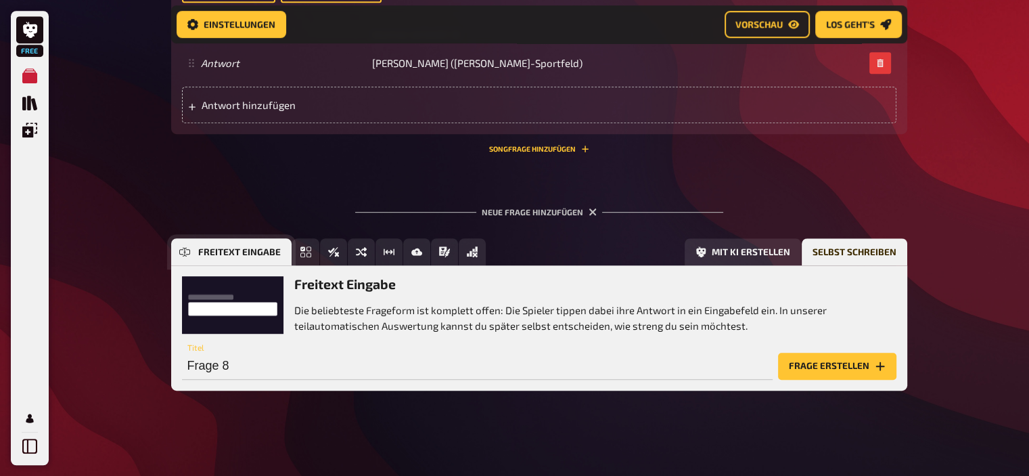
scroll to position [683, 0]
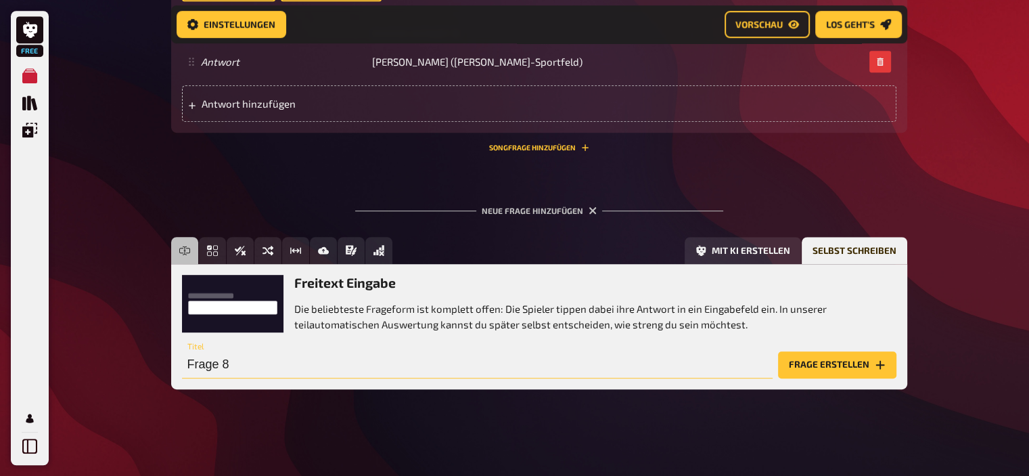
click at [549, 371] on input "Frage 8" at bounding box center [477, 364] width 591 height 27
type input "Frage 10"
click at [855, 352] on button "Frage erstellen" at bounding box center [837, 364] width 118 height 27
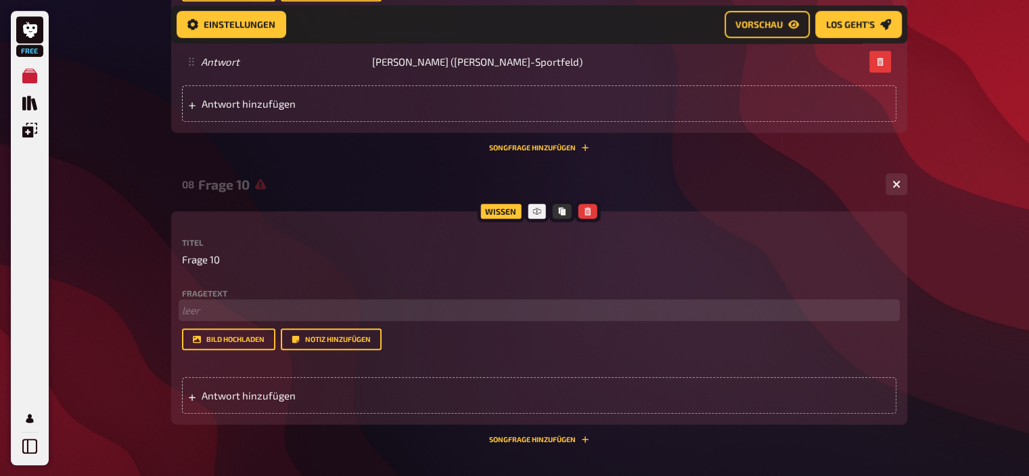
click at [204, 302] on p "﻿ leer" at bounding box center [539, 310] width 715 height 16
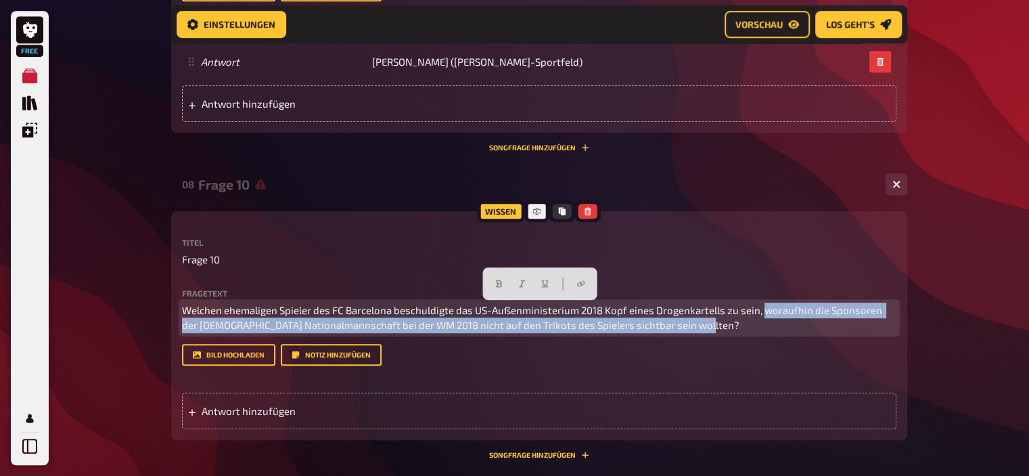
drag, startPoint x: 749, startPoint y: 326, endPoint x: 761, endPoint y: 305, distance: 24.3
click at [761, 305] on p "Welchen ehemaligen Spieler des FC Barcelona beschuldigte das US-Außenministeriu…" at bounding box center [539, 317] width 715 height 30
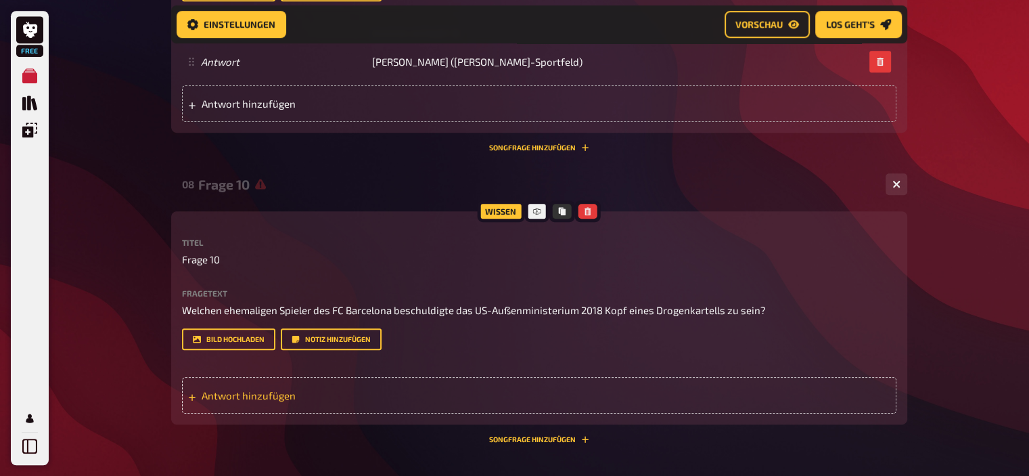
click at [302, 387] on div "Antwort hinzufügen" at bounding box center [539, 395] width 715 height 37
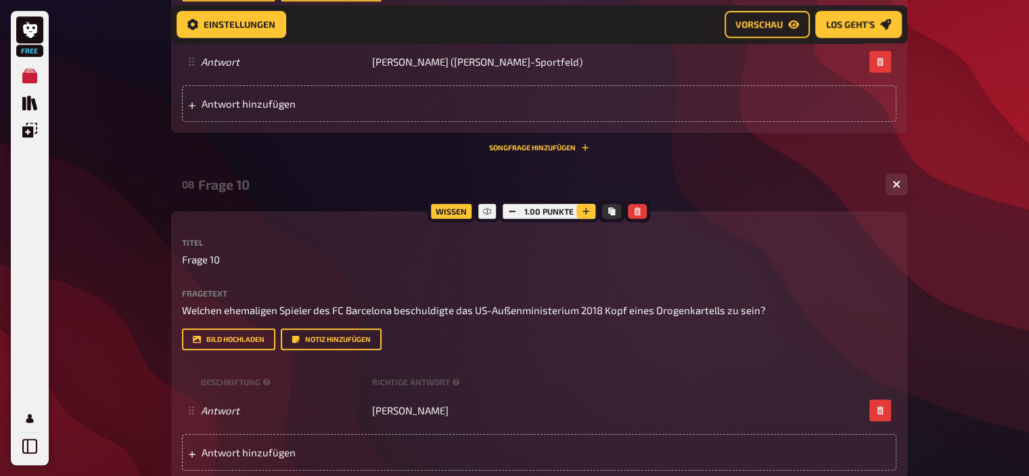
click at [585, 210] on icon "button" at bounding box center [586, 211] width 7 height 7
click at [585, 210] on icon "button" at bounding box center [586, 211] width 8 height 8
click at [585, 210] on icon "button" at bounding box center [587, 211] width 8 height 8
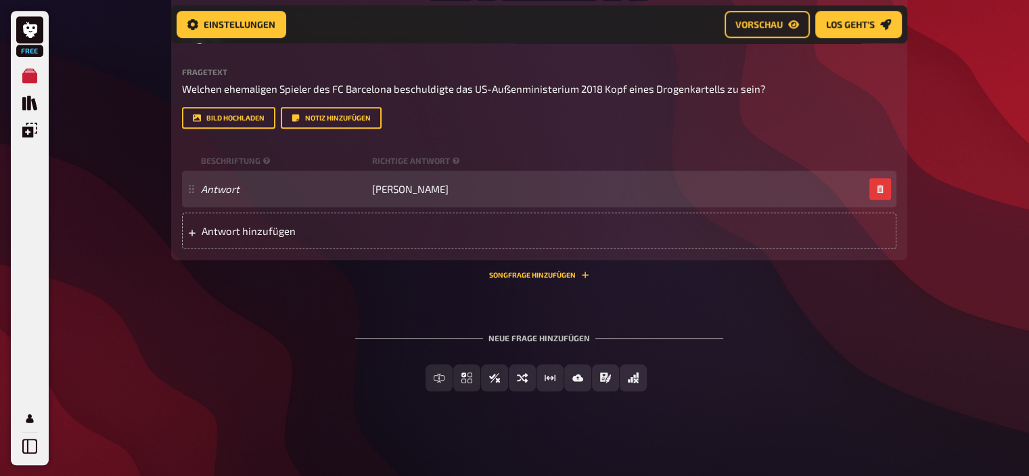
scroll to position [907, 0]
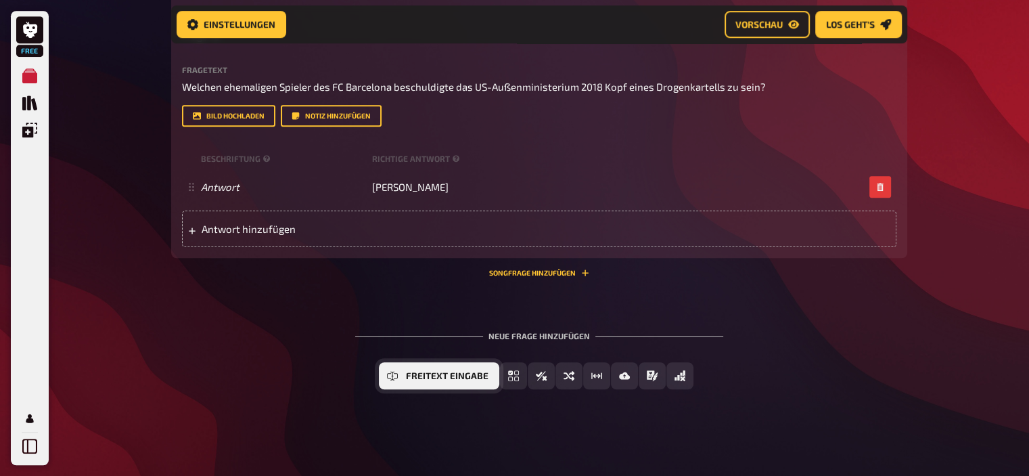
click at [438, 378] on span "Freitext Eingabe" at bounding box center [447, 375] width 83 height 9
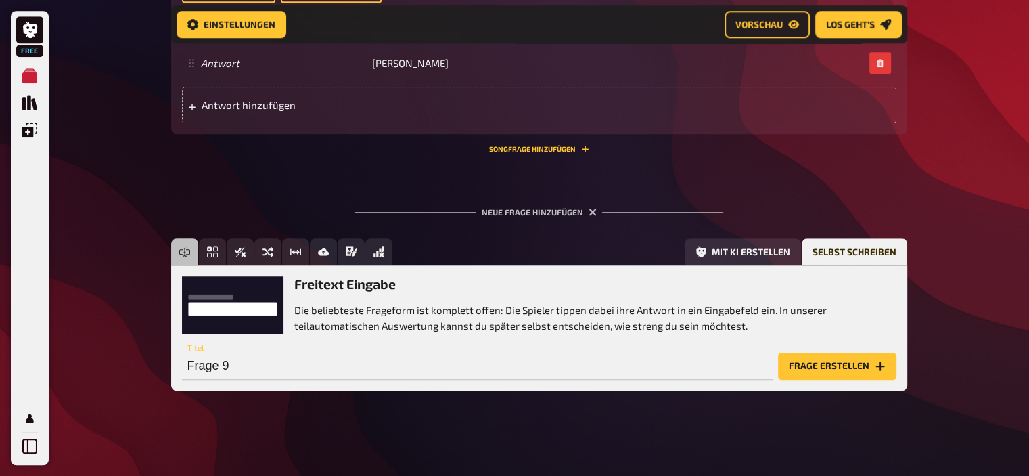
scroll to position [1032, 0]
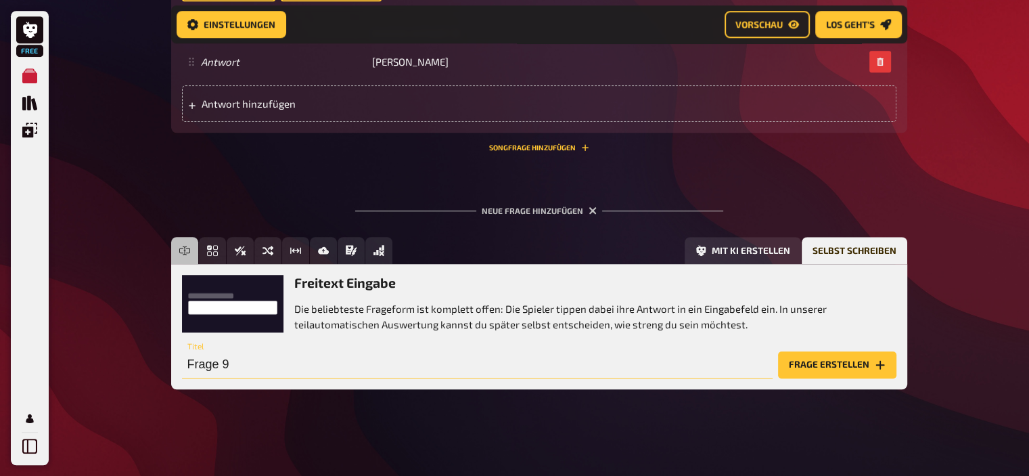
click at [361, 369] on input "Frage 9" at bounding box center [477, 364] width 591 height 27
type input "Frage 11"
click at [851, 362] on button "Frage erstellen" at bounding box center [837, 364] width 118 height 27
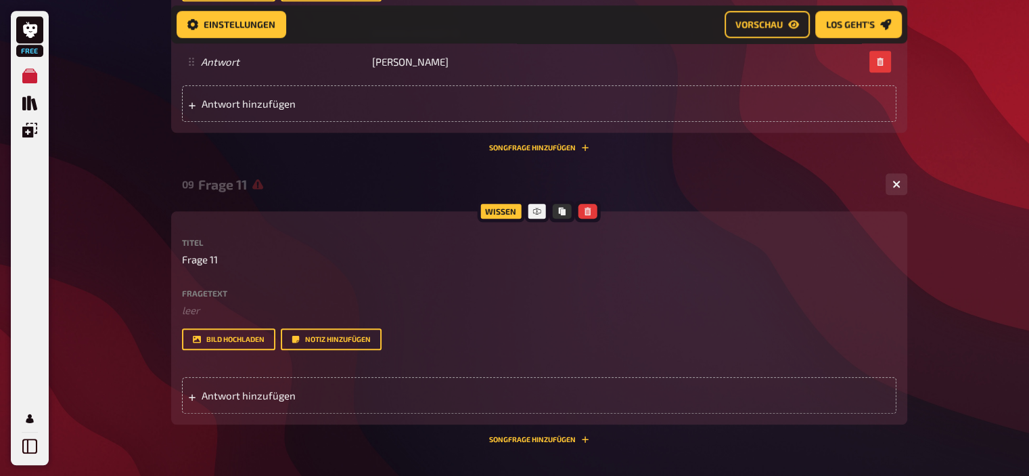
click at [300, 301] on div "Fragetext ﻿ leer Hier hinziehen für Dateiupload" at bounding box center [539, 303] width 715 height 29
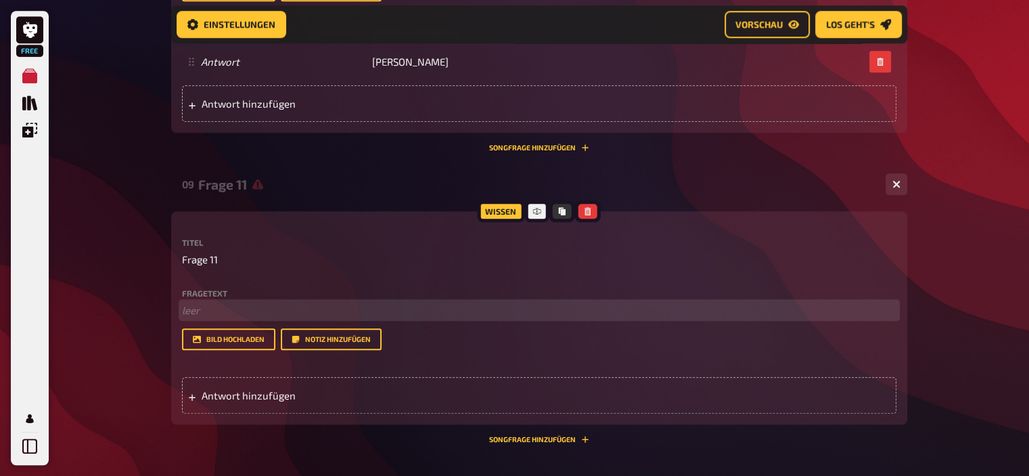
click at [300, 309] on p "﻿ leer" at bounding box center [539, 310] width 715 height 16
click at [231, 311] on span "Warum bestellte die spanische Nationalelf" at bounding box center [280, 310] width 197 height 12
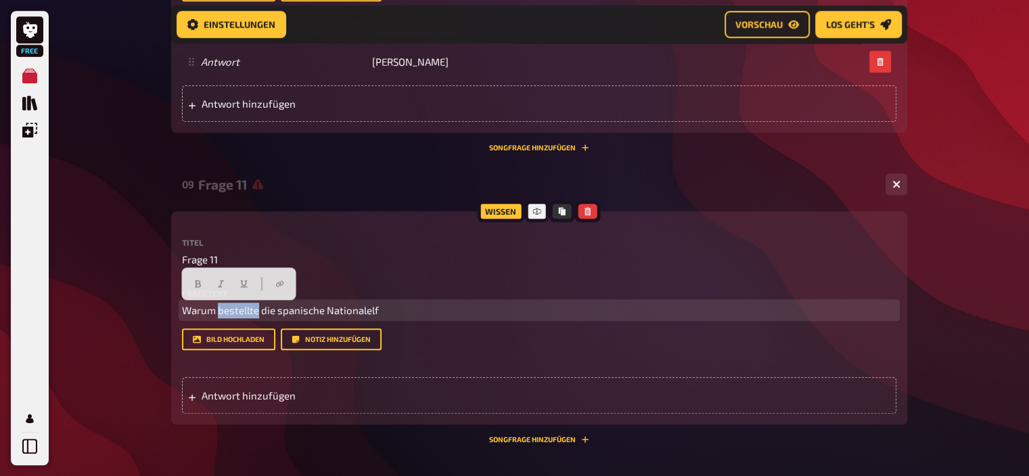
click at [231, 311] on span "Warum bestellte die spanische Nationalelf" at bounding box center [280, 310] width 197 height 12
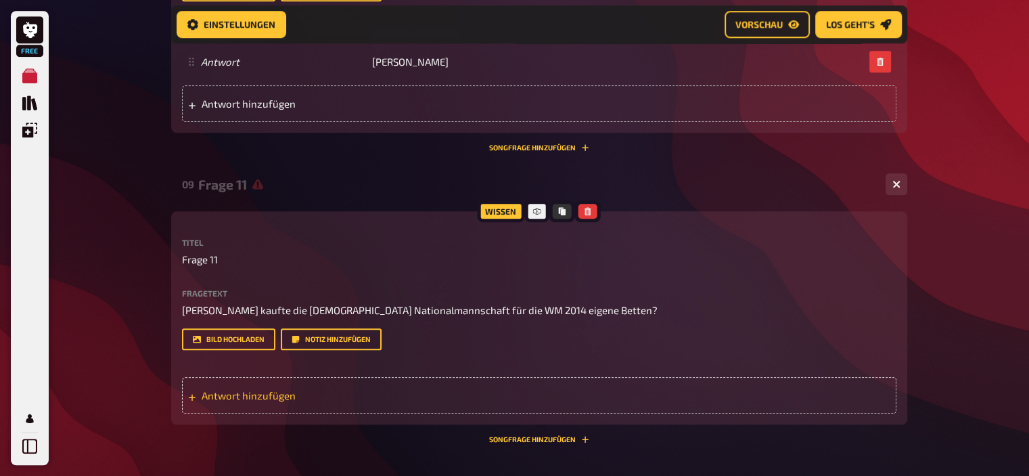
click at [287, 404] on div "Antwort hinzufügen" at bounding box center [539, 395] width 715 height 37
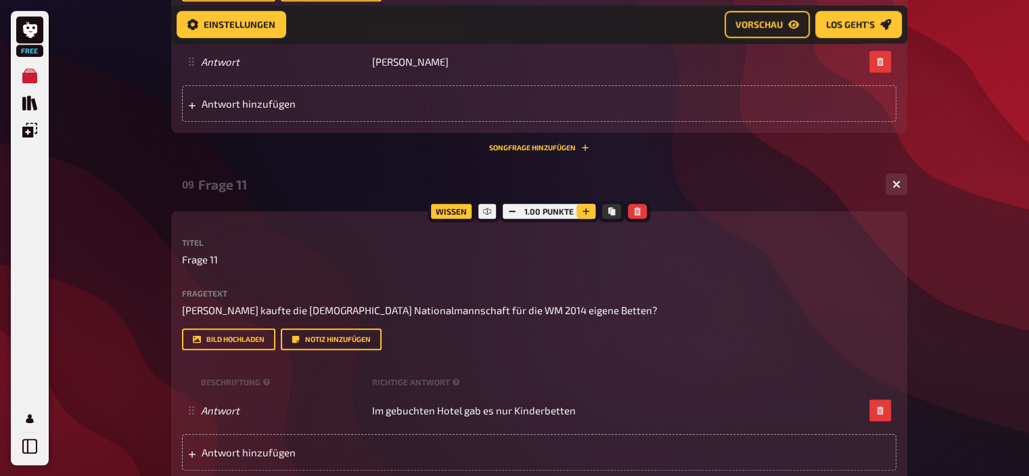
click at [585, 211] on icon "button" at bounding box center [586, 211] width 7 height 7
click at [585, 211] on icon "button" at bounding box center [587, 211] width 7 height 7
click at [585, 211] on icon "button" at bounding box center [586, 211] width 7 height 7
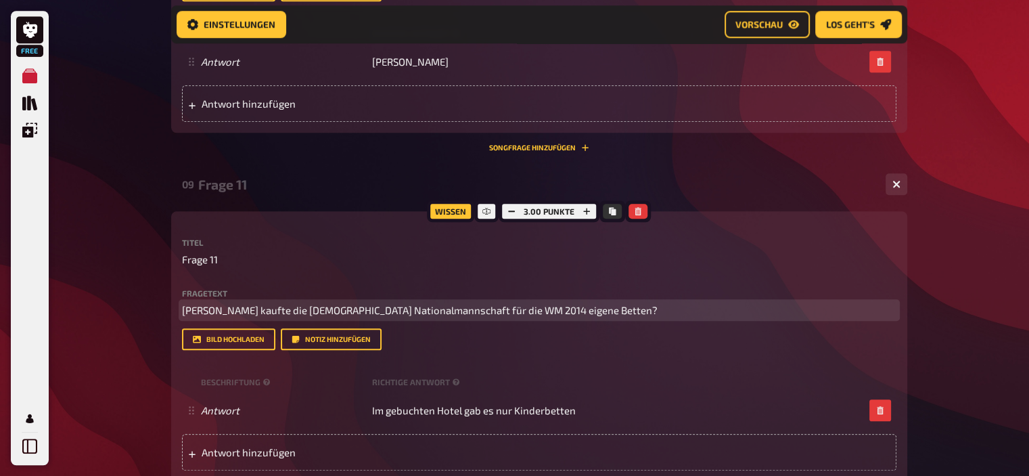
click at [485, 311] on span "[PERSON_NAME] kaufte die [DEMOGRAPHIC_DATA] Nationalmannschaft für die WM 2014 …" at bounding box center [420, 310] width 476 height 12
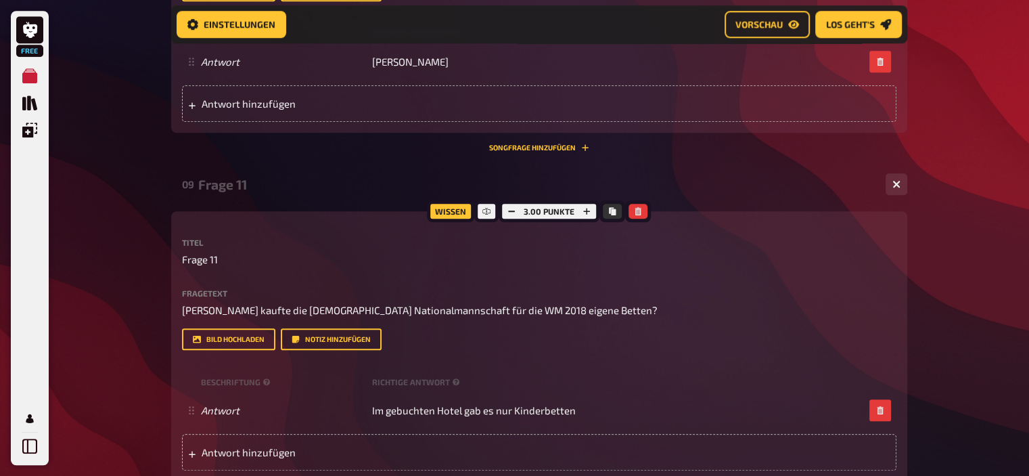
click at [240, 189] on div "Frage 11" at bounding box center [536, 185] width 677 height 16
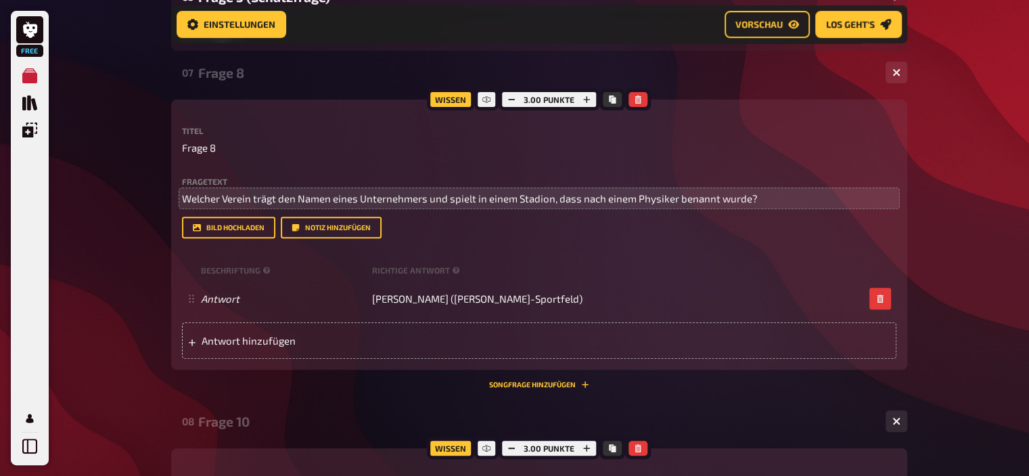
scroll to position [446, 0]
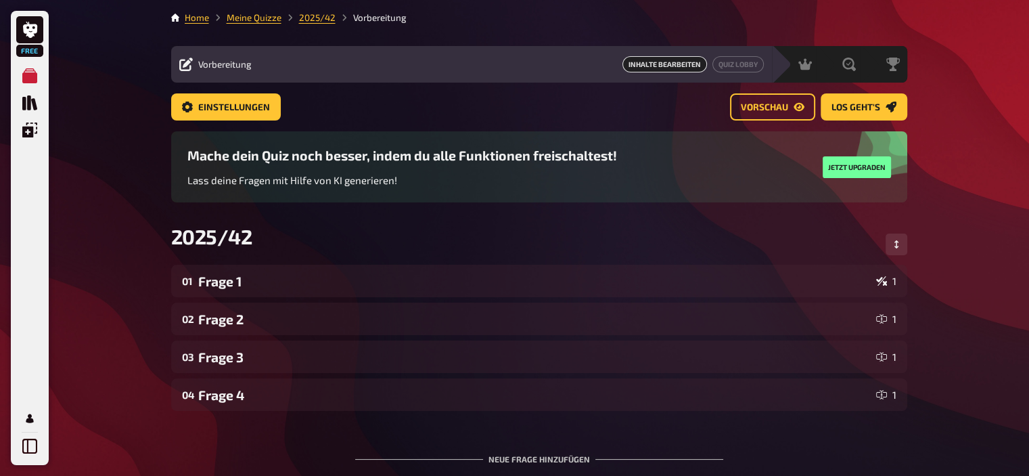
click at [257, 25] on main "Home Meine Quizze 2025/42 Vorbereitung Vorbereitung Inhalte Bearbeiten Quiz Lob…" at bounding box center [539, 272] width 736 height 523
click at [256, 19] on link "Meine Quizze" at bounding box center [254, 17] width 55 height 11
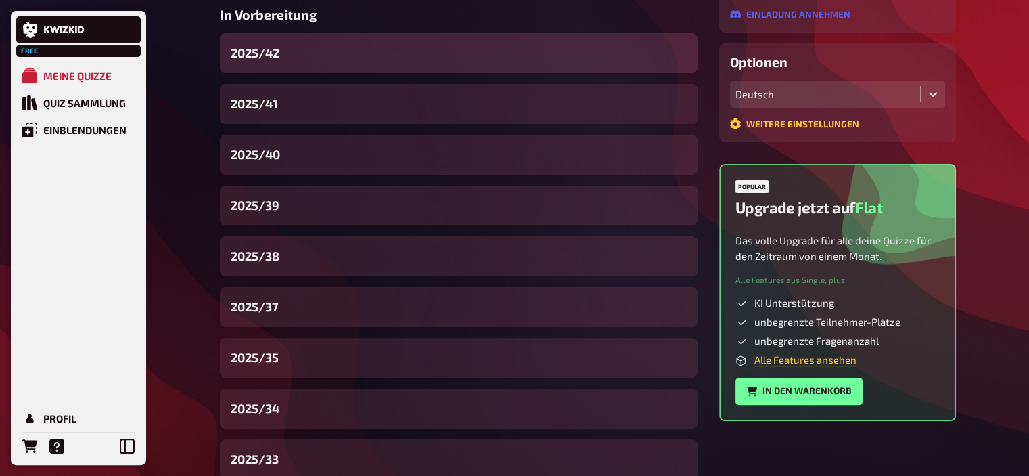
scroll to position [355, 0]
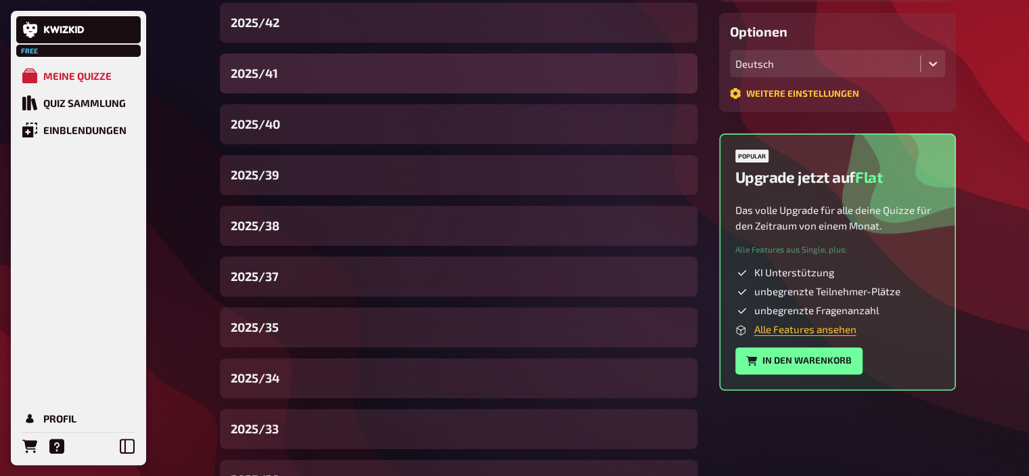
click at [305, 76] on div "2025/41" at bounding box center [459, 73] width 478 height 40
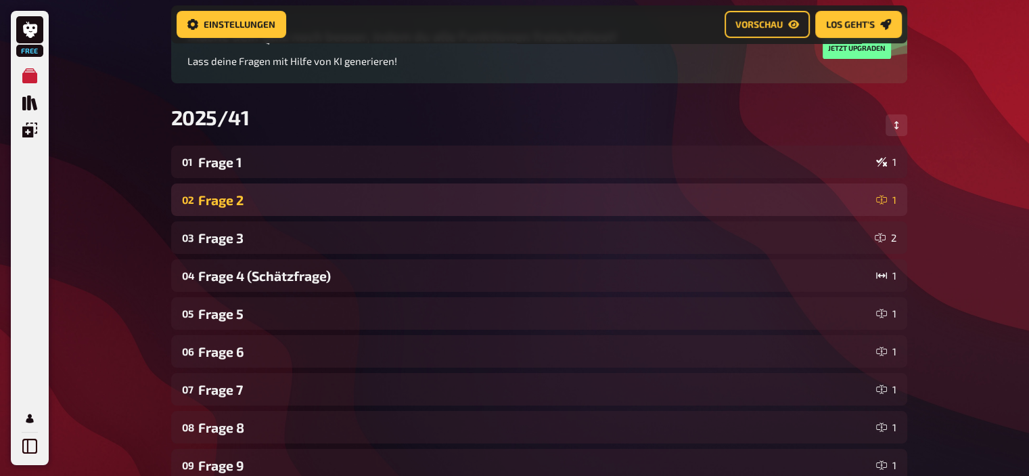
scroll to position [132, 0]
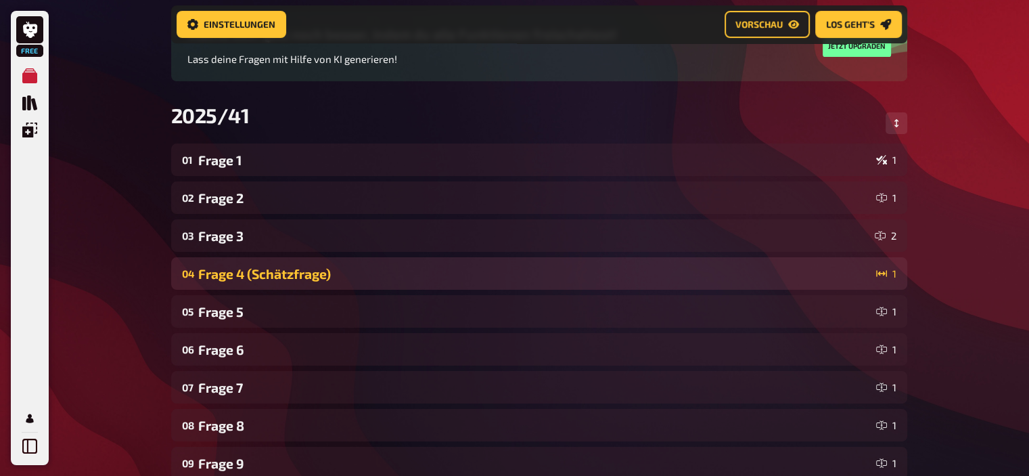
click at [283, 284] on div "04 Frage 4 (Schätzfrage) 1" at bounding box center [539, 273] width 736 height 32
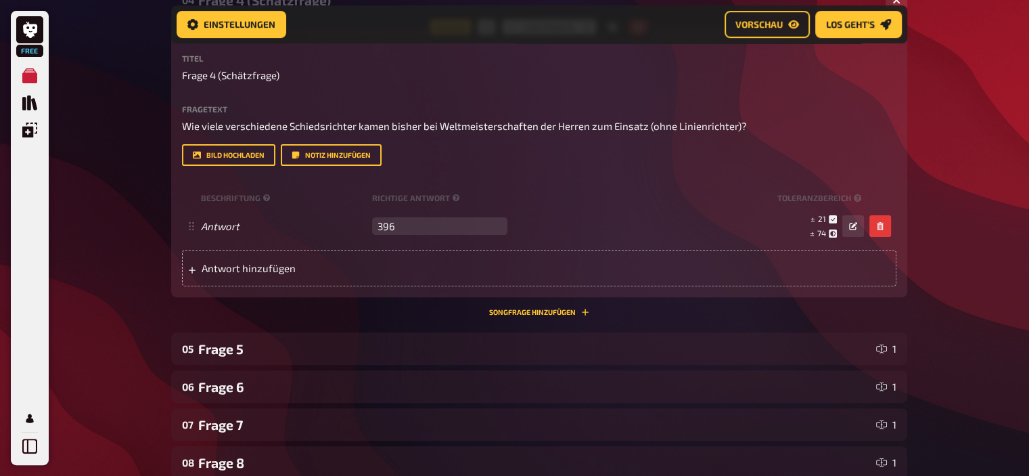
scroll to position [0, 0]
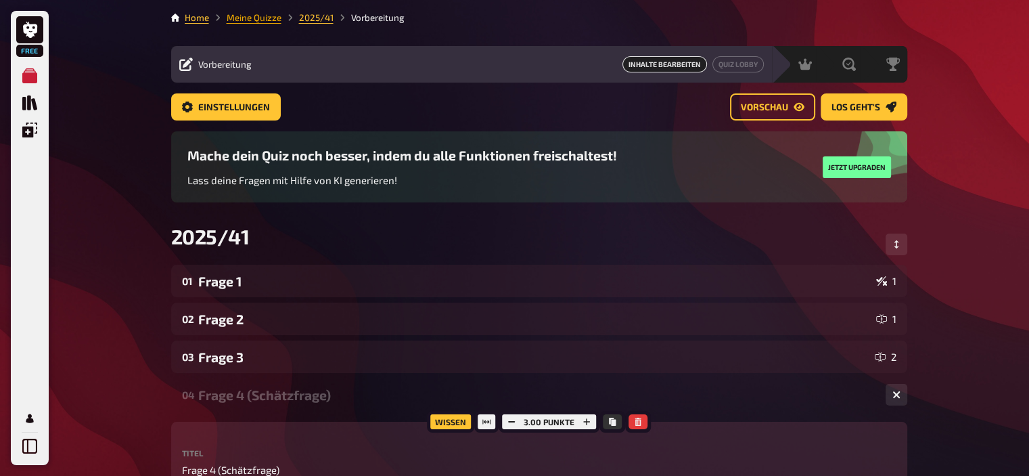
click at [257, 12] on link "Meine Quizze" at bounding box center [254, 17] width 55 height 11
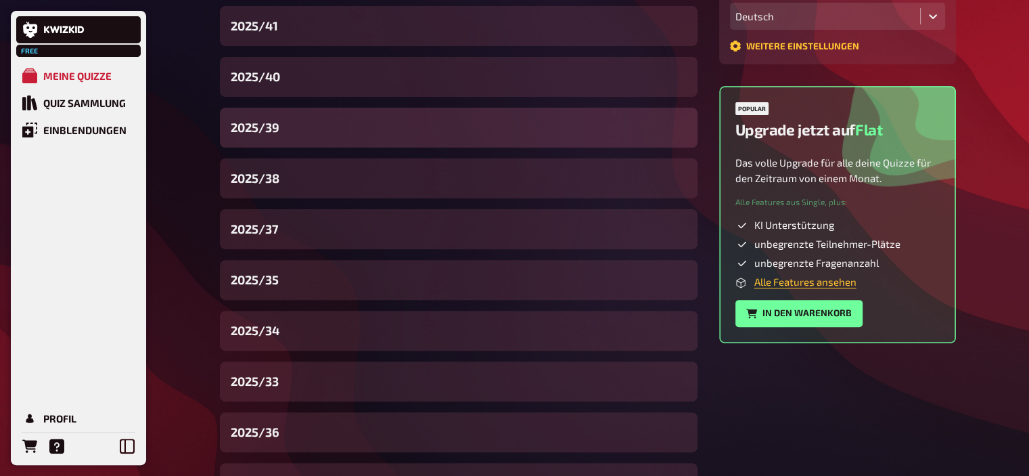
scroll to position [438, 0]
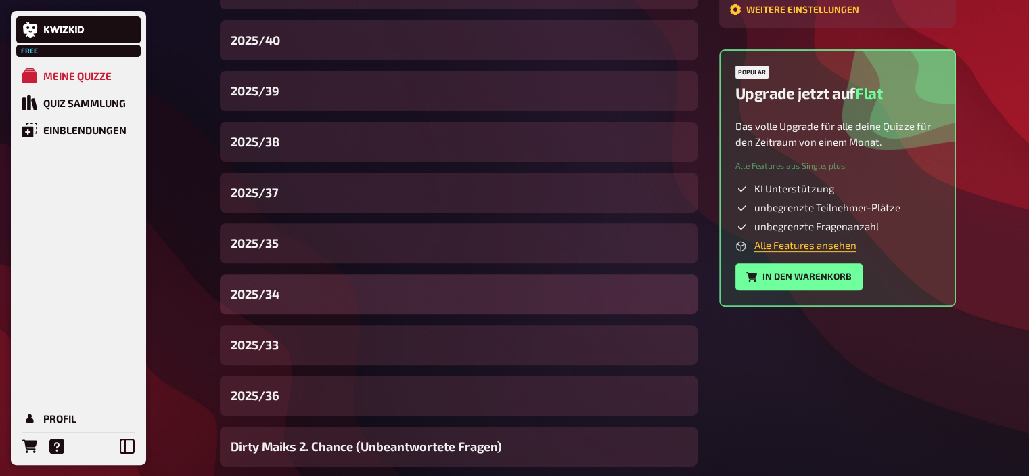
click at [304, 296] on div "2025/34" at bounding box center [459, 294] width 478 height 40
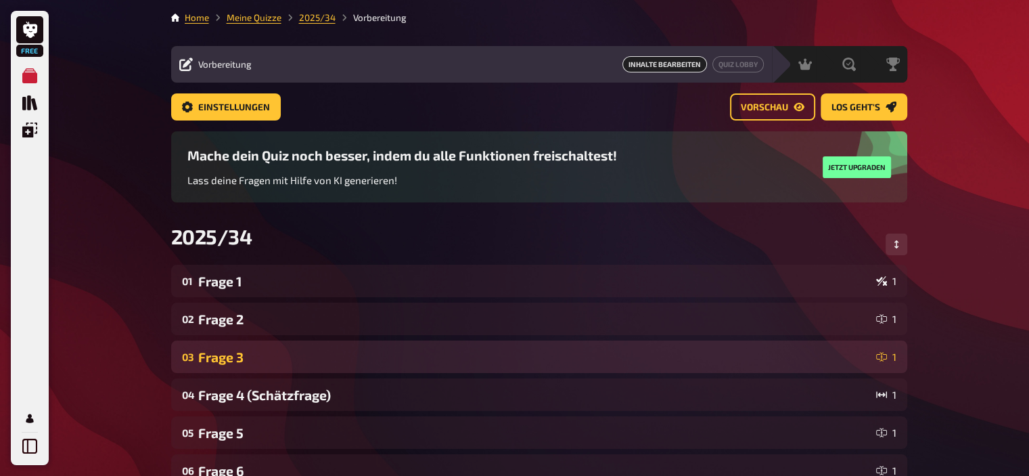
scroll to position [46, 0]
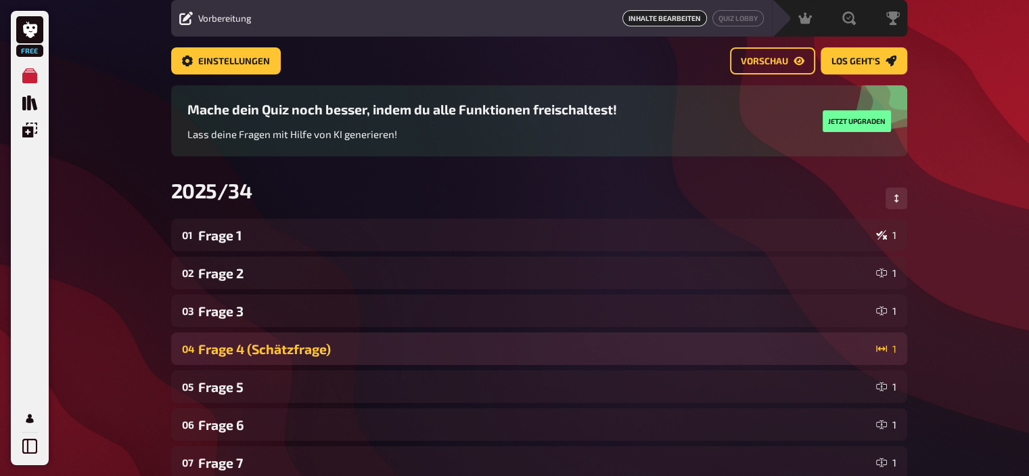
click at [258, 355] on div "Frage 4 (Schätzfrage)" at bounding box center [534, 349] width 673 height 16
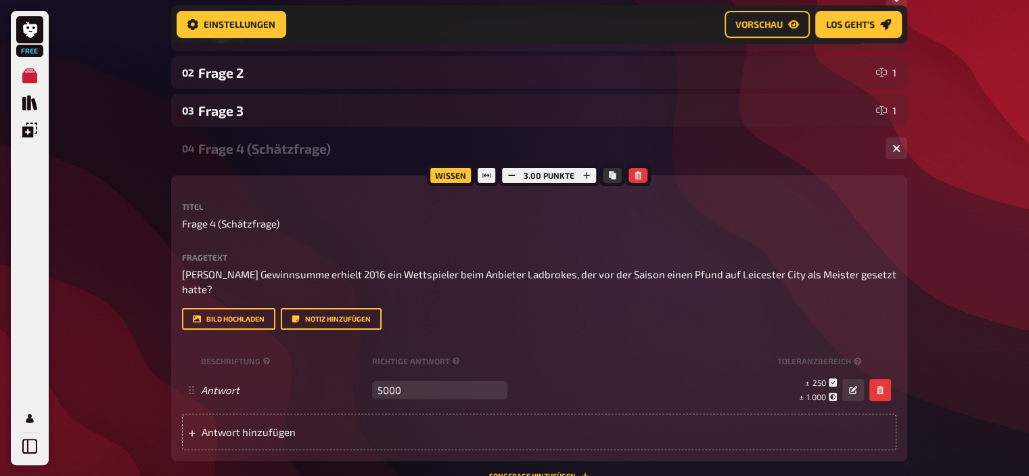
scroll to position [258, 0]
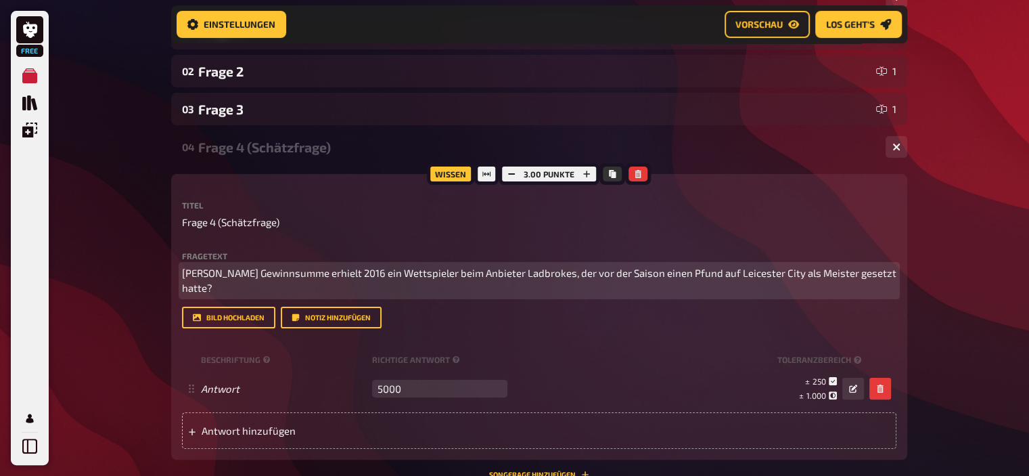
click at [396, 276] on span "Welche Gewinnsumme erhielt 2016 ein Wettspieler beim Anbieter Ladbrokes, der vo…" at bounding box center [540, 281] width 717 height 28
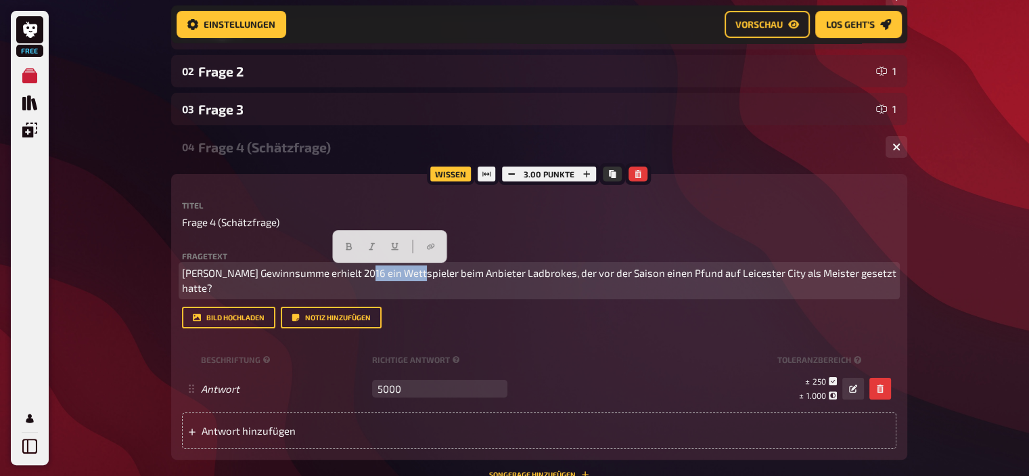
click at [396, 276] on span "Welche Gewinnsumme erhielt 2016 ein Wettspieler beim Anbieter Ladbrokes, der vo…" at bounding box center [540, 281] width 717 height 28
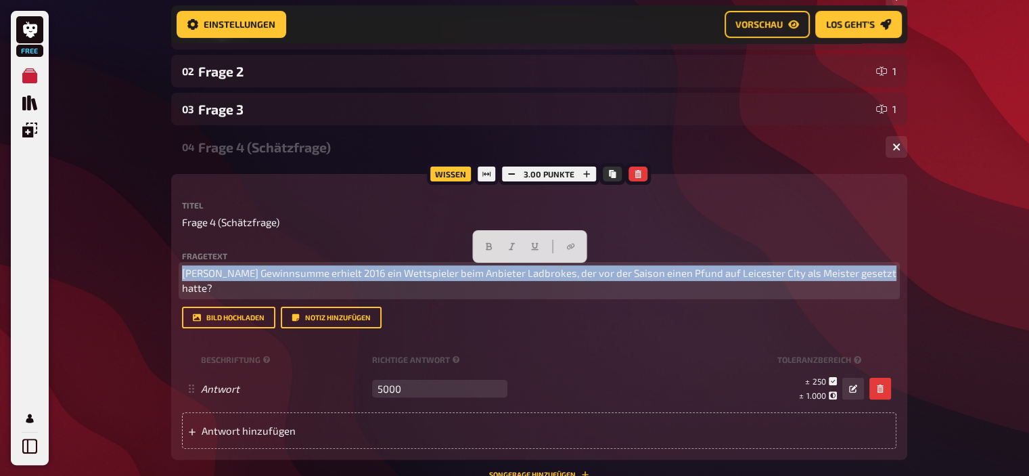
click at [396, 276] on span "Welche Gewinnsumme erhielt 2016 ein Wettspieler beim Anbieter Ladbrokes, der vo…" at bounding box center [540, 281] width 717 height 28
copy span "Welche Gewinnsumme erhielt 2016 ein Wettspieler beim Anbieter Ladbrokes, der vo…"
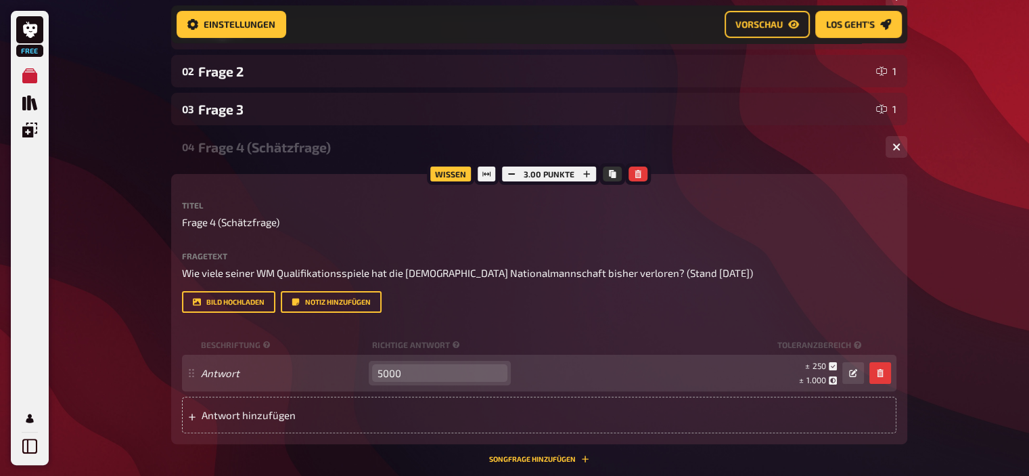
drag, startPoint x: 424, startPoint y: 372, endPoint x: 225, endPoint y: 355, distance: 199.7
click at [225, 355] on div "Antwort 5000 leer ± 250 ± 1.000 ± 5.000" at bounding box center [539, 373] width 715 height 37
type input "3"
click at [853, 374] on icon "button" at bounding box center [853, 373] width 8 height 8
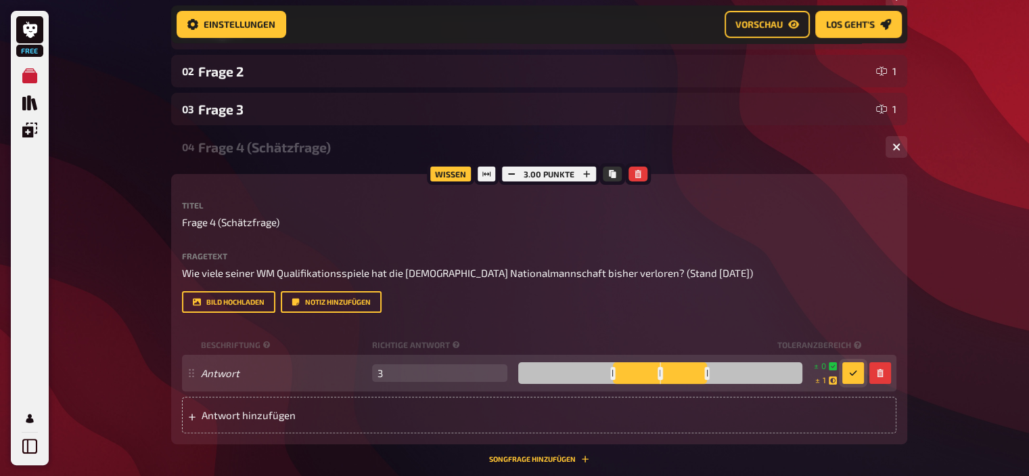
click at [657, 373] on div at bounding box center [660, 373] width 284 height 22
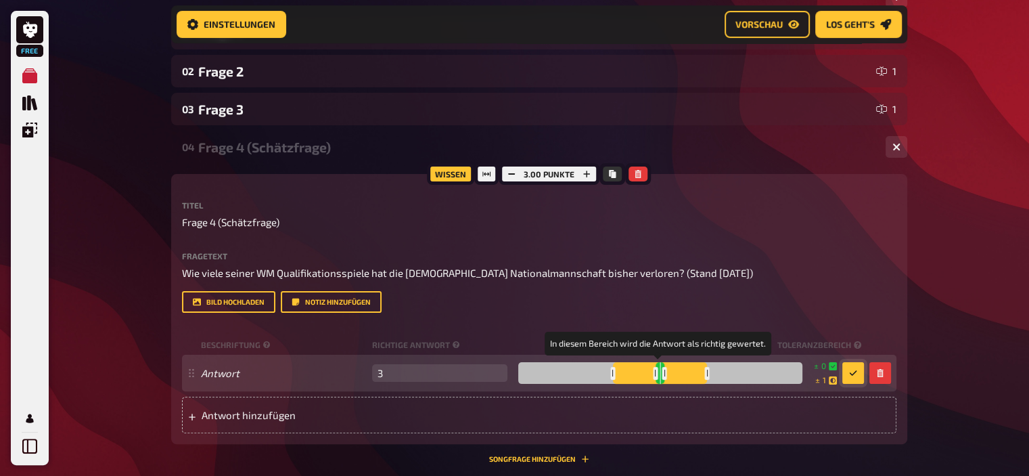
click at [662, 376] on div at bounding box center [664, 373] width 5 height 13
click at [658, 370] on div at bounding box center [660, 373] width 5 height 13
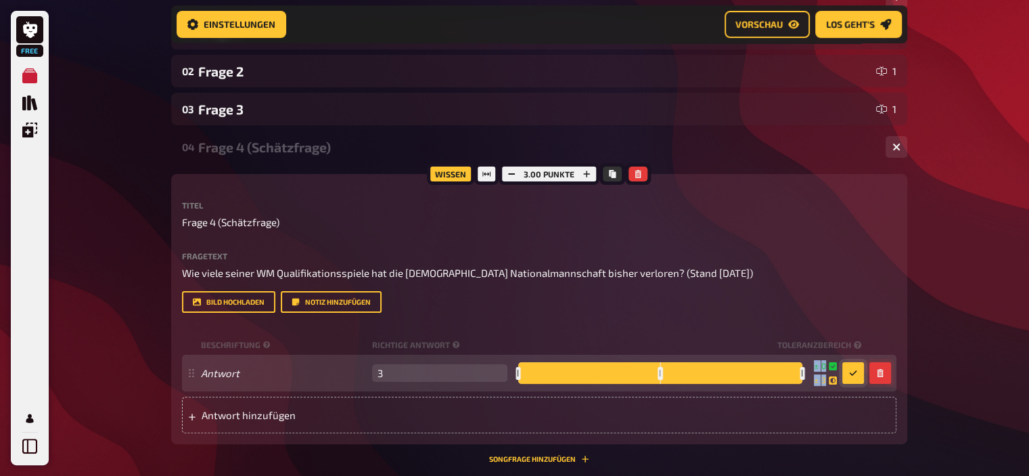
drag, startPoint x: 708, startPoint y: 369, endPoint x: 876, endPoint y: 382, distance: 168.3
click at [876, 382] on div "Antwort 3 leer ± 0 ± 3 ± 3" at bounding box center [539, 373] width 715 height 37
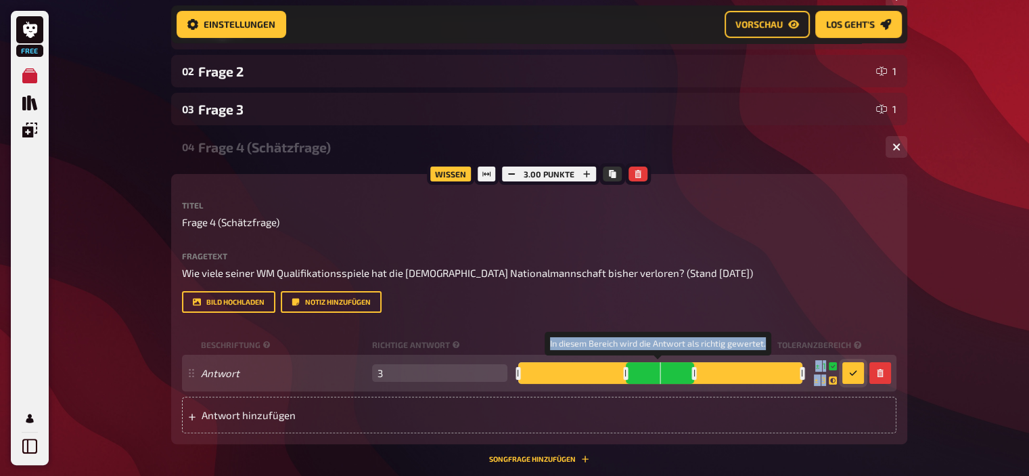
click at [693, 376] on div at bounding box center [694, 373] width 5 height 13
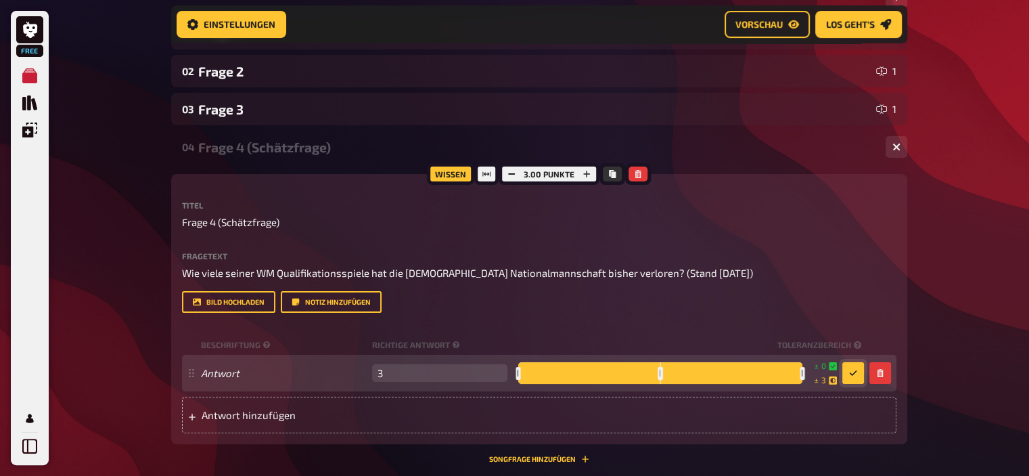
drag, startPoint x: 658, startPoint y: 371, endPoint x: 720, endPoint y: 369, distance: 62.3
click at [720, 369] on div at bounding box center [660, 373] width 284 height 22
click at [658, 367] on div at bounding box center [660, 373] width 5 height 13
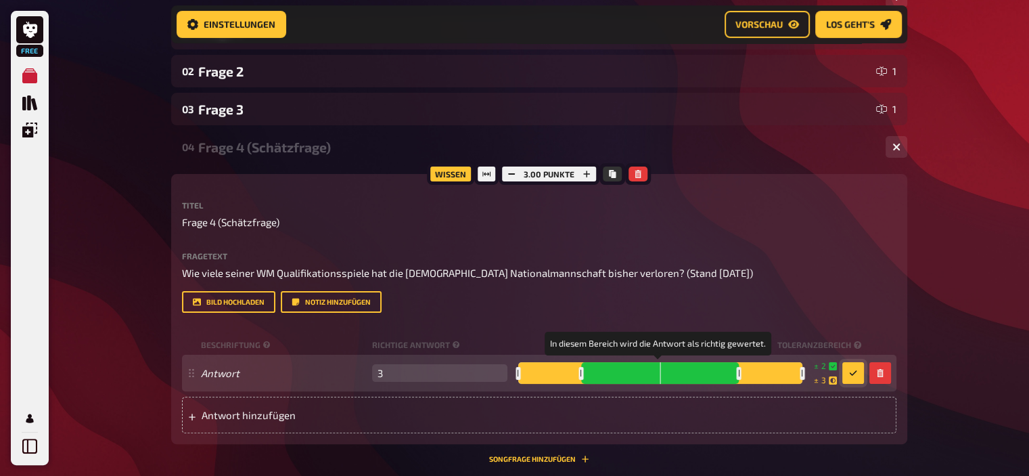
drag, startPoint x: 658, startPoint y: 372, endPoint x: 740, endPoint y: 376, distance: 82.0
click at [740, 376] on div at bounding box center [739, 373] width 5 height 13
drag, startPoint x: 755, startPoint y: 372, endPoint x: 725, endPoint y: 376, distance: 30.7
click at [725, 376] on div at bounding box center [725, 373] width 5 height 13
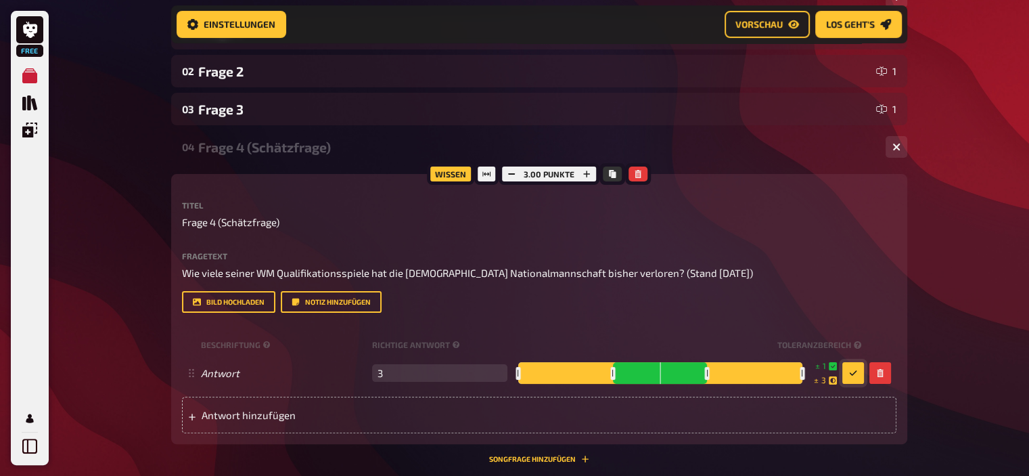
click at [851, 375] on icon "button" at bounding box center [852, 373] width 7 height 5
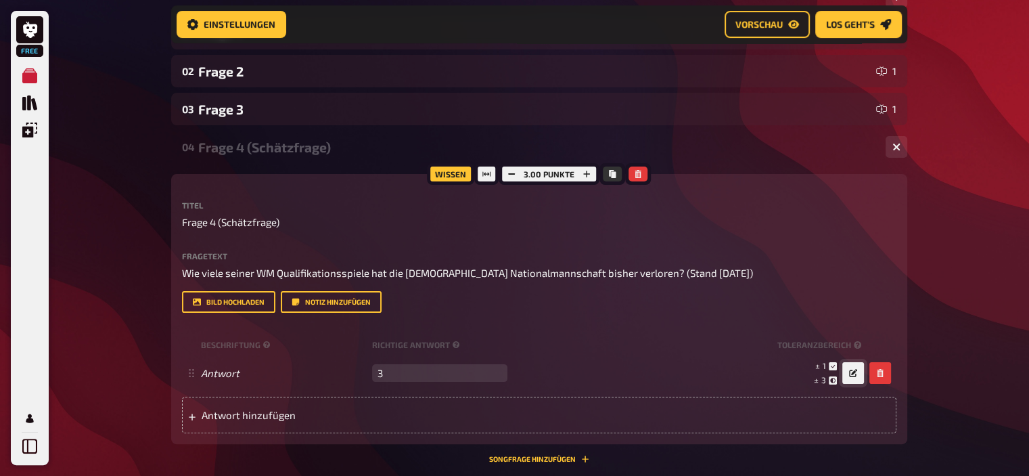
click at [247, 148] on div "Frage 4 (Schätzfrage)" at bounding box center [536, 147] width 677 height 16
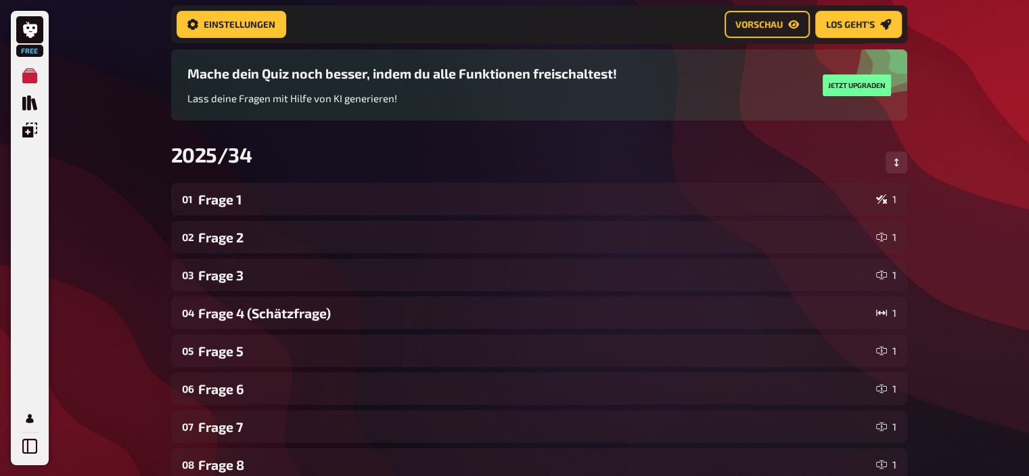
scroll to position [91, 0]
